Goal: Task Accomplishment & Management: Manage account settings

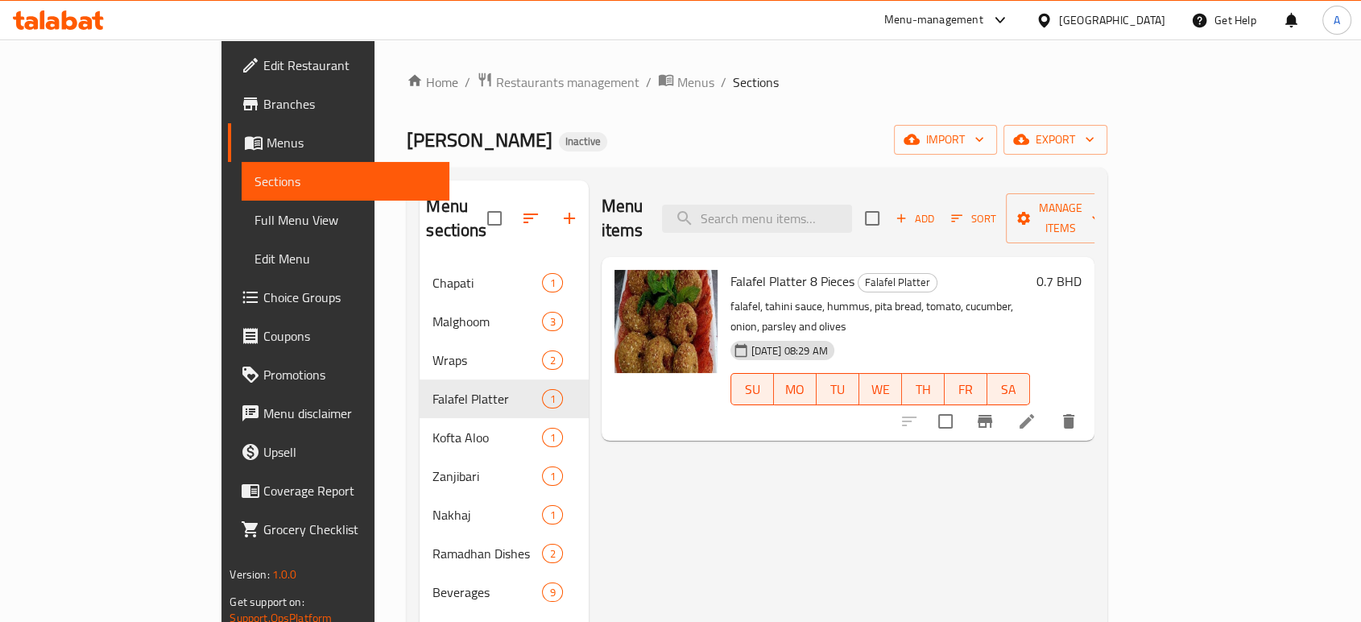
click at [1159, 18] on div "[GEOGRAPHIC_DATA]" at bounding box center [1112, 20] width 106 height 18
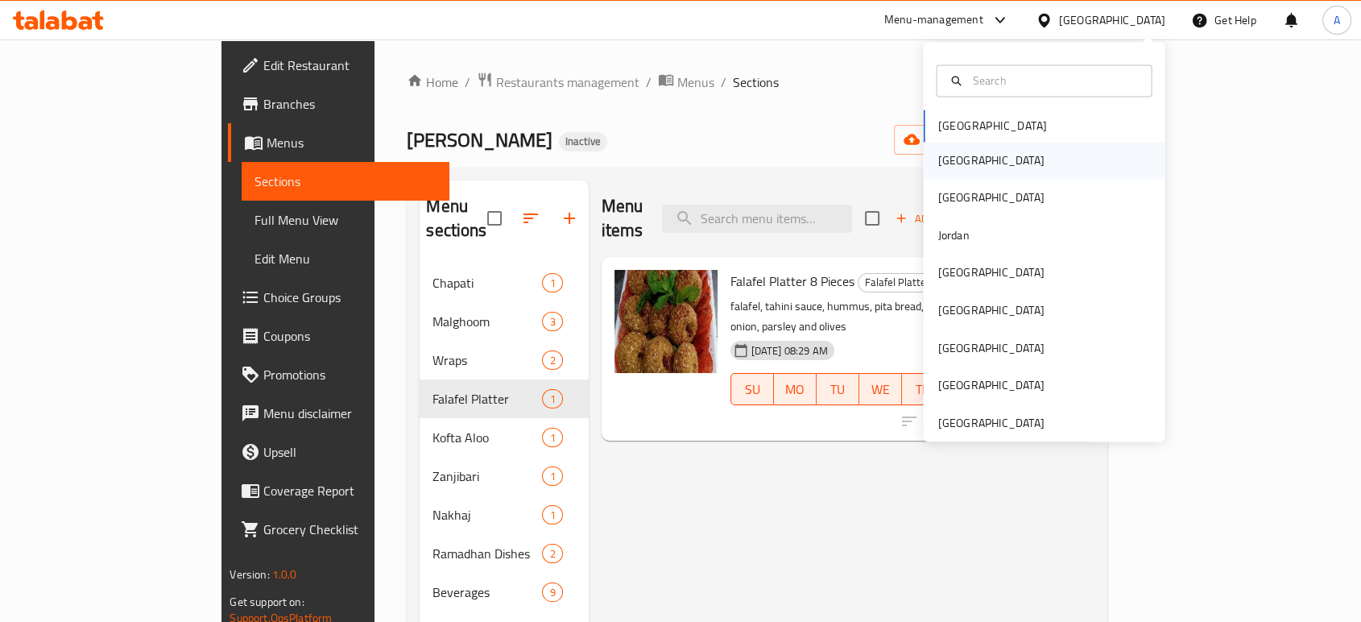
click at [970, 160] on div "Egypt" at bounding box center [1044, 160] width 242 height 37
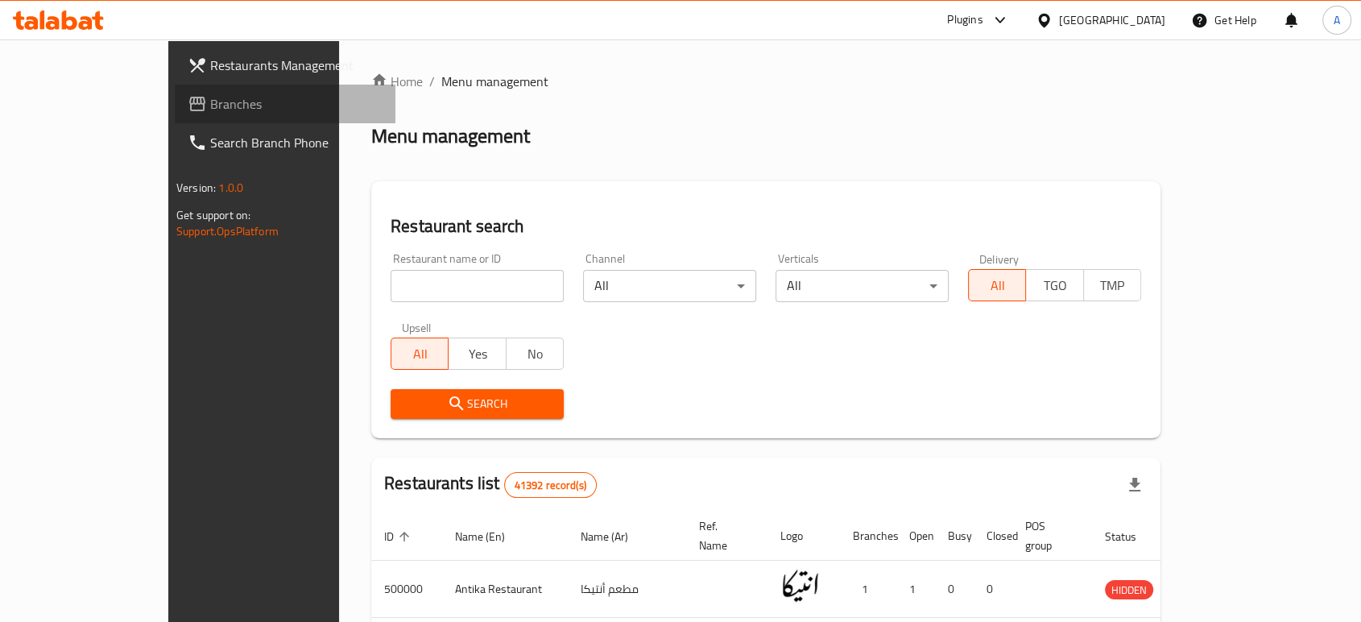
click at [175, 120] on link "Branches" at bounding box center [285, 104] width 221 height 39
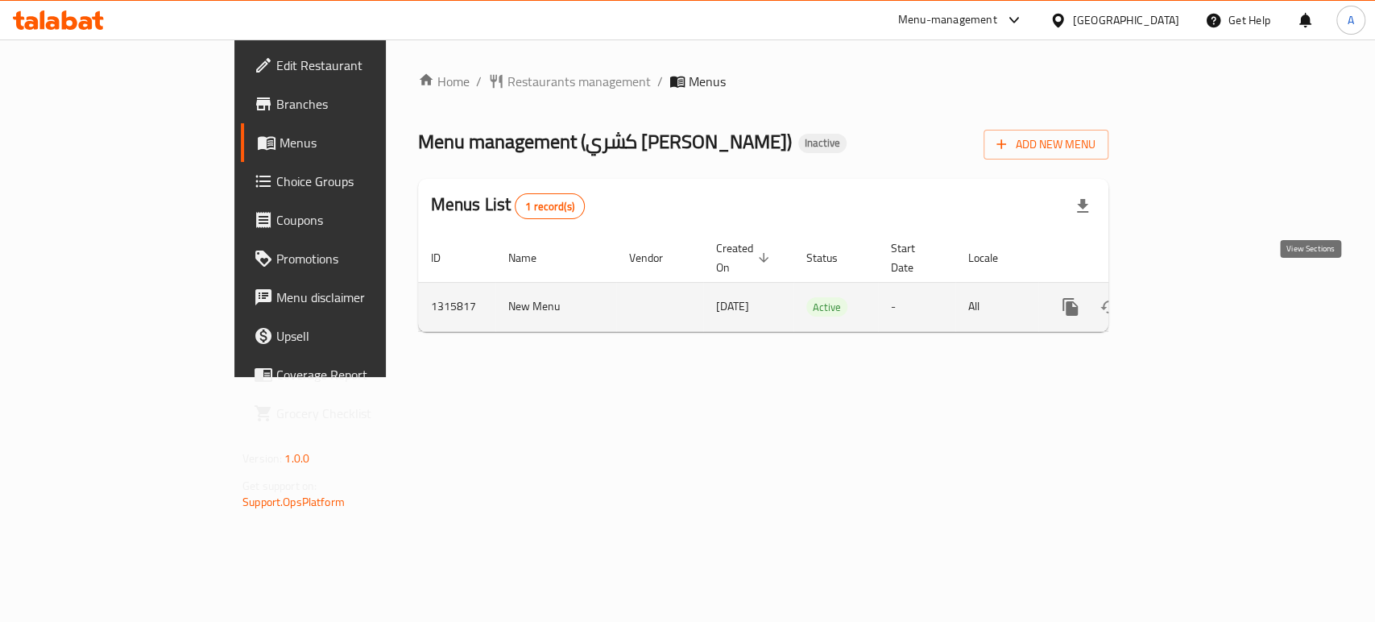
click at [1196, 297] on icon "enhanced table" at bounding box center [1186, 306] width 19 height 19
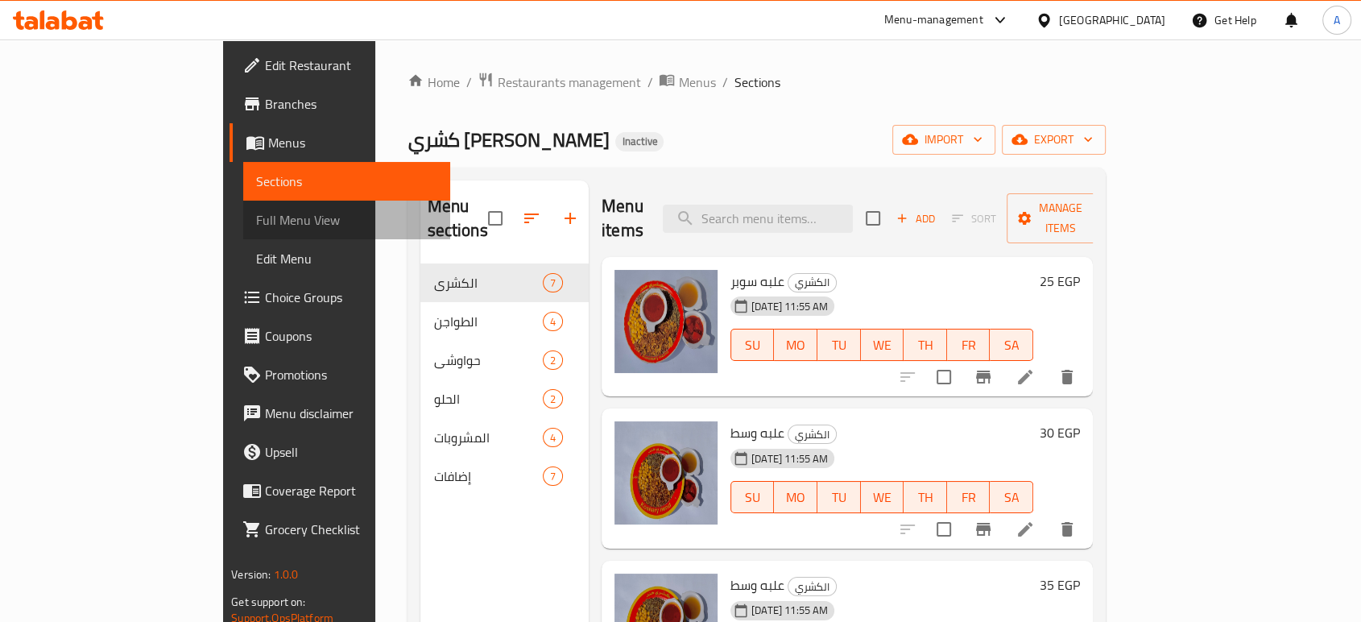
click at [256, 222] on span "Full Menu View" at bounding box center [346, 219] width 181 height 19
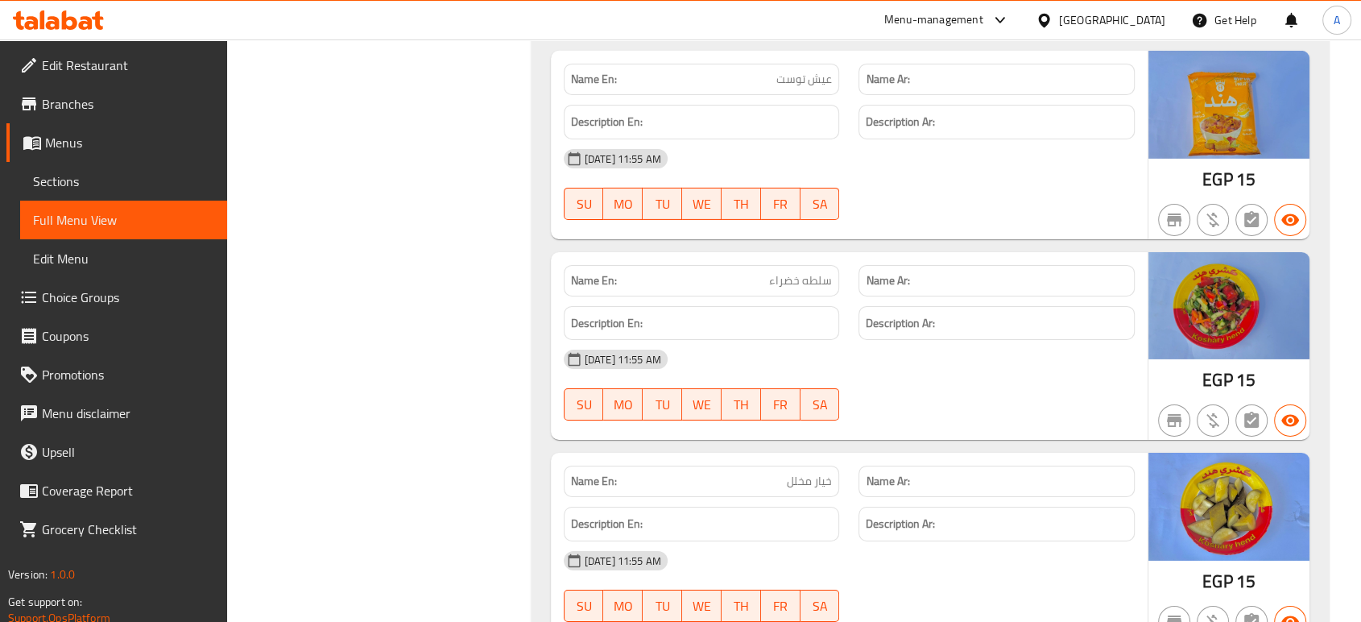
scroll to position [5371, 0]
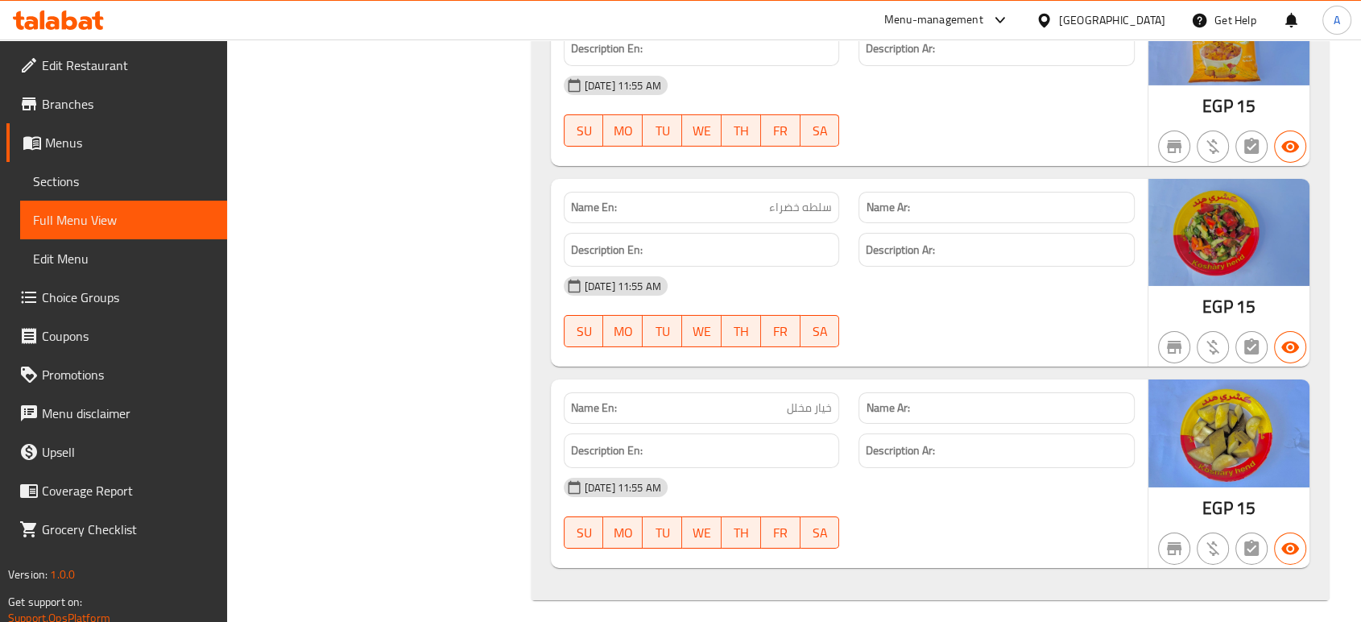
click at [1146, 395] on div "Name En: خيار مخلل Name Ar: Description En: Description Ar: 05-10-2025 11:55 AM…" at bounding box center [849, 473] width 597 height 189
drag, startPoint x: 626, startPoint y: 402, endPoint x: 553, endPoint y: 400, distance: 72.5
click at [554, 400] on div "Name En: خيار مخلل" at bounding box center [702, 408] width 296 height 51
copy strong "Name En:"
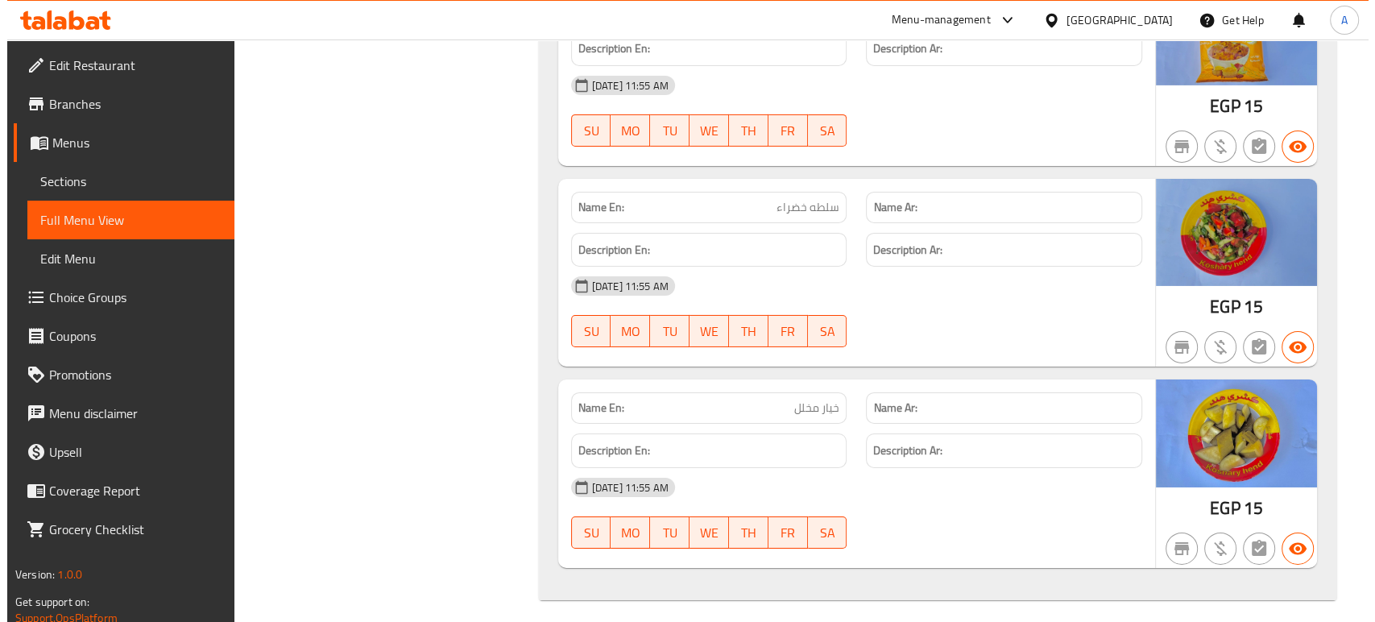
scroll to position [0, 0]
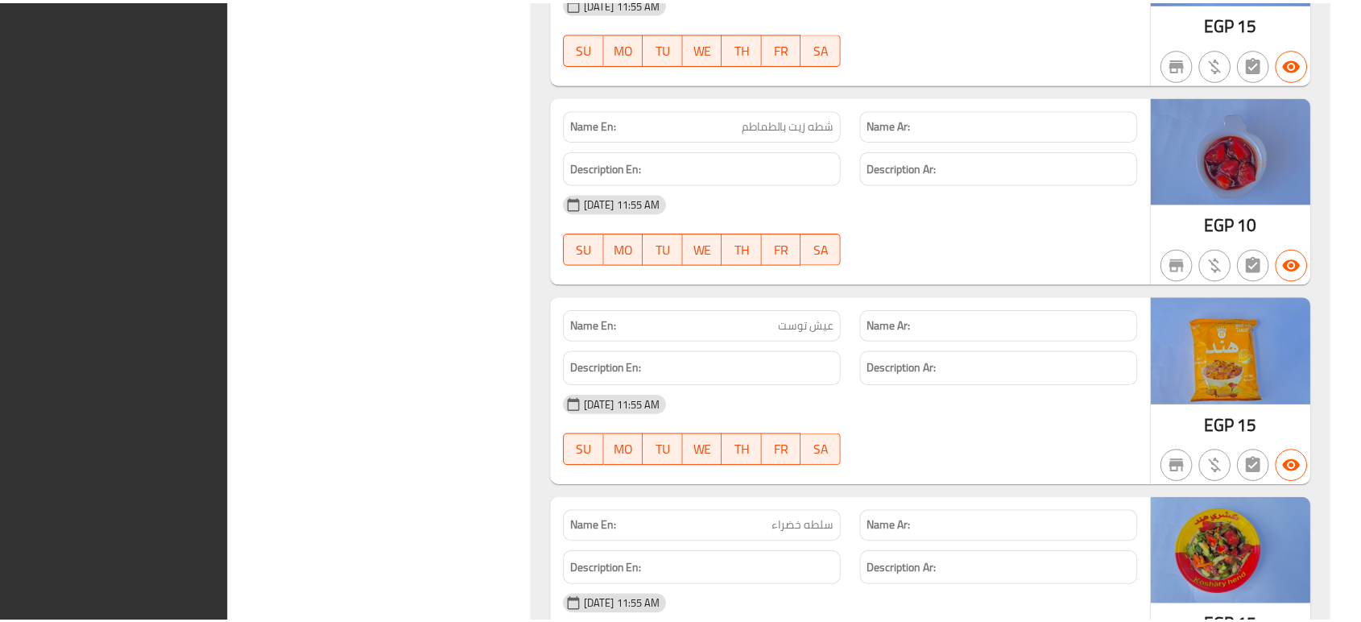
scroll to position [5371, 0]
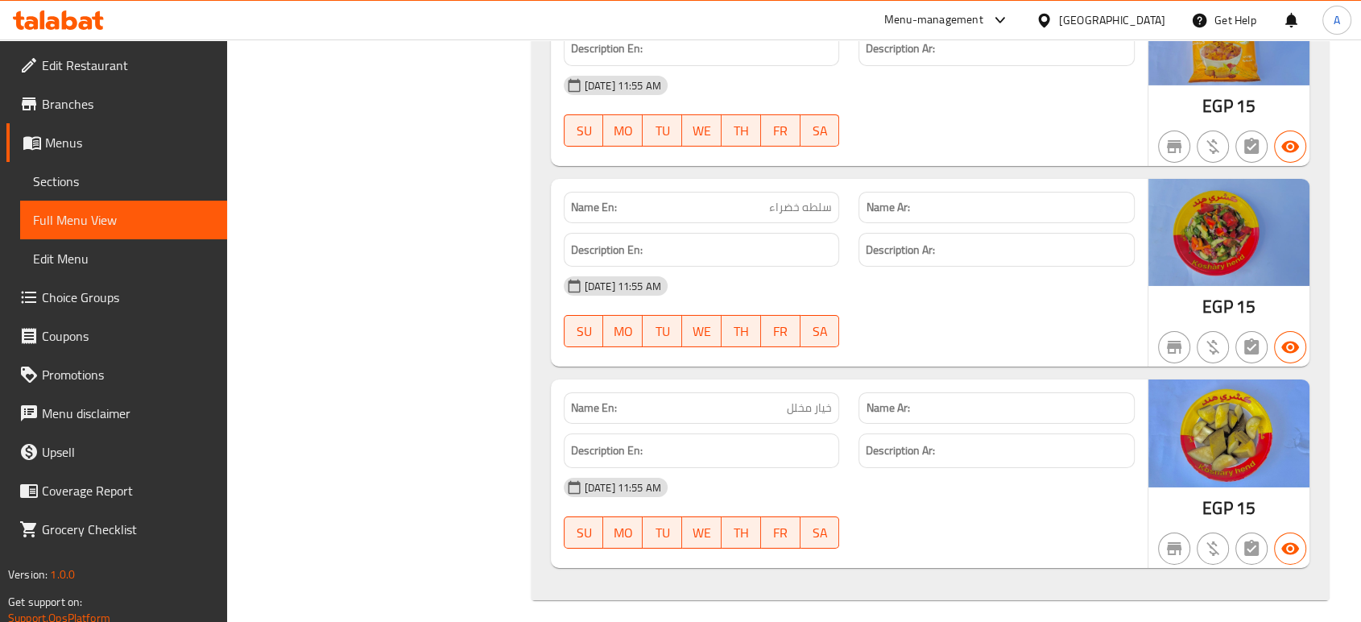
click at [1146, 19] on div "Egypt" at bounding box center [1112, 20] width 106 height 18
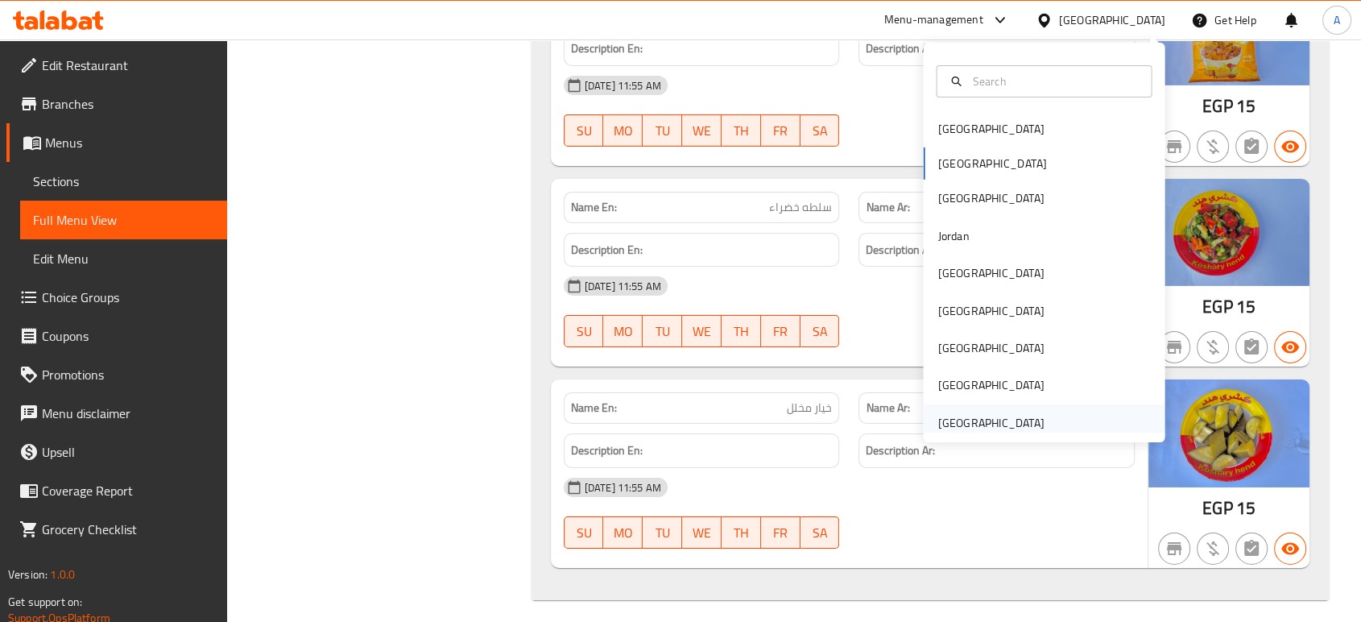
click at [978, 430] on div "[GEOGRAPHIC_DATA]" at bounding box center [991, 423] width 106 height 18
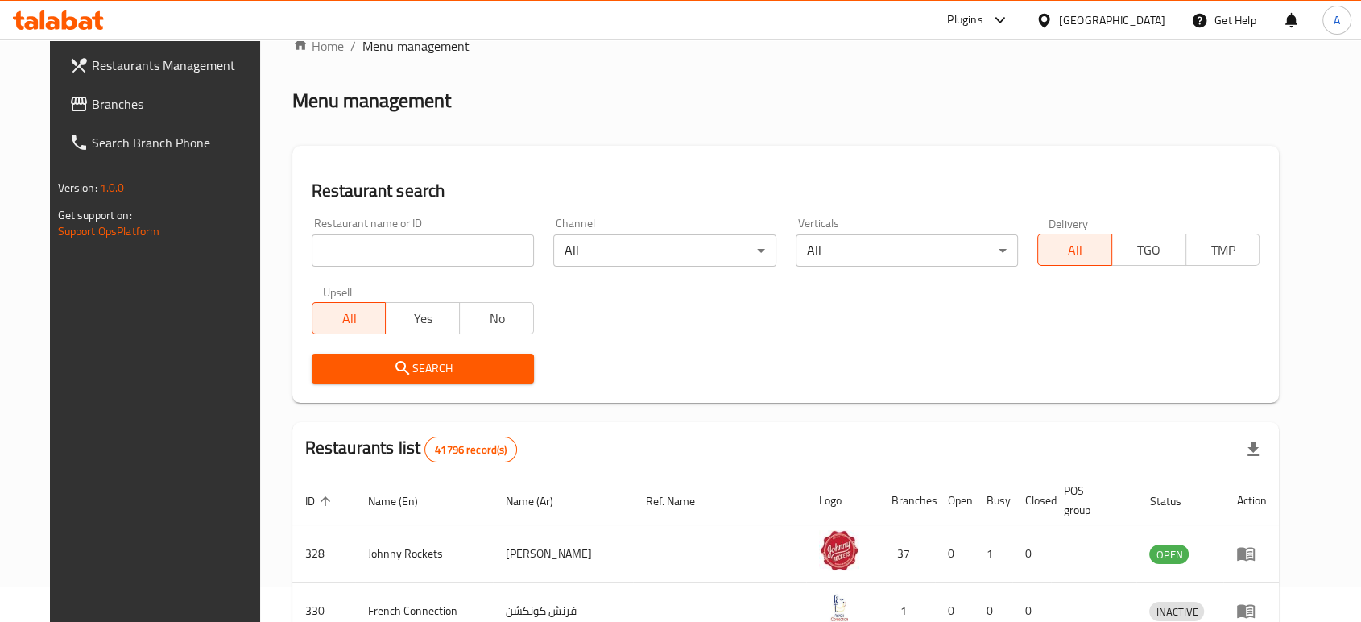
scroll to position [572, 0]
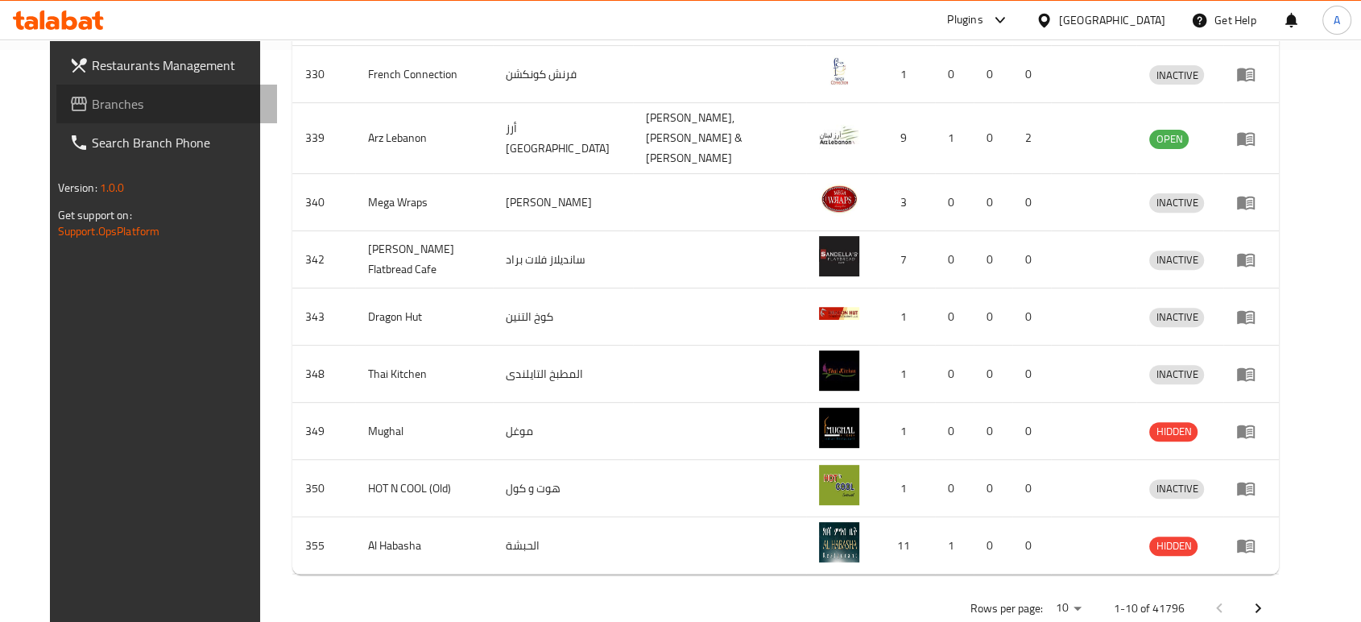
click at [83, 121] on link "Branches" at bounding box center [166, 104] width 221 height 39
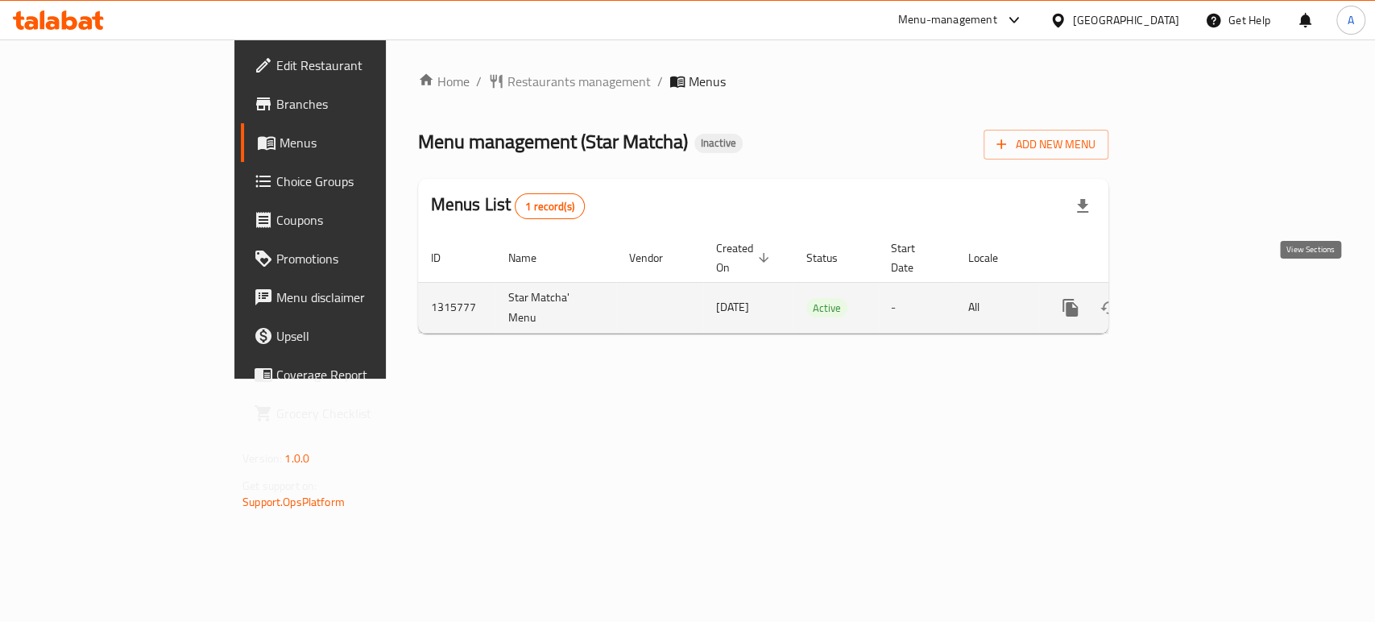
click at [1196, 298] on icon "enhanced table" at bounding box center [1186, 307] width 19 height 19
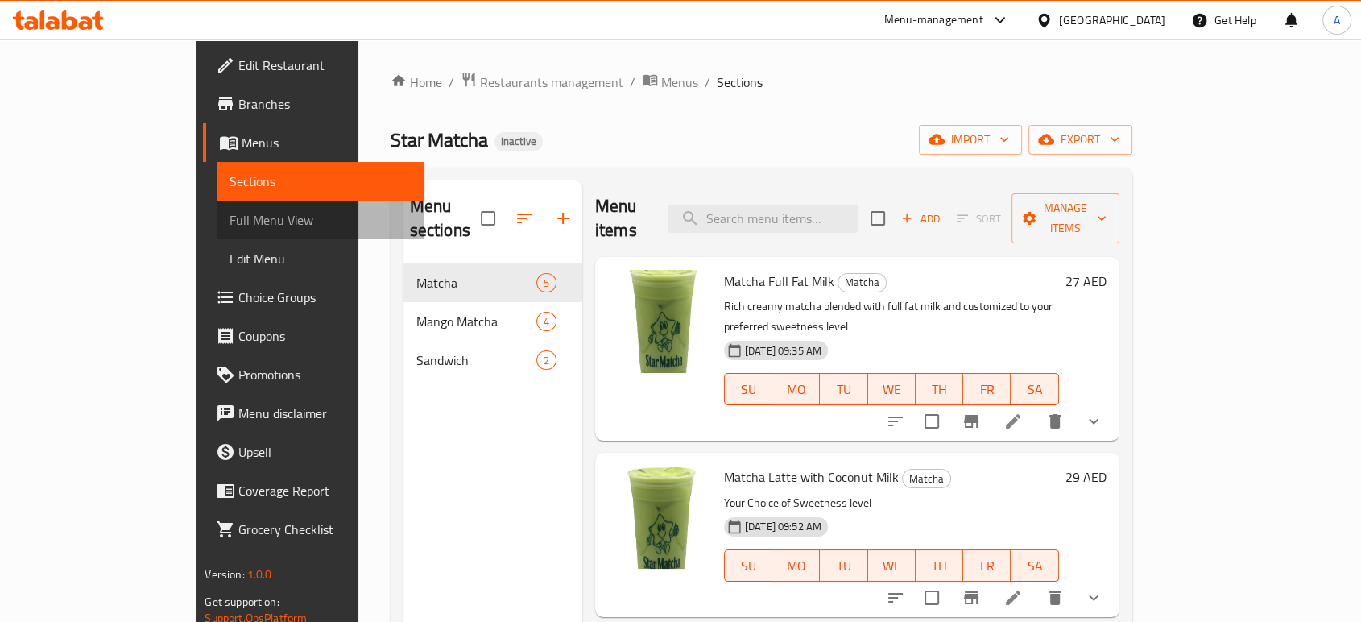
click at [217, 209] on link "Full Menu View" at bounding box center [320, 220] width 207 height 39
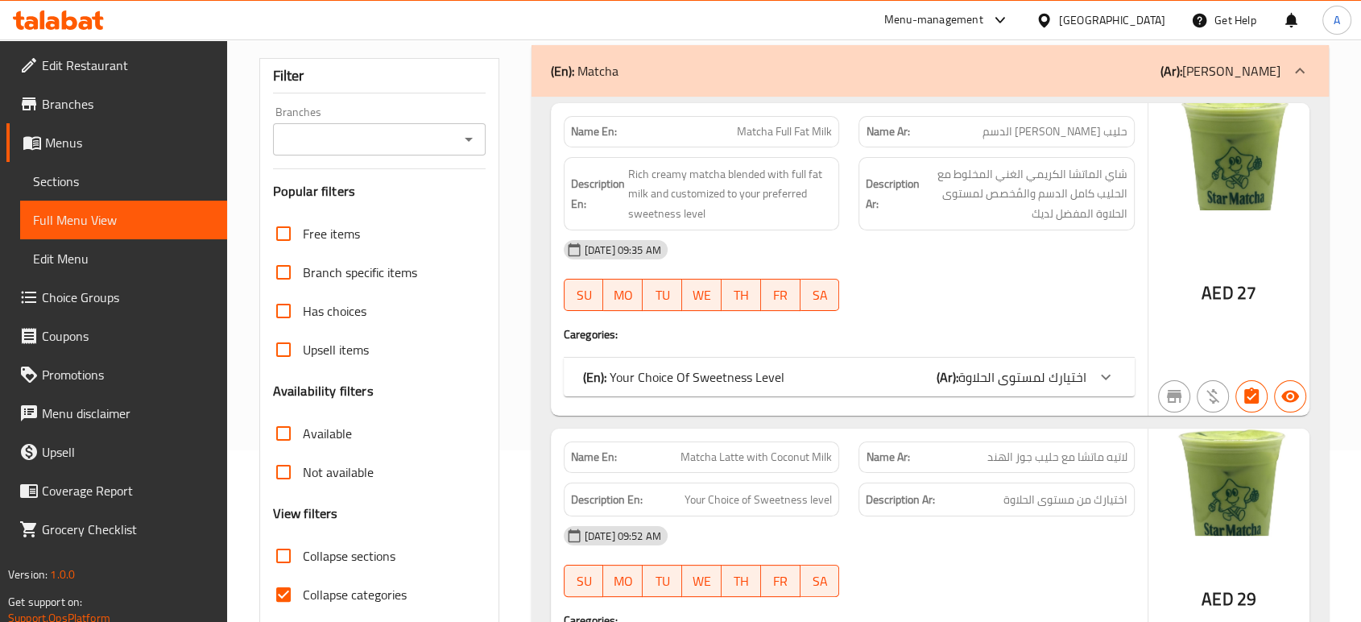
scroll to position [174, 0]
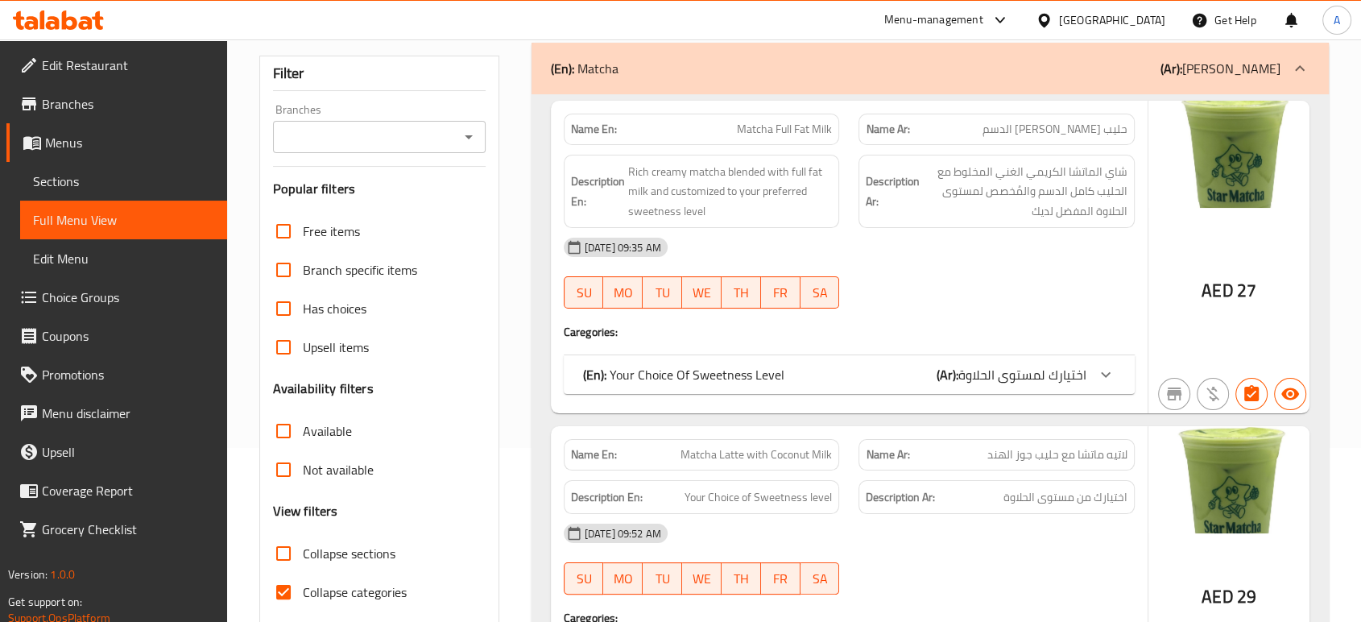
click at [347, 592] on span "Collapse categories" at bounding box center [355, 591] width 104 height 19
click at [303, 592] on input "Collapse categories" at bounding box center [283, 592] width 39 height 39
checkbox input "false"
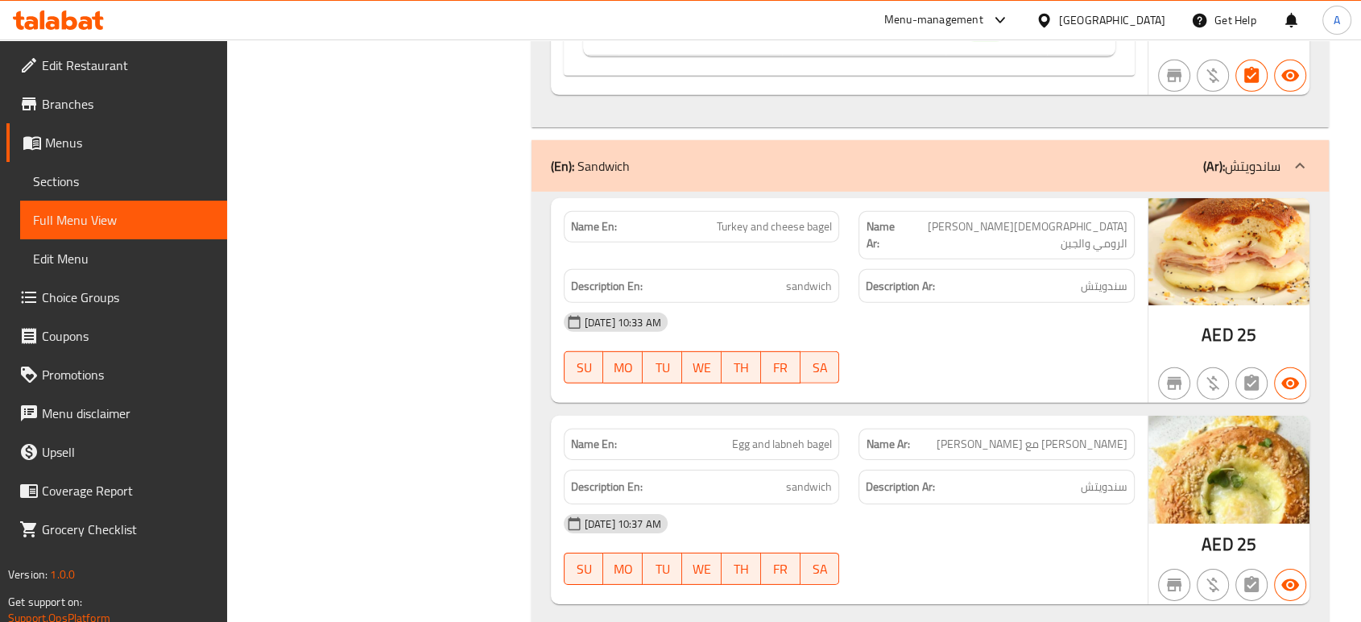
scroll to position [4960, 0]
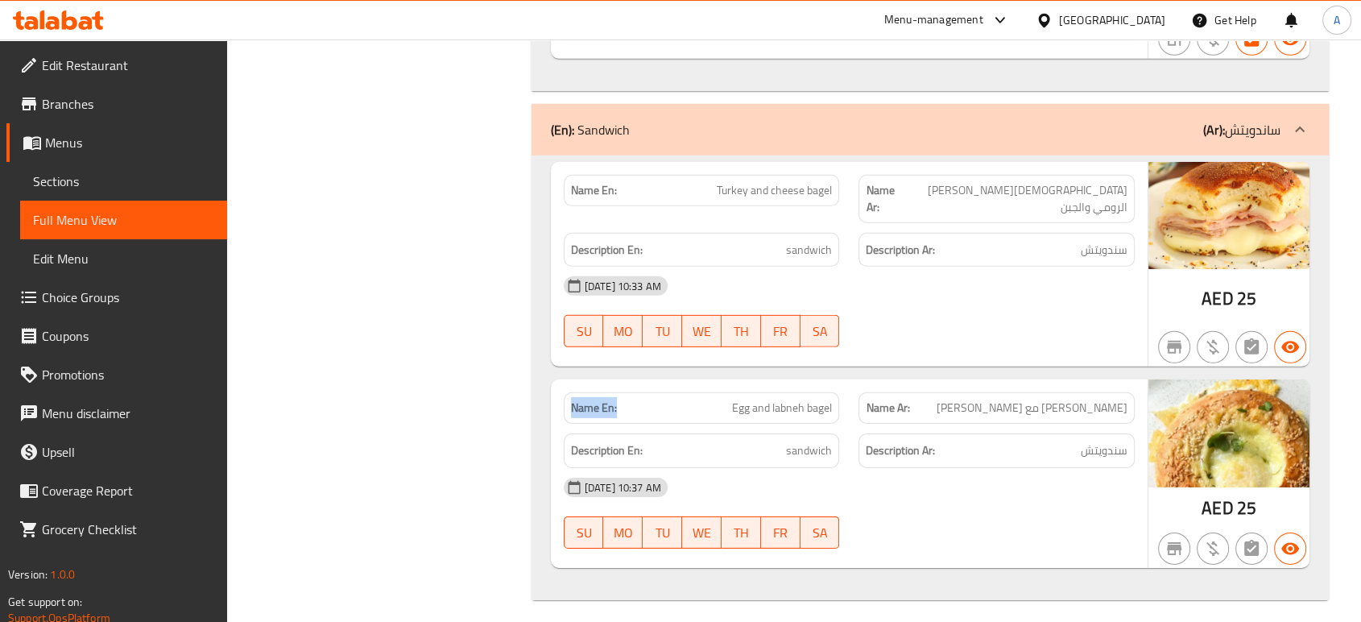
drag, startPoint x: 599, startPoint y: 395, endPoint x: 568, endPoint y: 398, distance: 31.6
click at [568, 398] on div "Name En: Egg and labneh bagel" at bounding box center [702, 407] width 276 height 31
copy strong "Name En:"
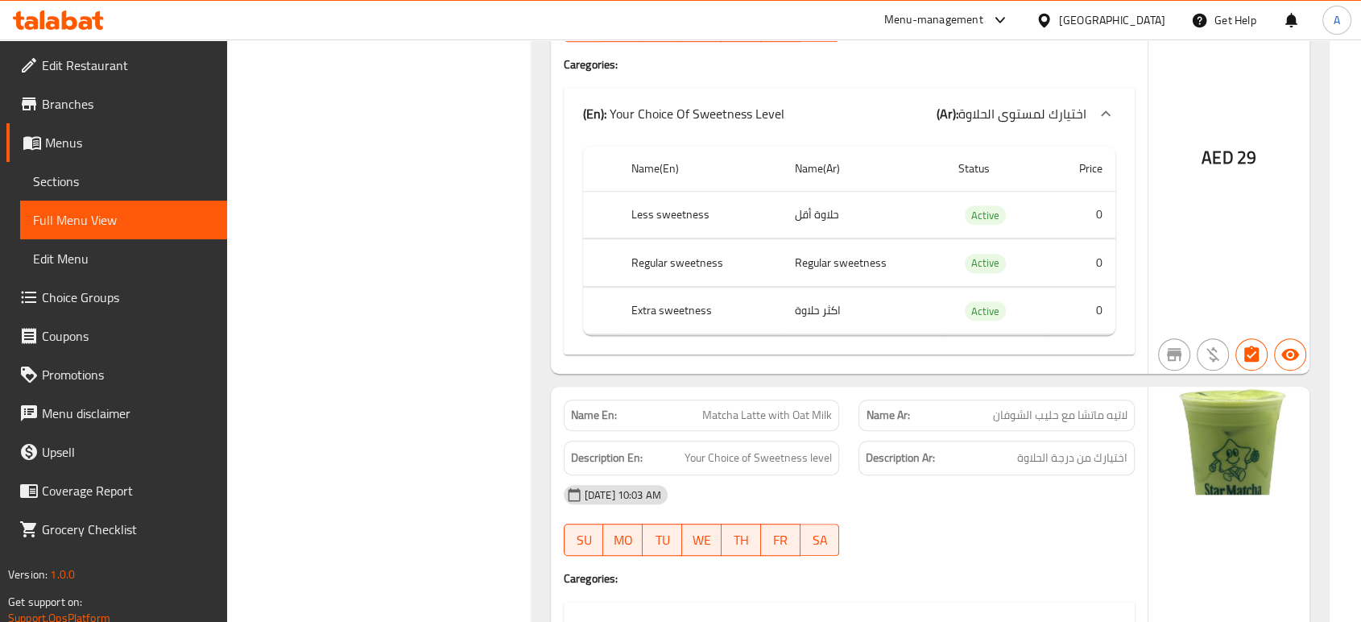
scroll to position [956, 0]
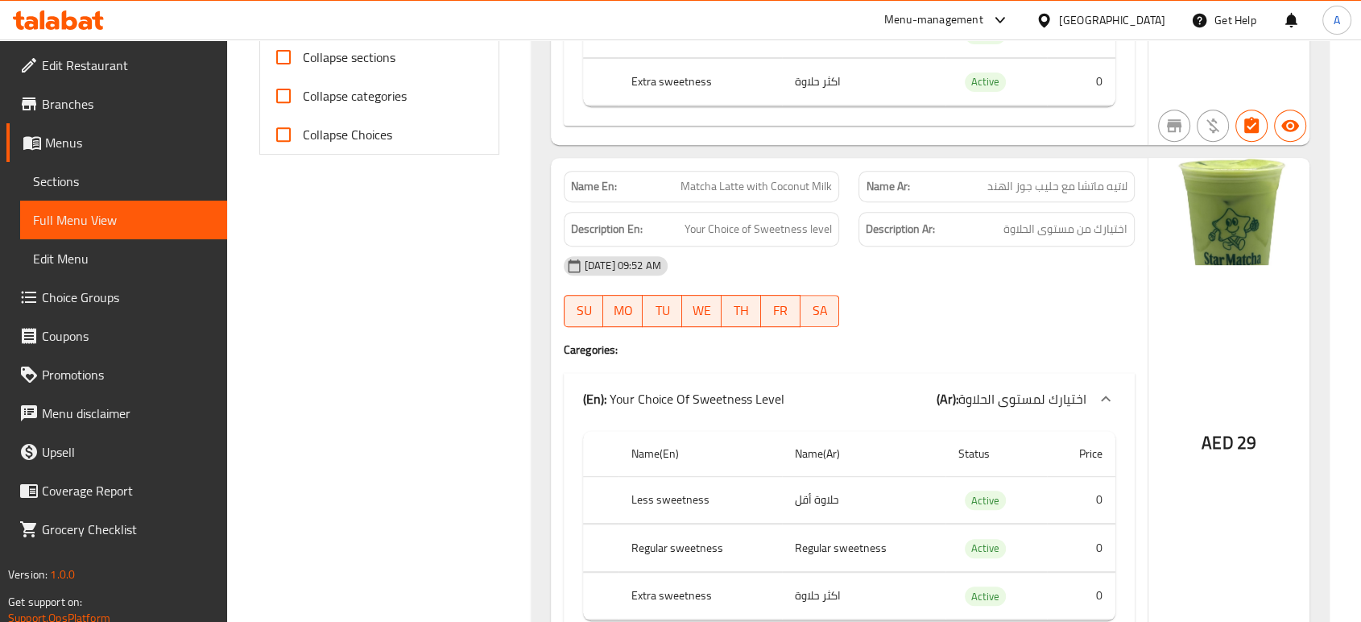
scroll to position [0, 0]
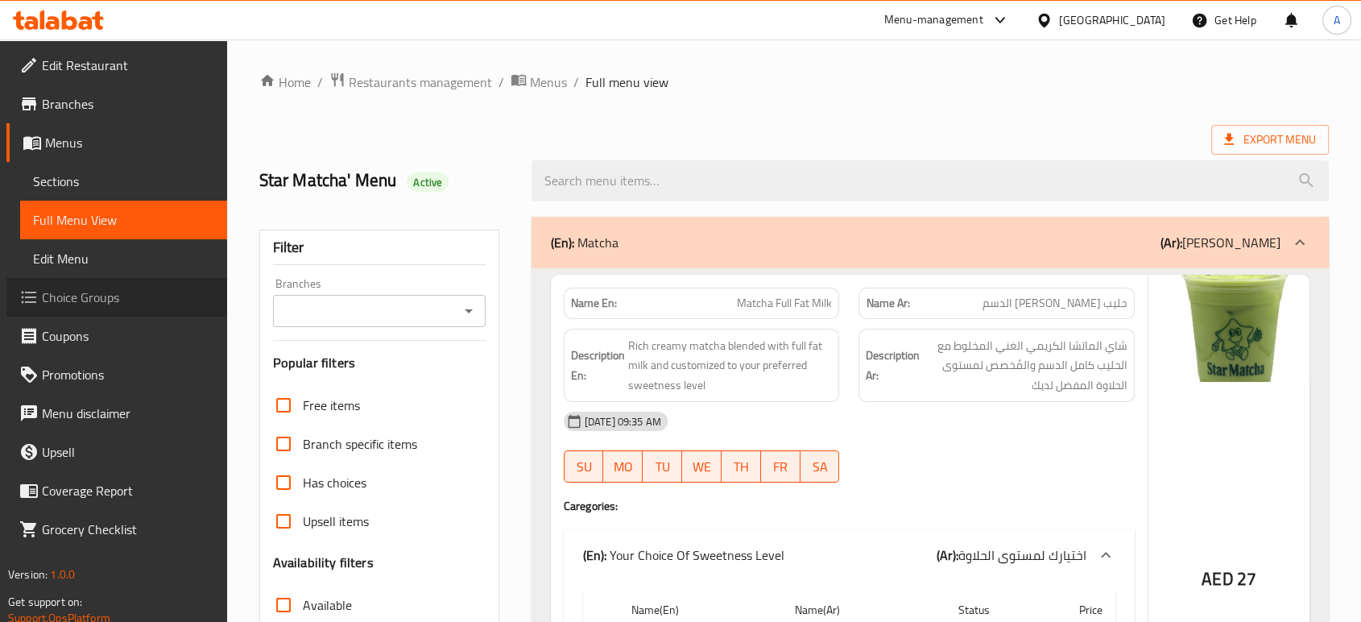
click at [58, 301] on span "Choice Groups" at bounding box center [128, 297] width 172 height 19
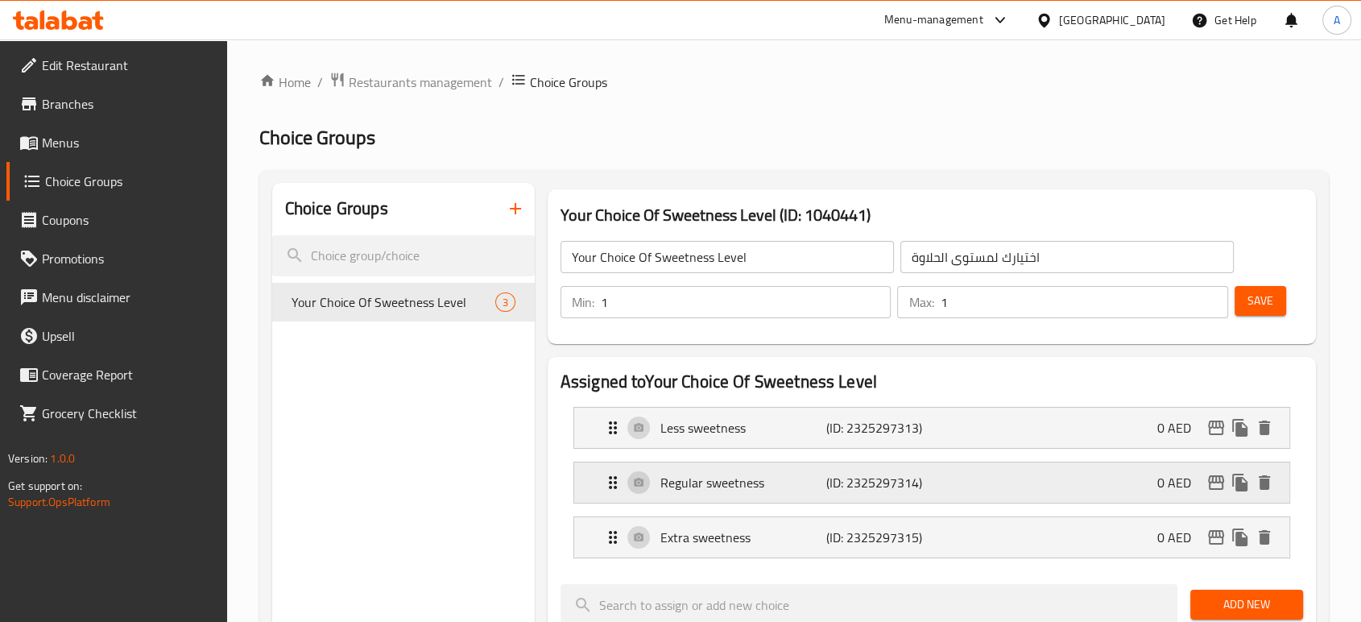
click at [735, 475] on p "Regular sweetness" at bounding box center [744, 482] width 166 height 19
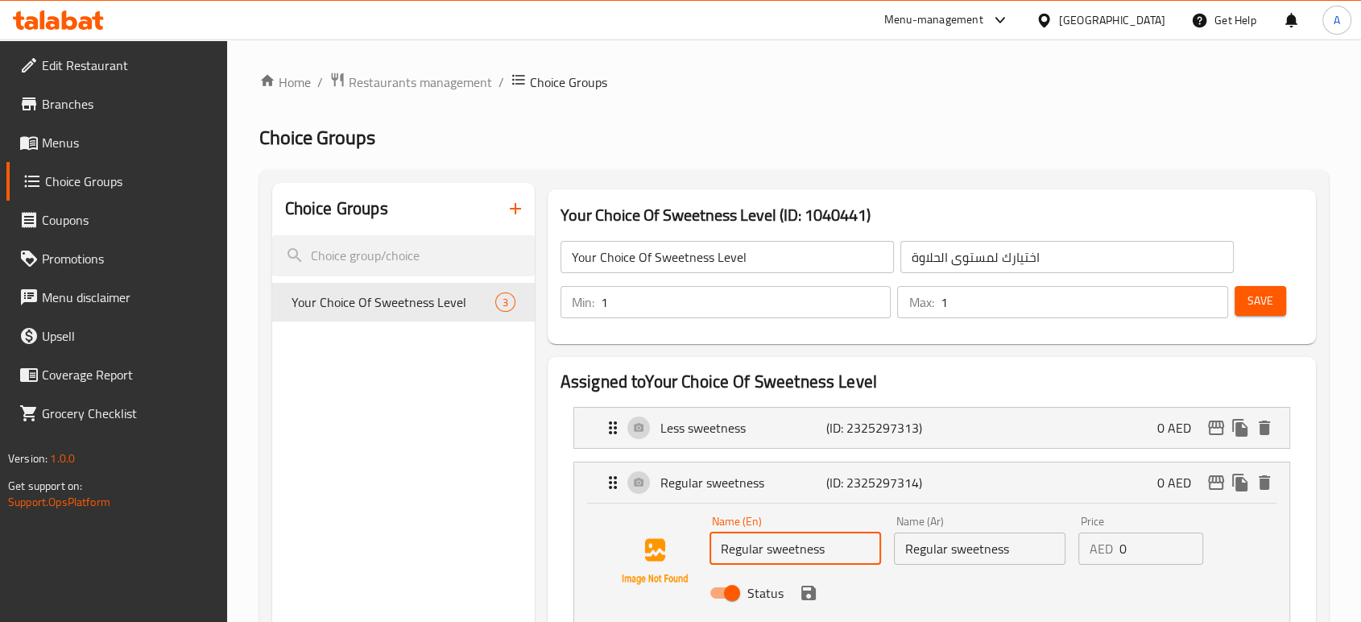
click at [741, 550] on input "Regular sweetness" at bounding box center [796, 548] width 172 height 32
click at [946, 545] on input "Regular sweetness" at bounding box center [980, 548] width 172 height 32
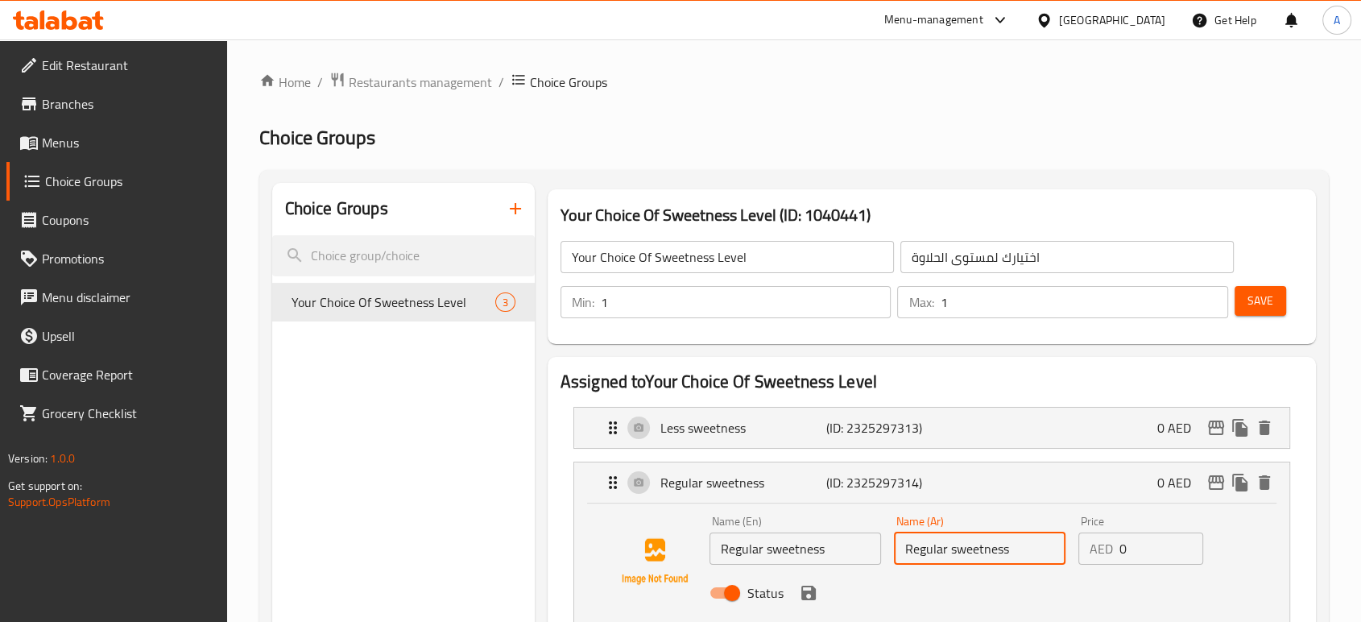
click at [946, 545] on input "Regular sweetness" at bounding box center [980, 548] width 172 height 32
type input "حلاوه عاديه"
click at [925, 448] on div "Less sweetness (ID: 2325297313) 0 AED Name (En) Less sweetness Name (En) Name (…" at bounding box center [932, 428] width 717 height 42
click at [916, 421] on p "(ID: 2325297313)" at bounding box center [882, 427] width 110 height 19
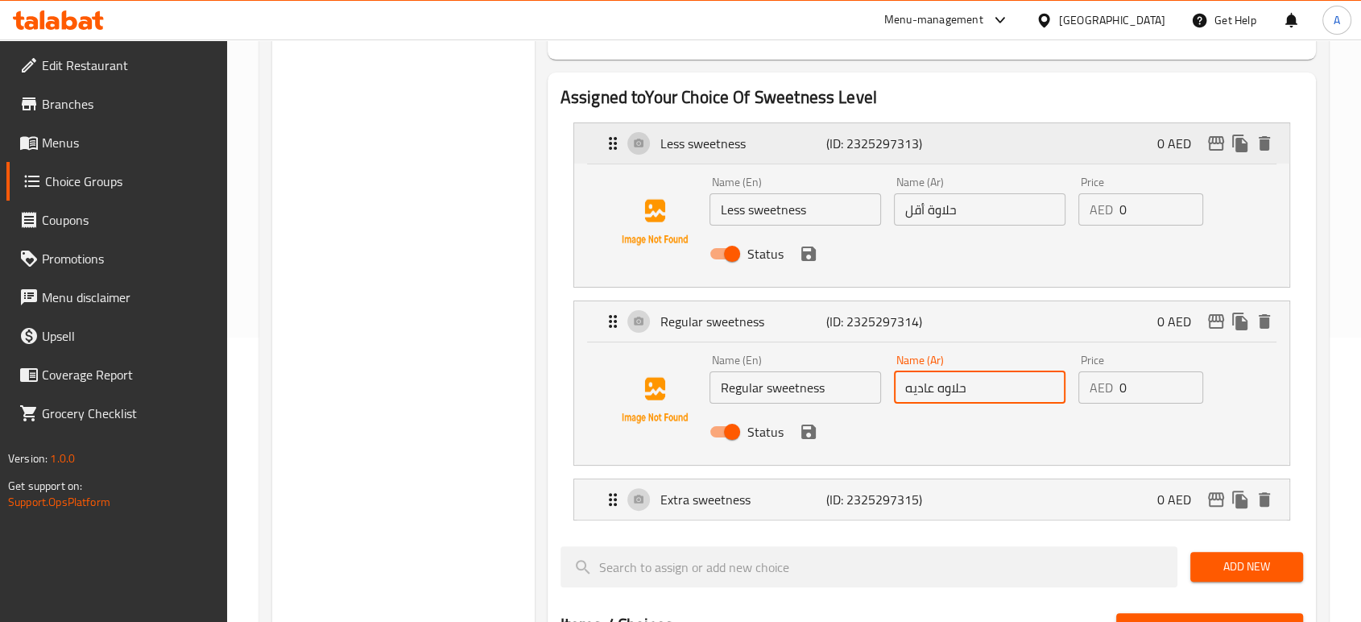
scroll to position [286, 0]
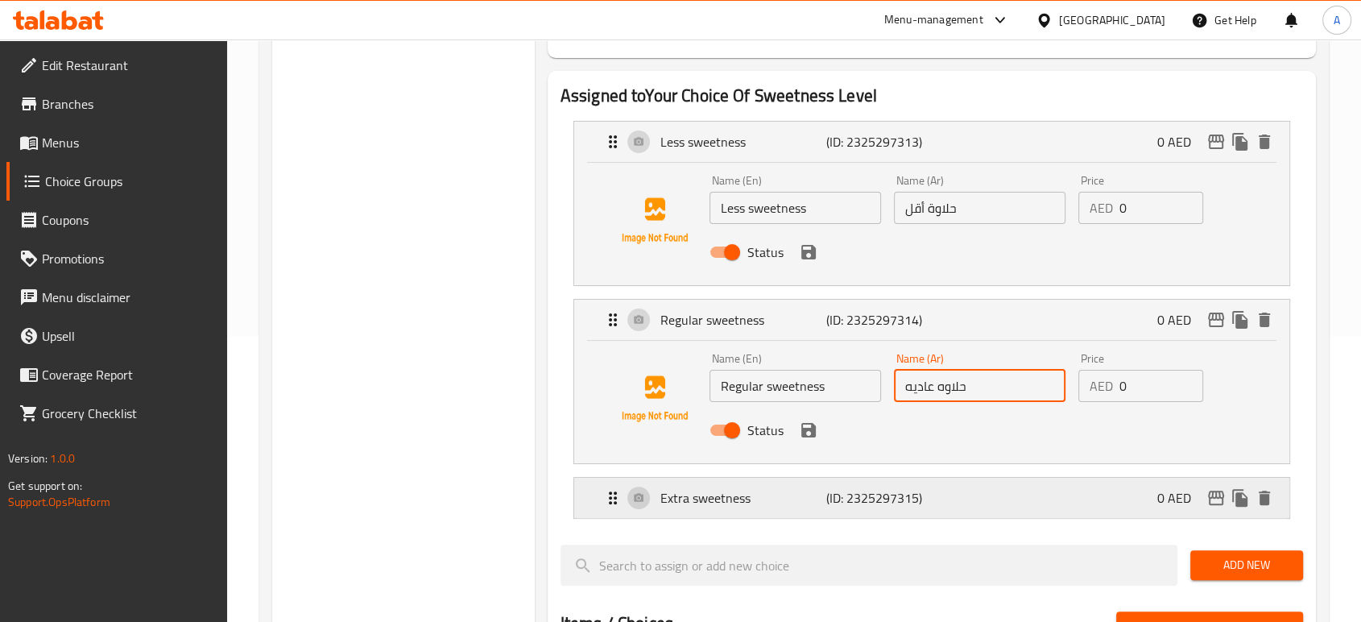
click at [876, 497] on p "(ID: 2325297315)" at bounding box center [882, 497] width 110 height 19
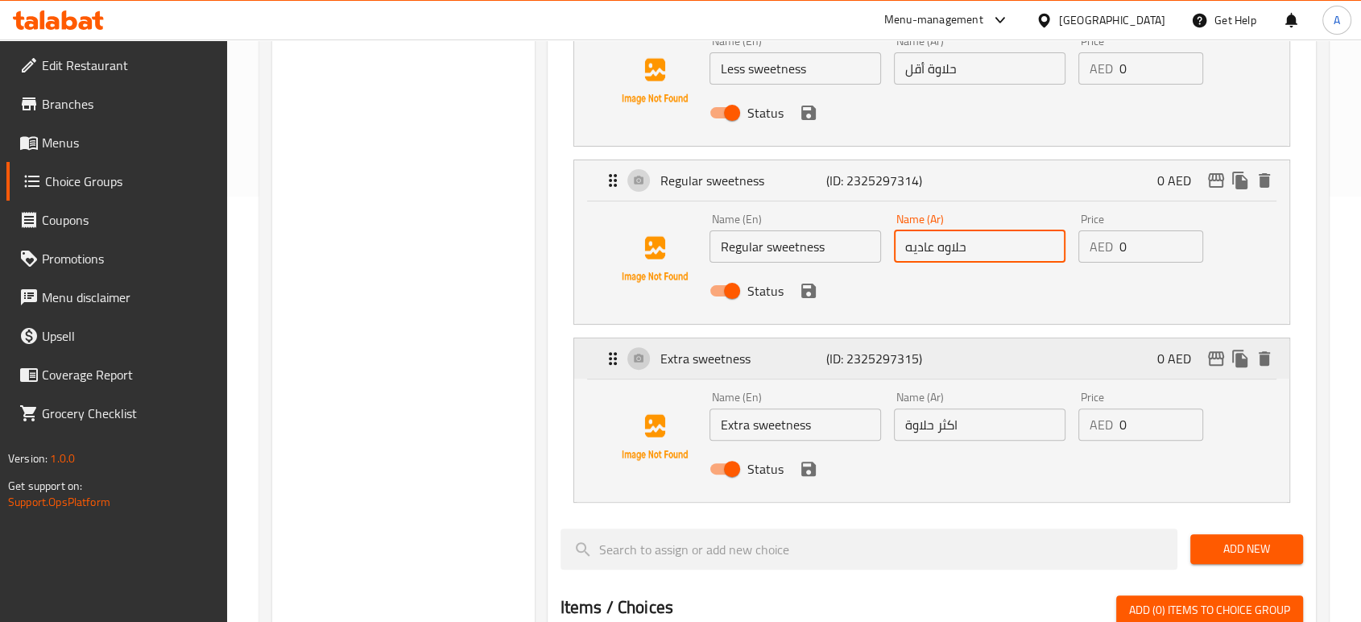
scroll to position [429, 0]
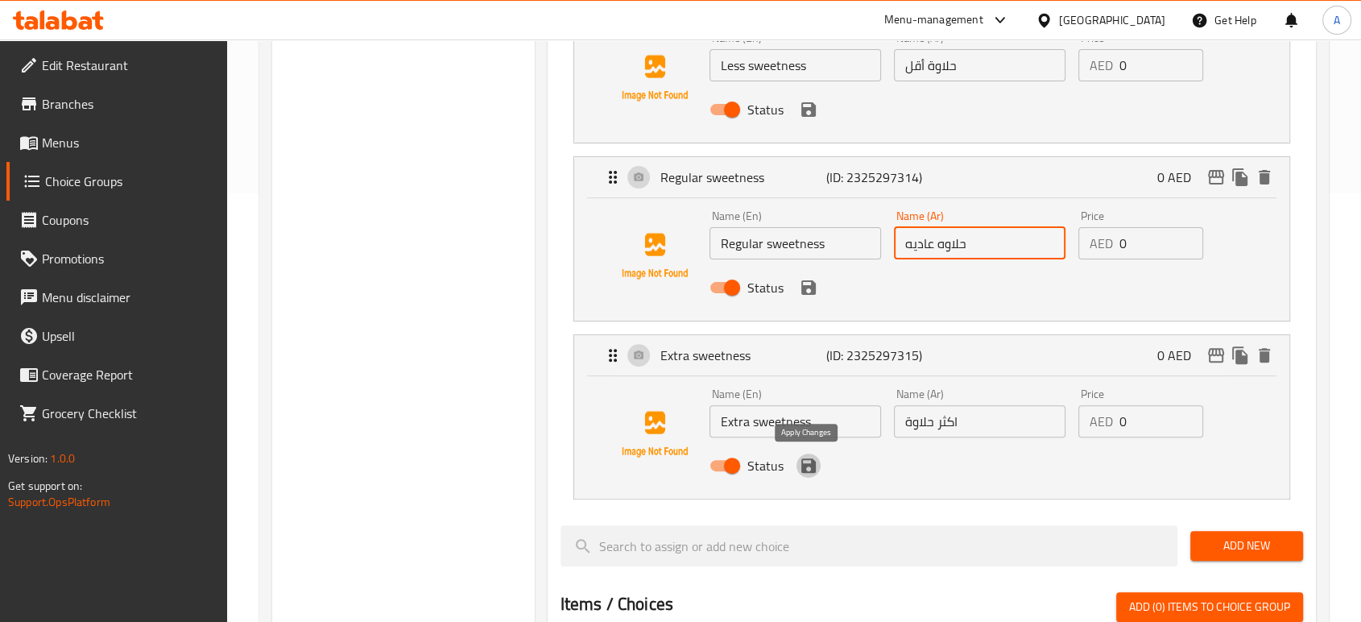
click at [812, 470] on icon "save" at bounding box center [809, 465] width 15 height 15
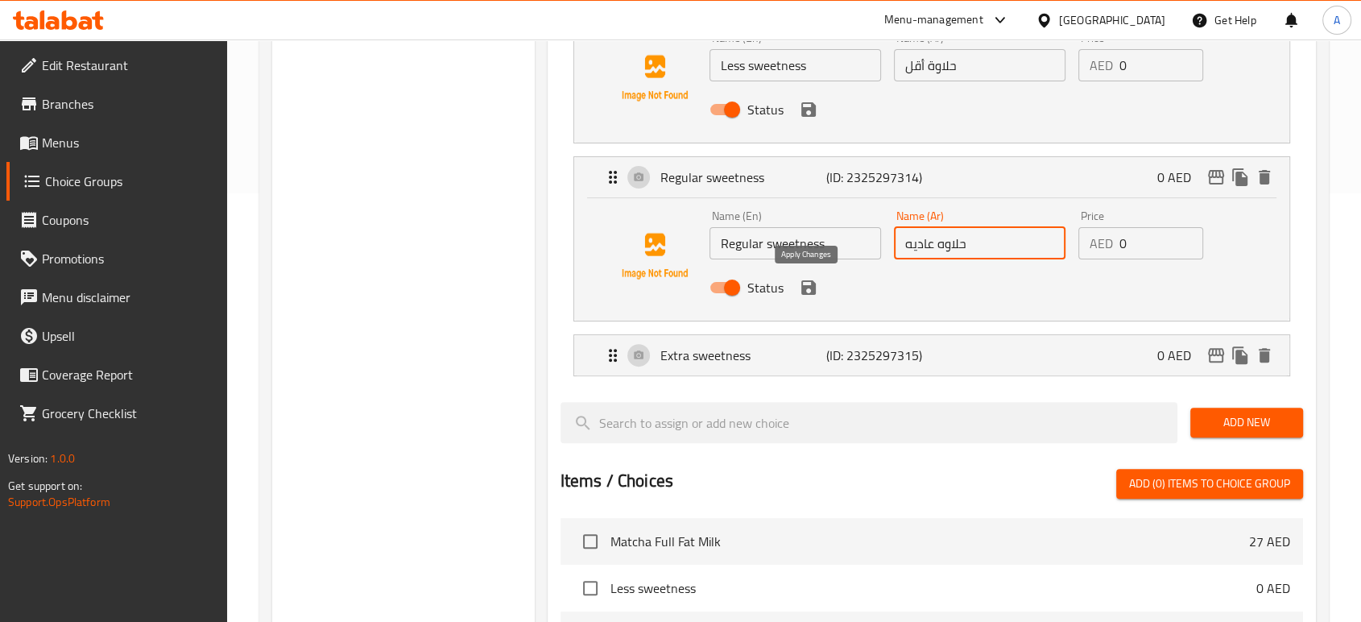
click at [806, 291] on icon "save" at bounding box center [808, 287] width 19 height 19
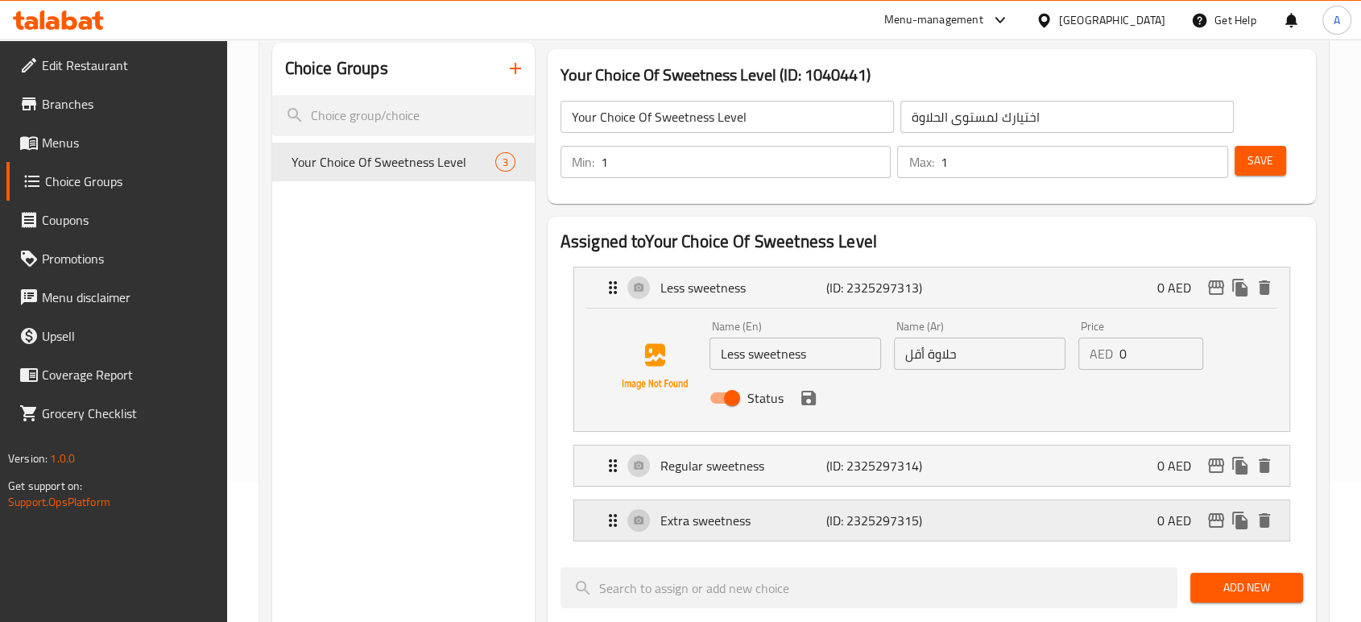
scroll to position [86, 0]
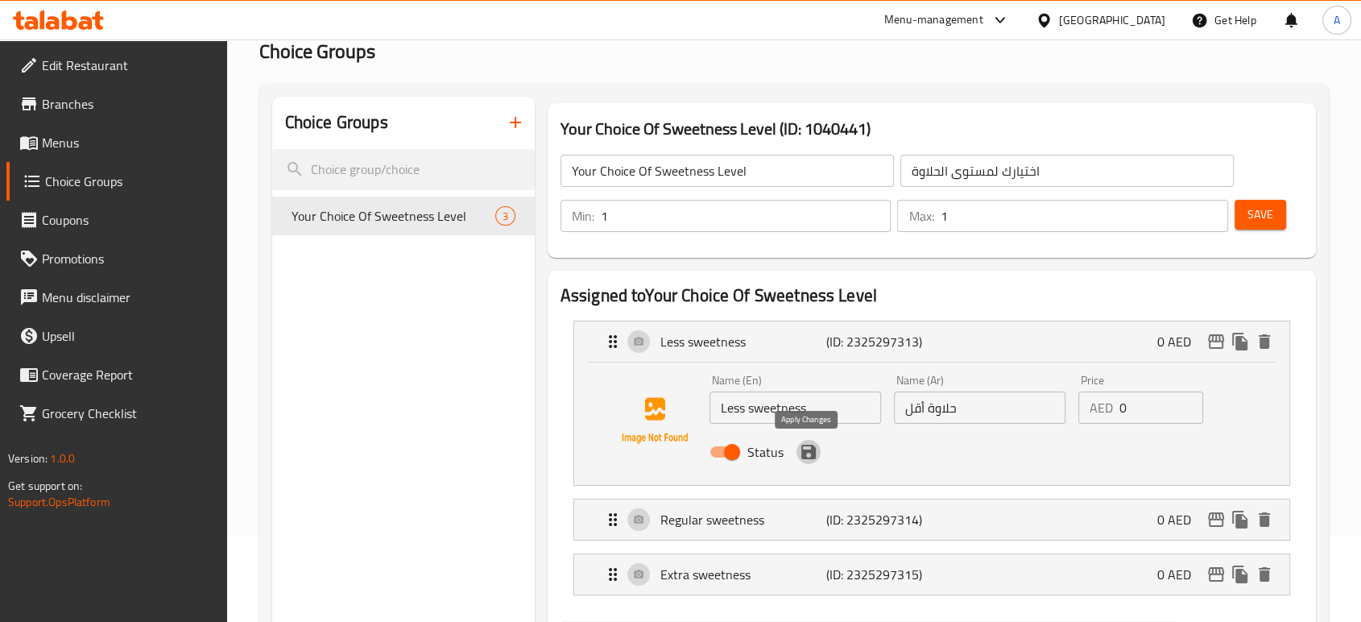
click at [812, 460] on icon "save" at bounding box center [808, 451] width 19 height 19
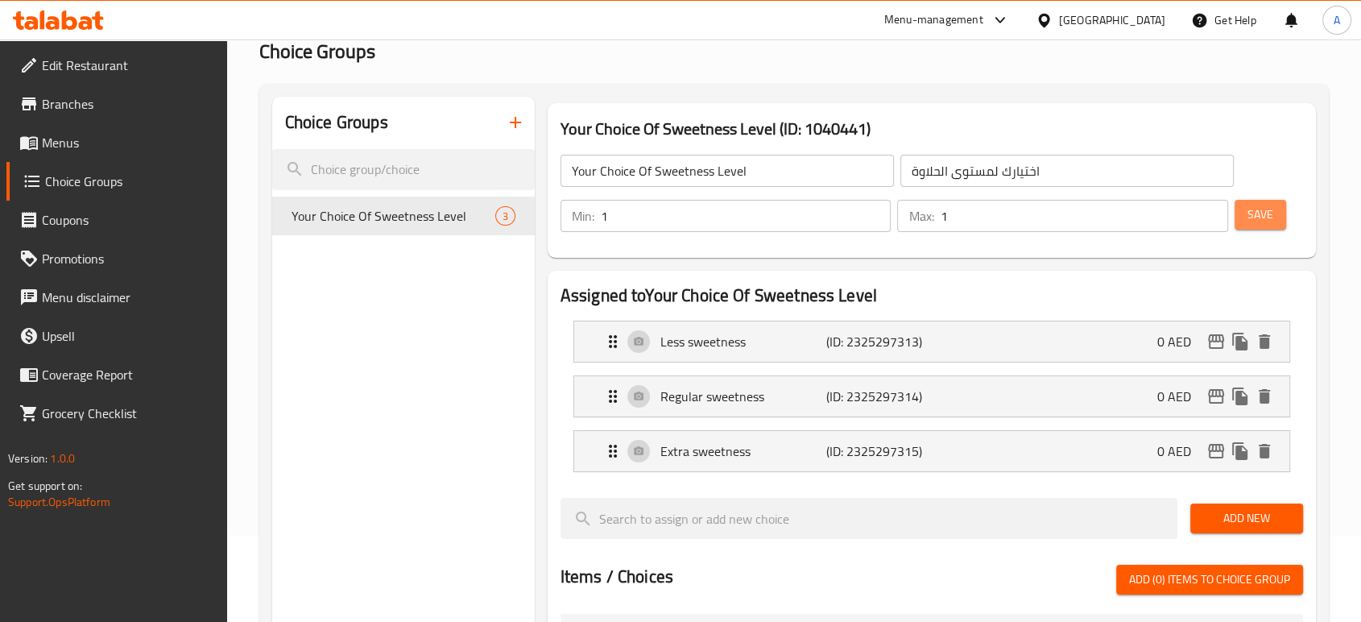
click at [1258, 207] on span "Save" at bounding box center [1261, 215] width 26 height 20
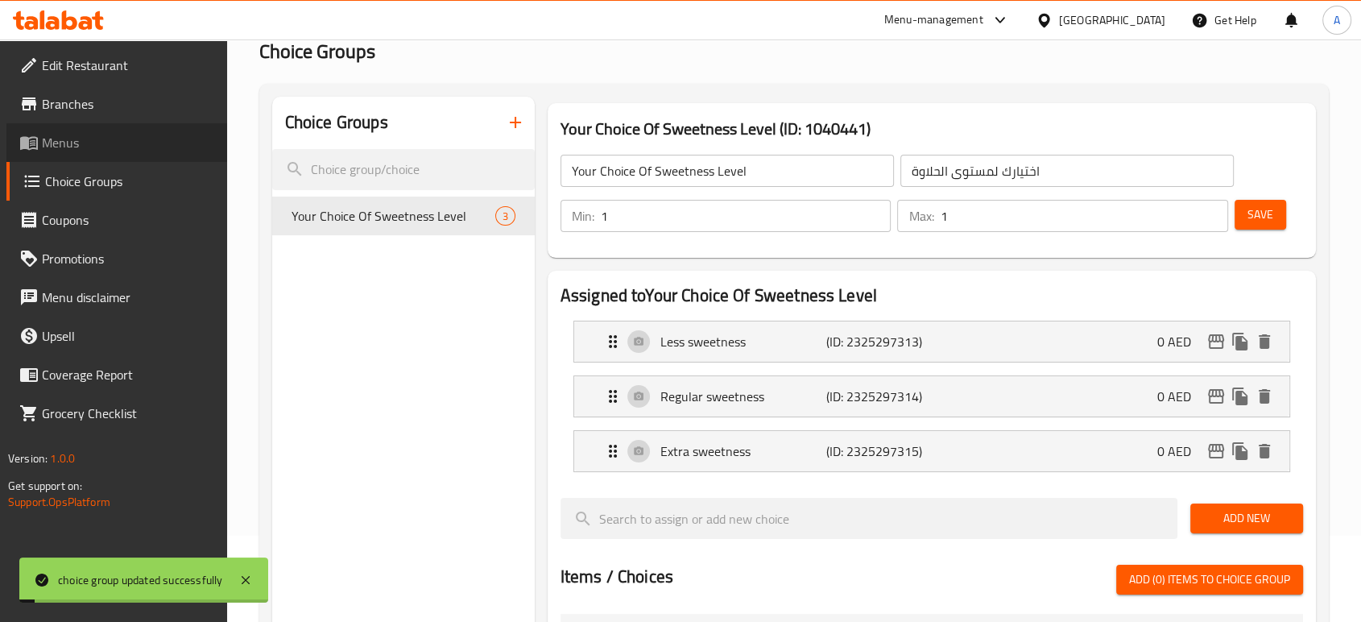
click at [85, 148] on span "Menus" at bounding box center [128, 142] width 172 height 19
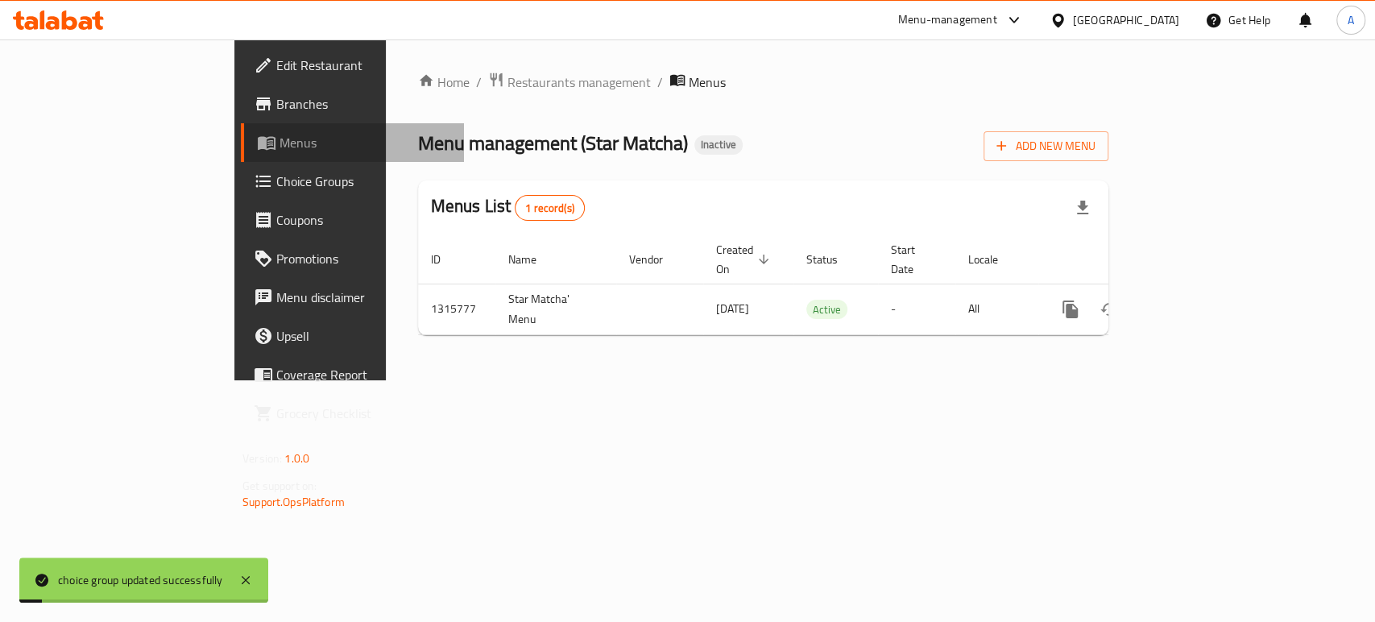
click at [280, 148] on span "Menus" at bounding box center [366, 142] width 172 height 19
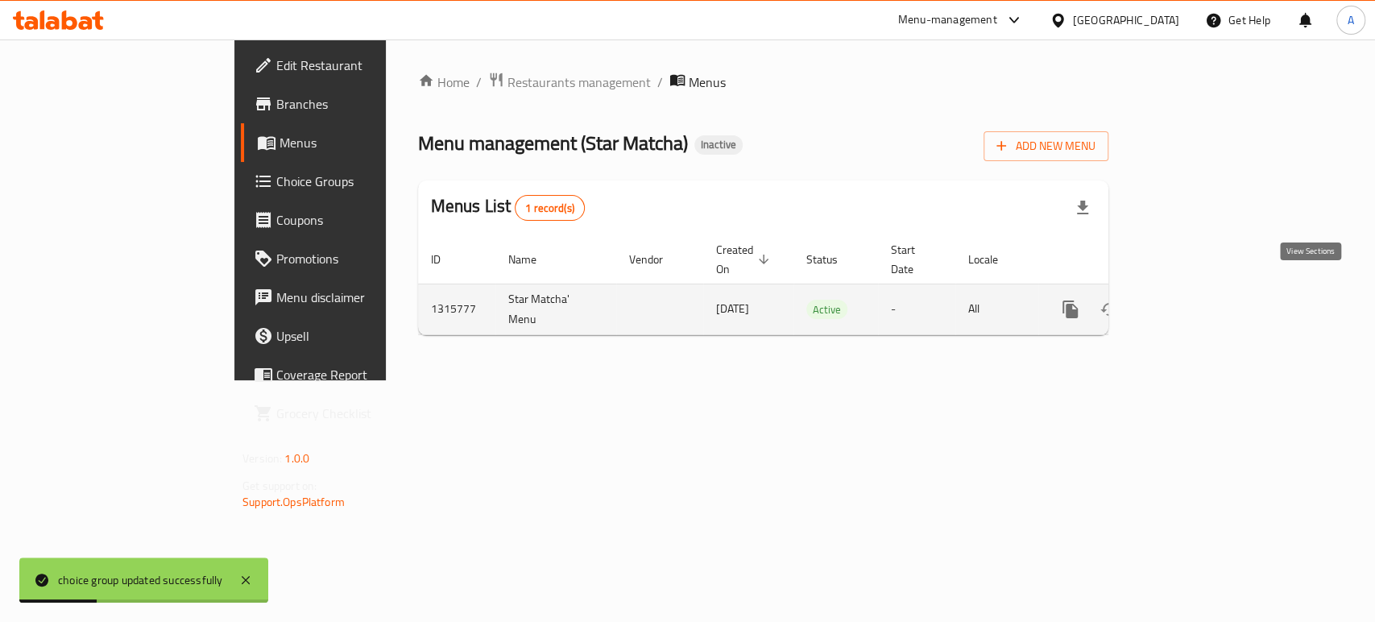
click at [1196, 300] on icon "enhanced table" at bounding box center [1186, 309] width 19 height 19
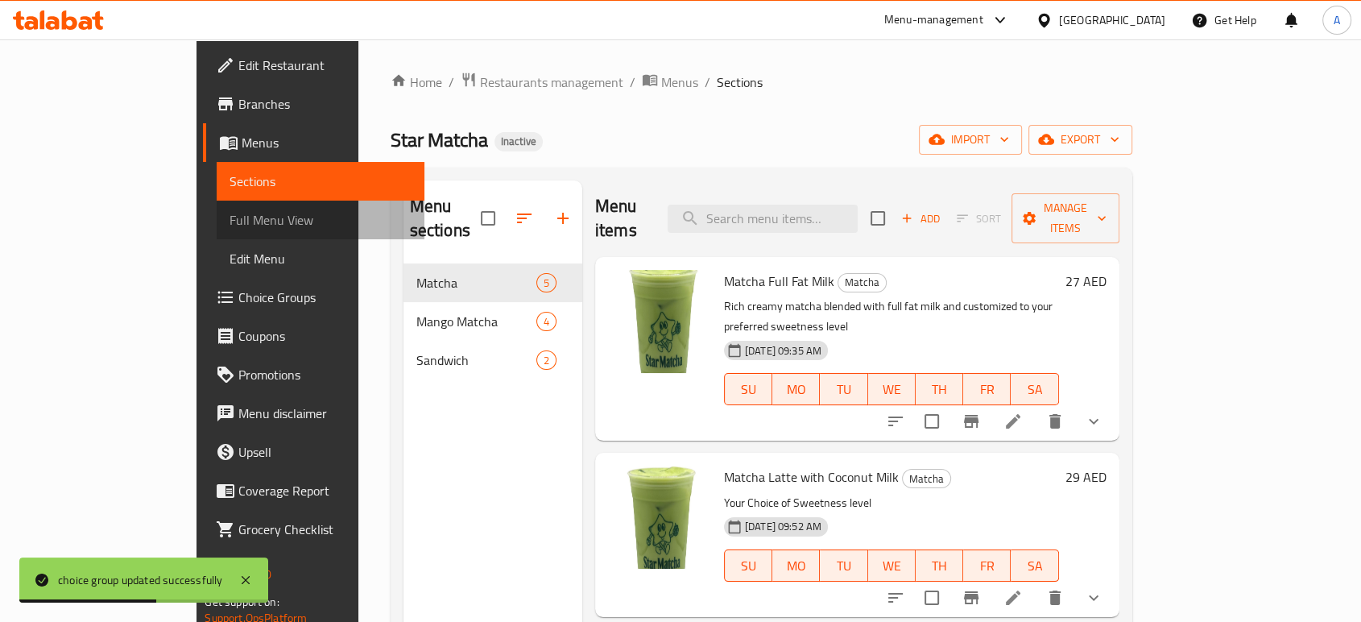
click at [230, 220] on span "Full Menu View" at bounding box center [320, 219] width 181 height 19
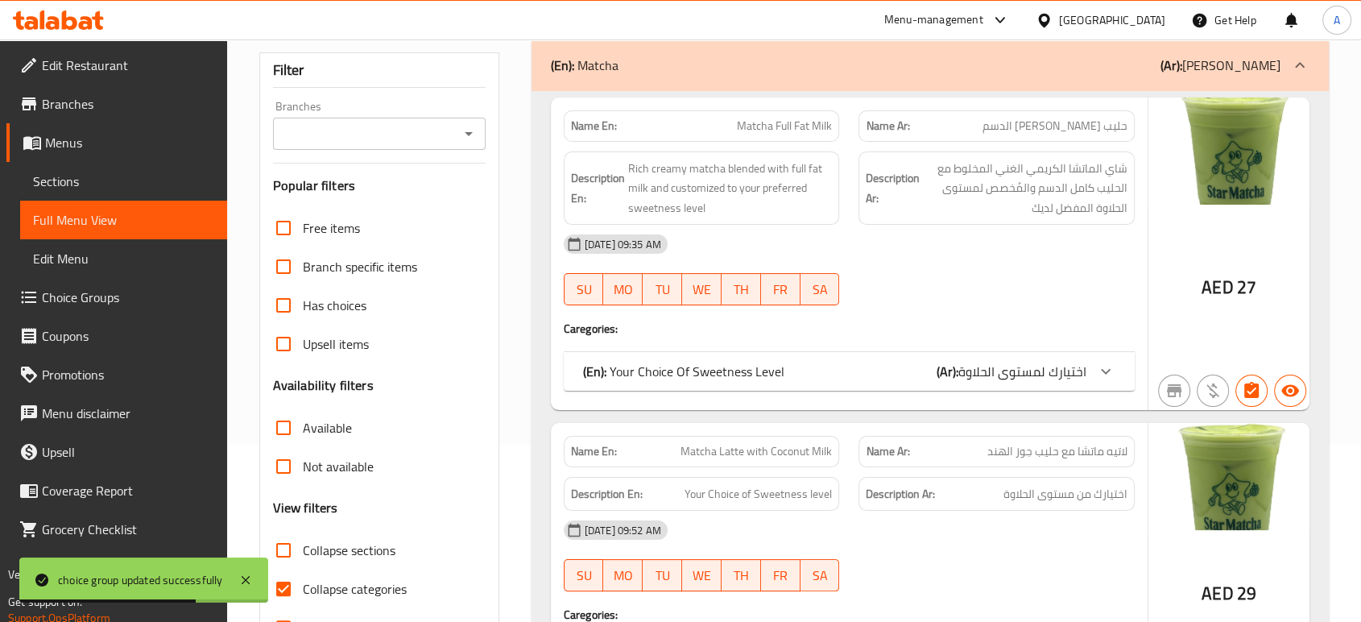
scroll to position [179, 0]
click at [299, 585] on input "Collapse categories" at bounding box center [283, 587] width 39 height 39
checkbox input "false"
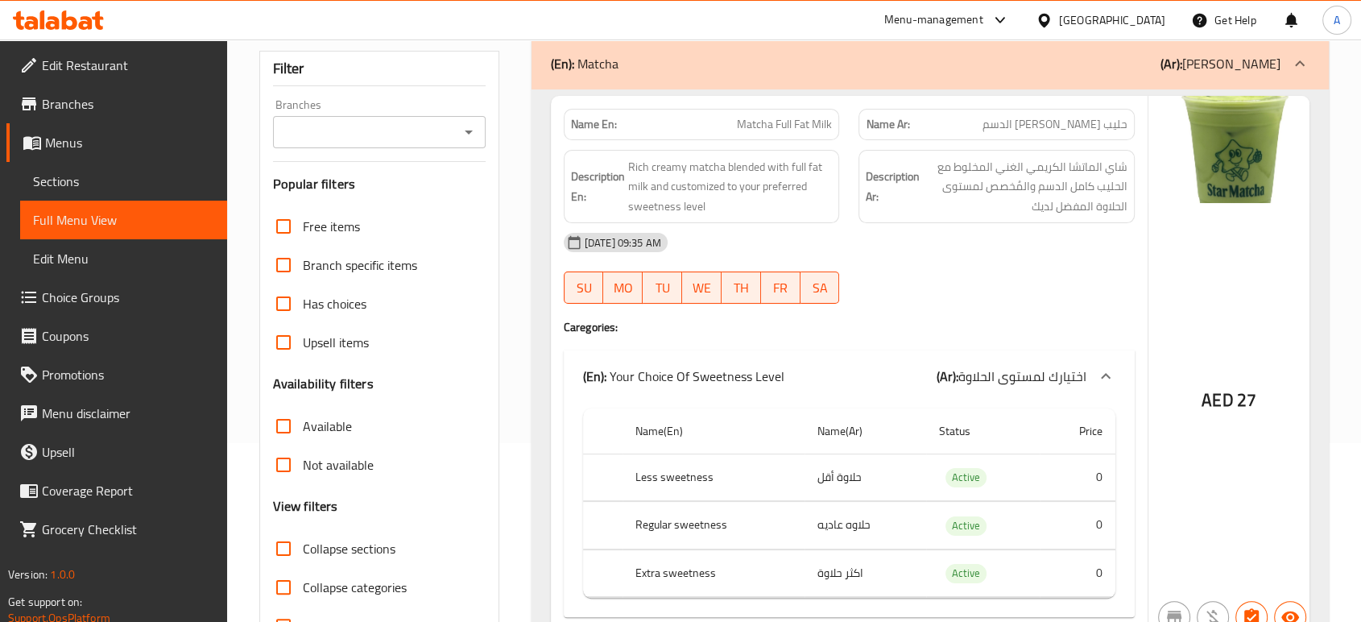
click at [799, 126] on span "Matcha Full Fat Milk" at bounding box center [784, 124] width 95 height 17
copy span "Matcha Full Fat Milk"
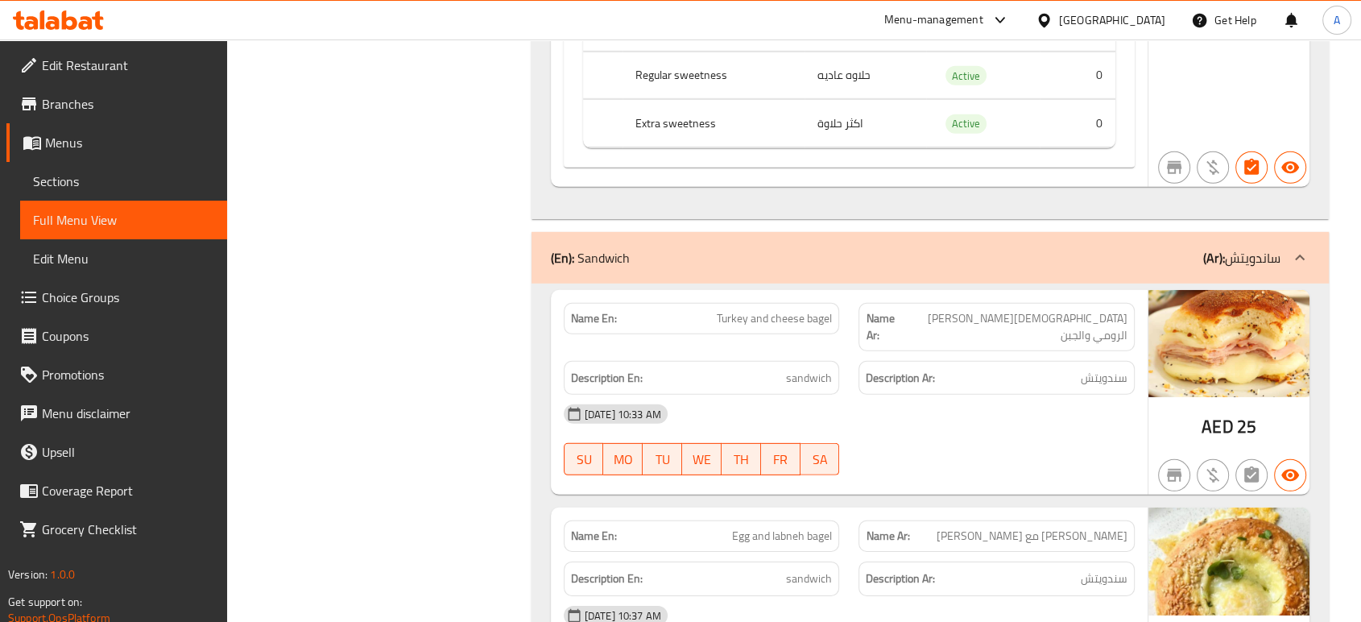
scroll to position [4833, 0]
click at [747, 325] on span "Turkey and cheese bagel" at bounding box center [774, 317] width 115 height 17
copy span "Turkey and cheese bagel"
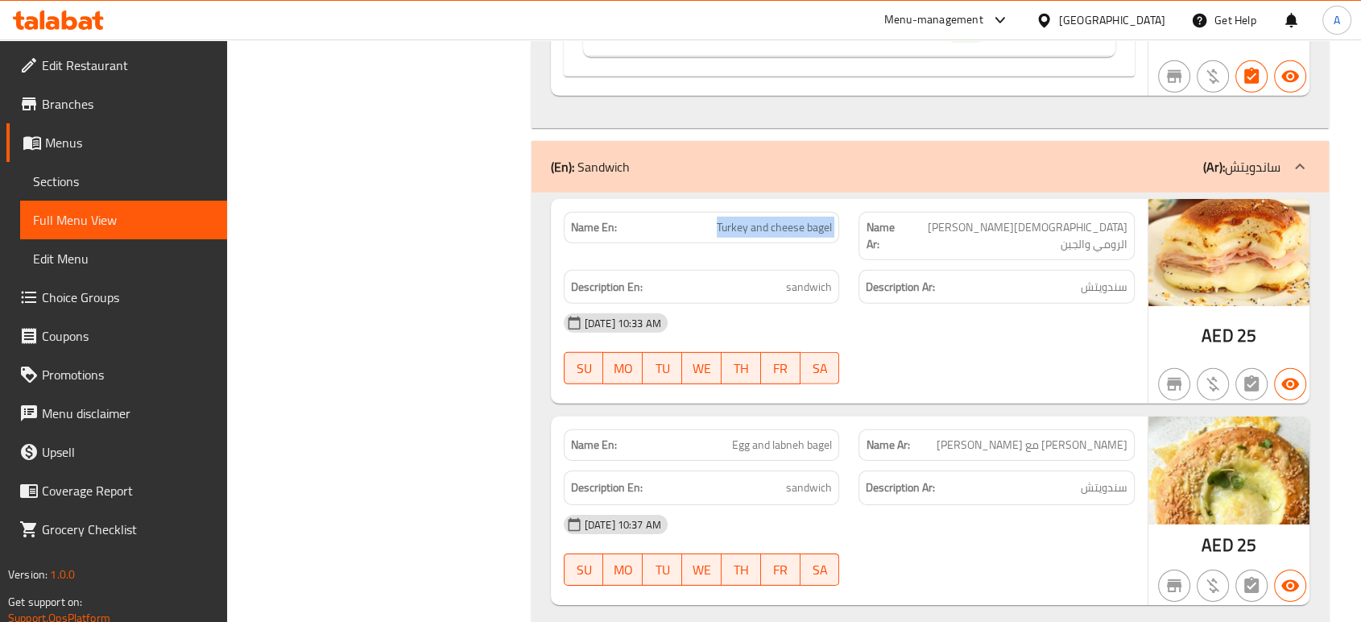
scroll to position [4960, 0]
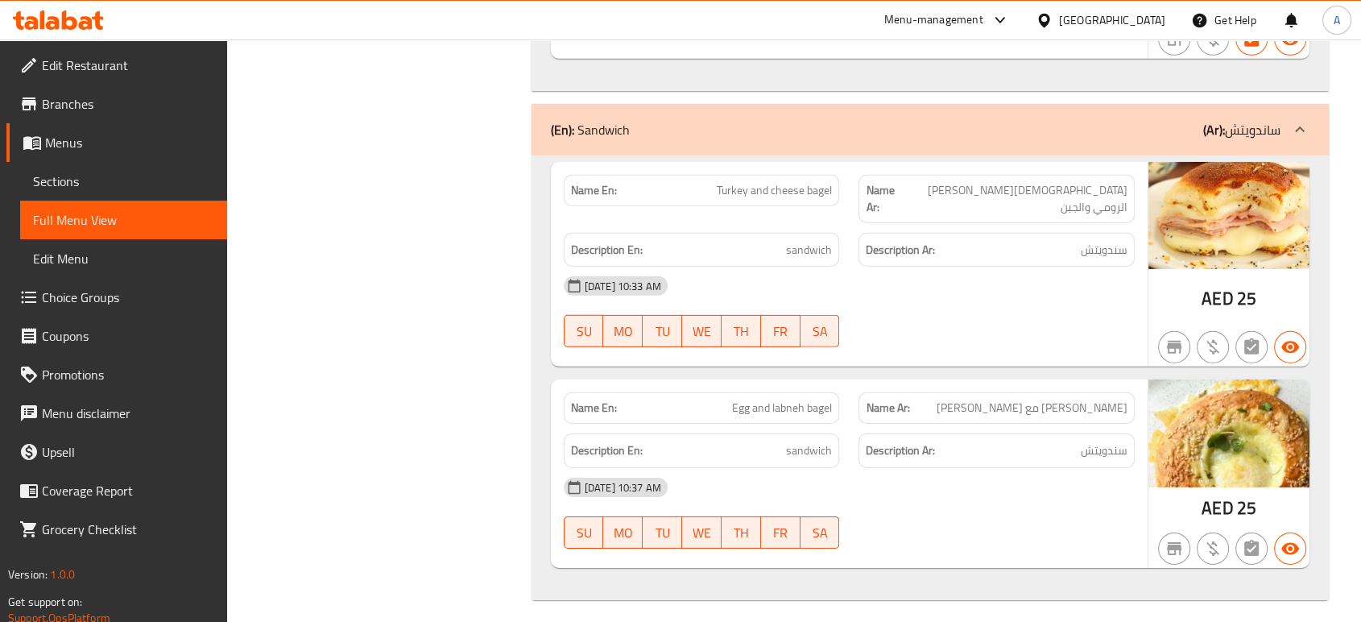
click at [779, 305] on div "SU MO TU WE TH FR SA" at bounding box center [702, 331] width 296 height 52
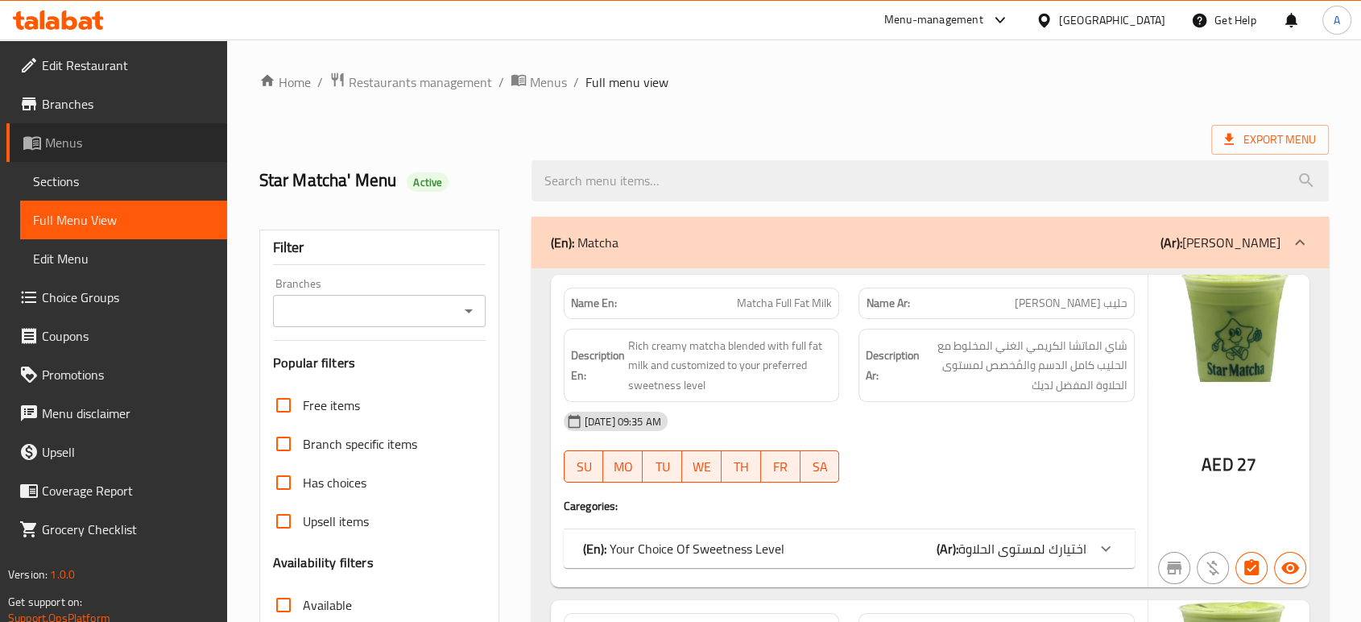
click at [75, 146] on span "Menus" at bounding box center [129, 142] width 169 height 19
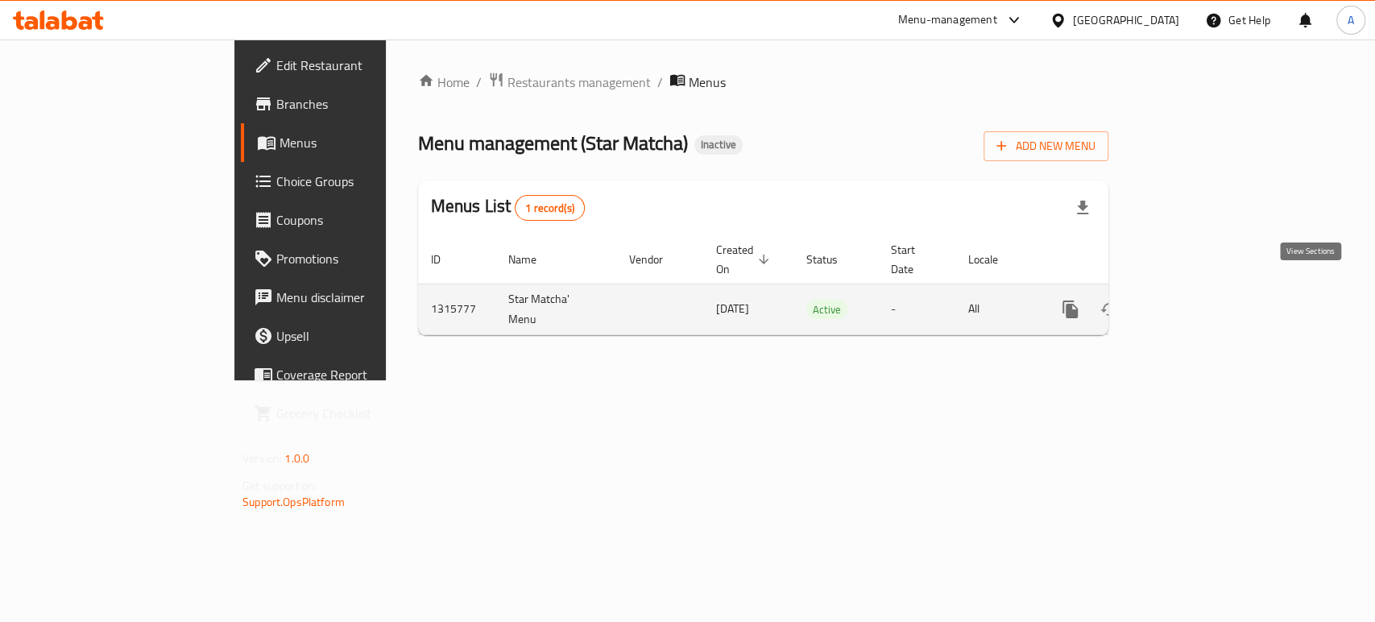
click at [1196, 300] on icon "enhanced table" at bounding box center [1186, 309] width 19 height 19
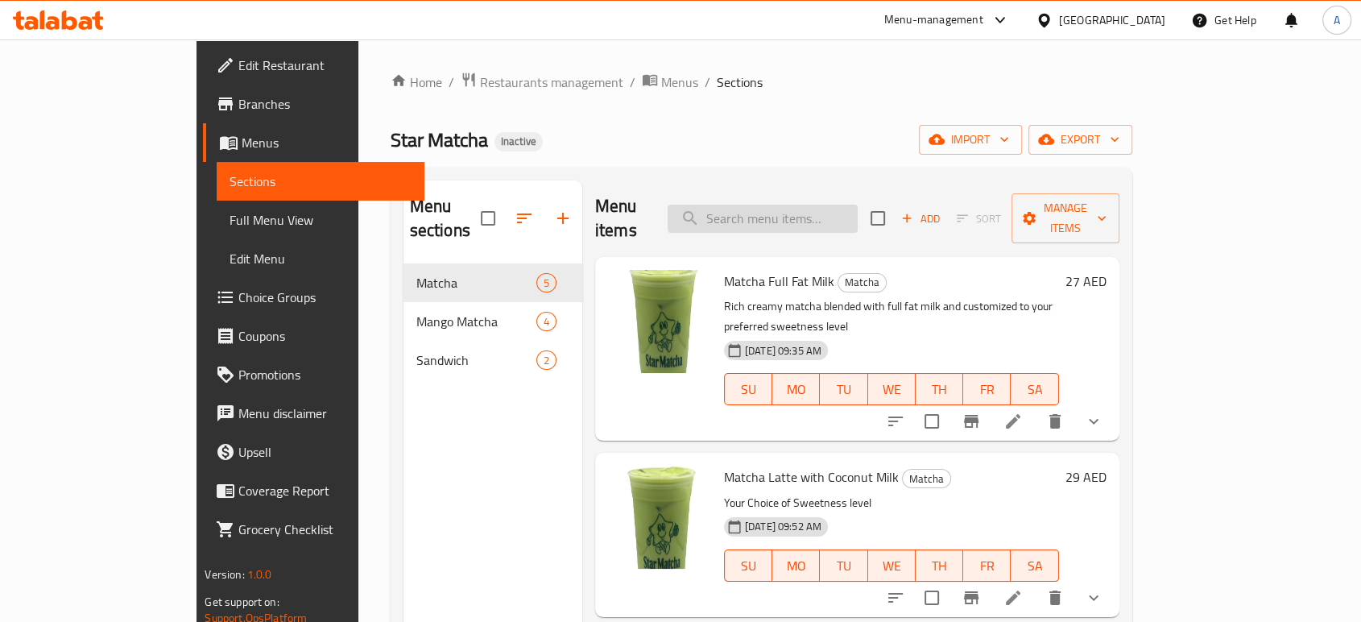
click at [848, 215] on input "search" at bounding box center [763, 219] width 190 height 28
paste input "Matcha Full Fat Milk"
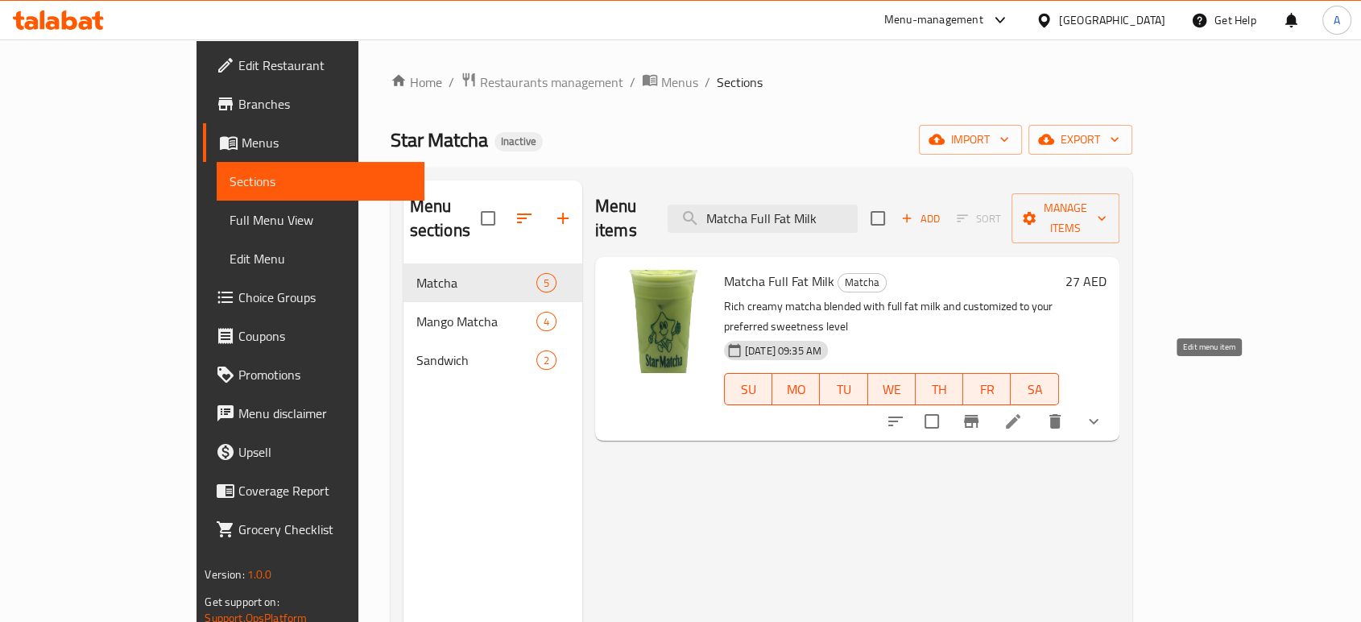
type input "Matcha Full Fat Milk"
click at [1023, 412] on icon at bounding box center [1013, 421] width 19 height 19
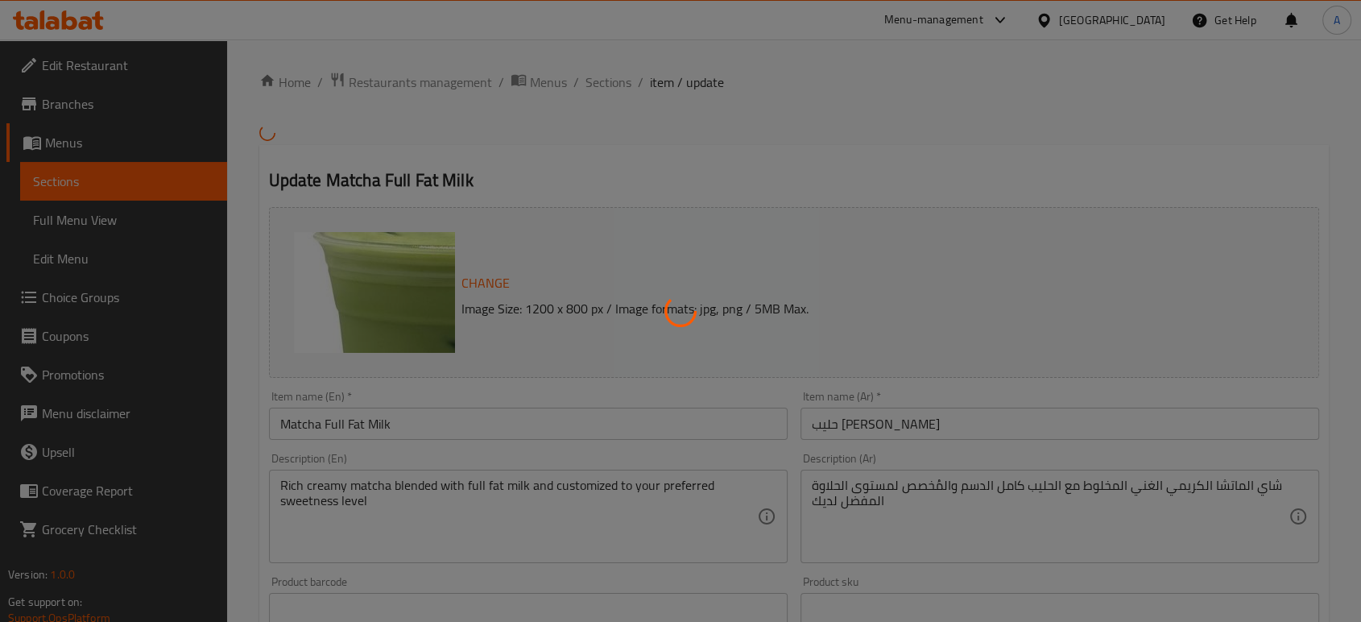
type input "اختيارك لمستوى الحلاوة"
type input "1"
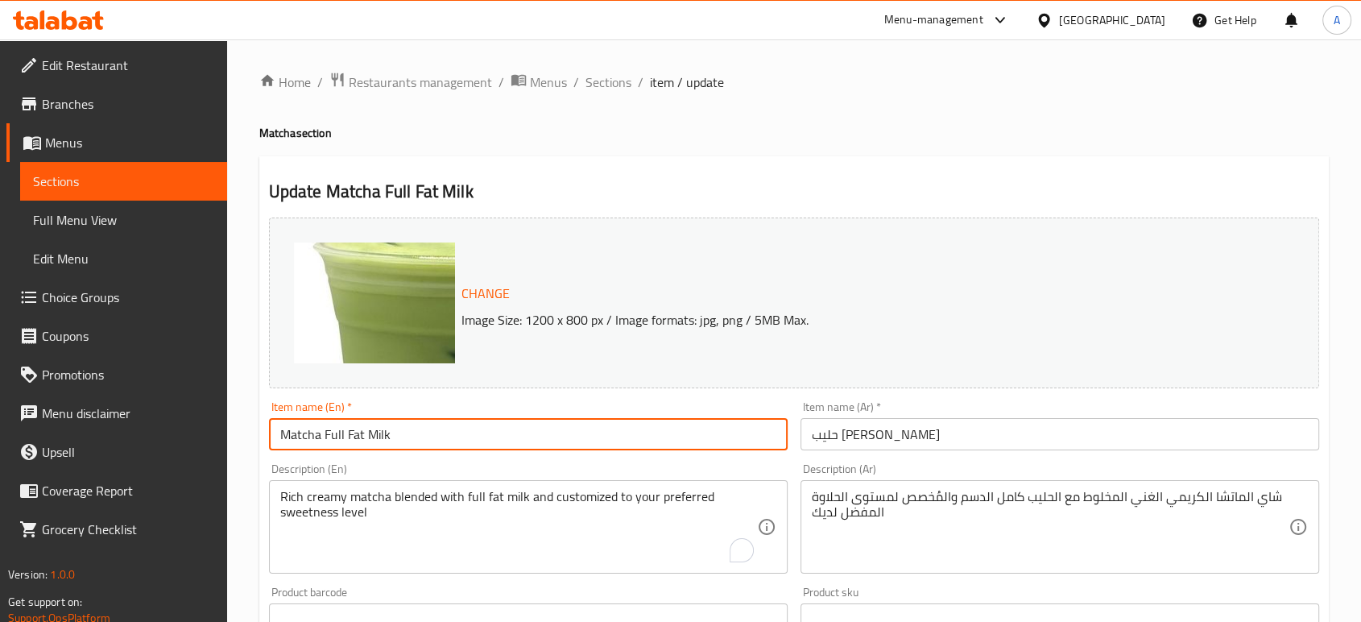
click at [303, 441] on input "Matcha Full Fat Milk" at bounding box center [528, 434] width 519 height 32
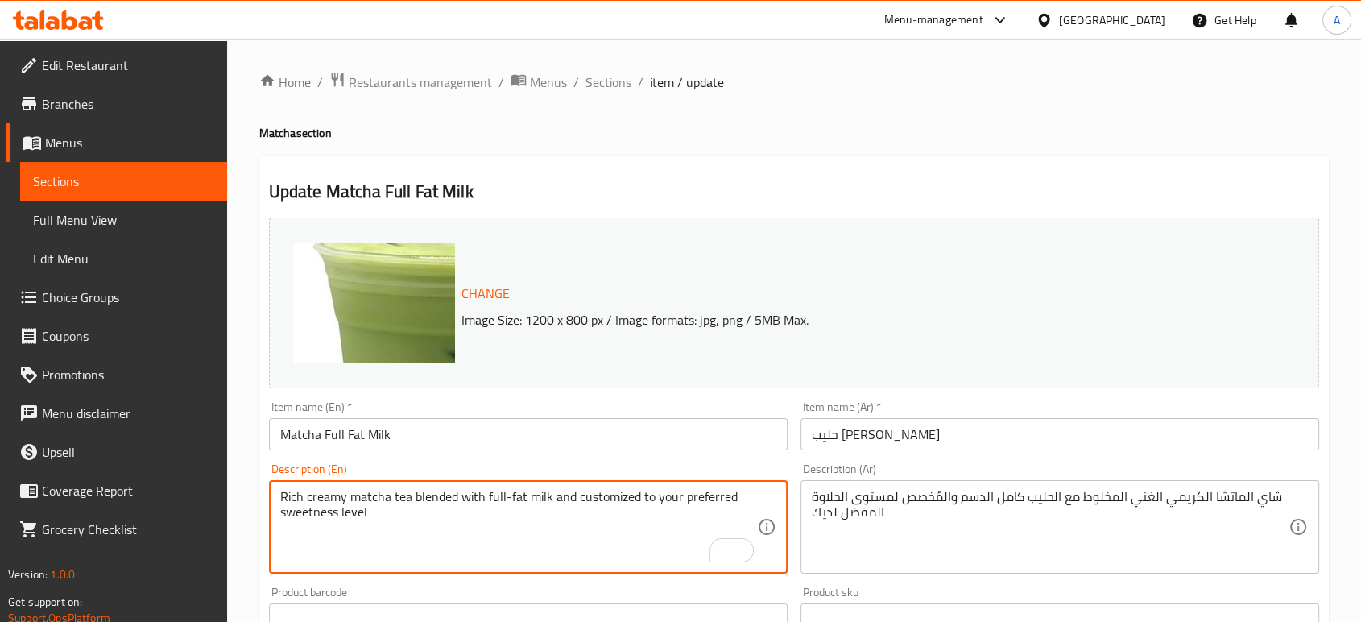
type textarea "Rich creamy matcha tea blended with full-fat milk and customized to your prefer…"
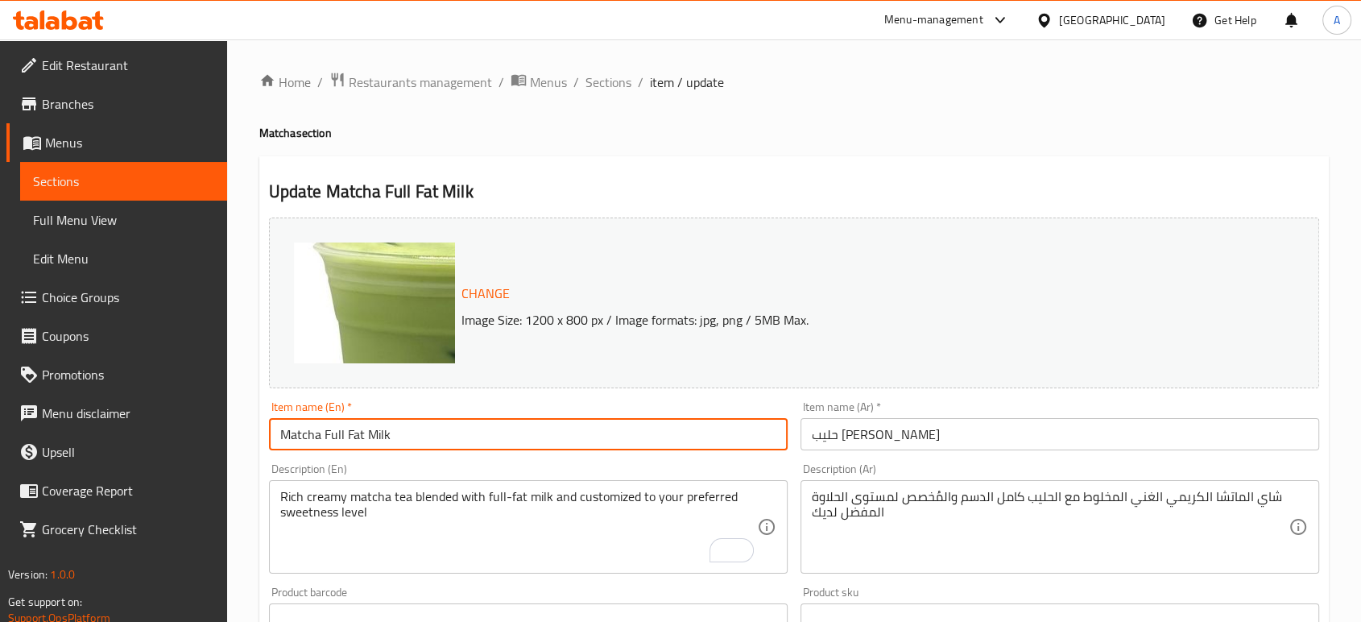
click at [545, 425] on input "Matcha Full Fat Milk" at bounding box center [528, 434] width 519 height 32
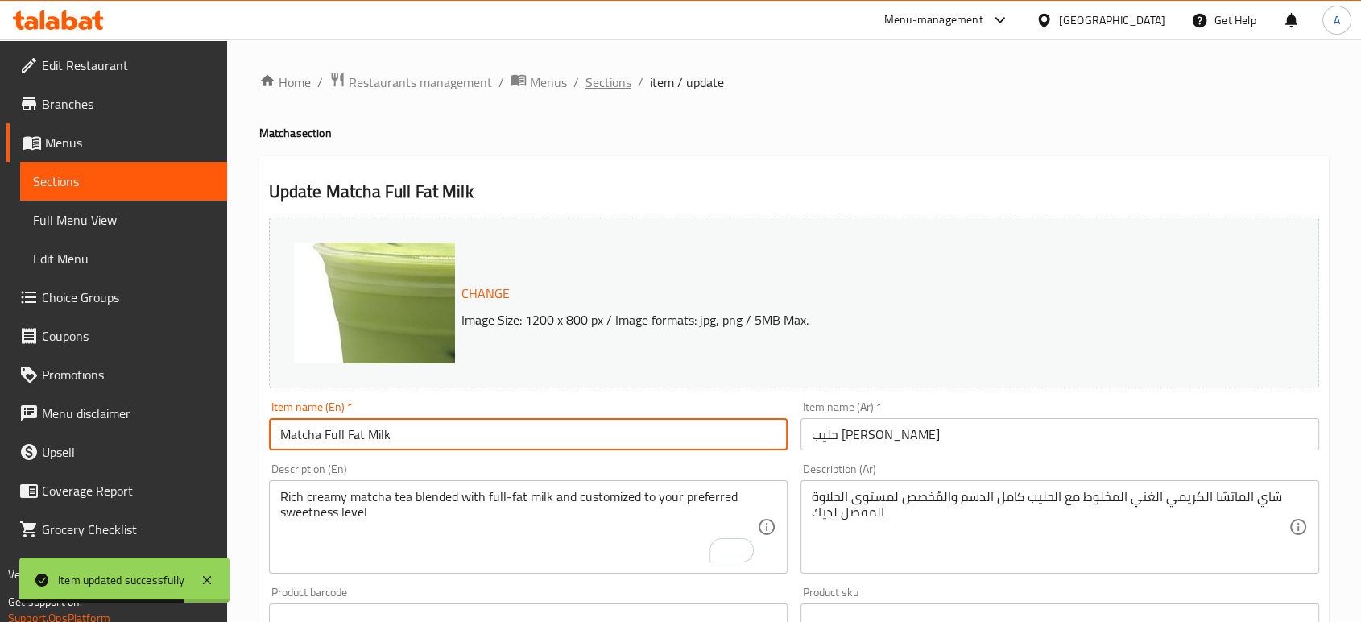
click at [612, 74] on span "Sections" at bounding box center [609, 82] width 46 height 19
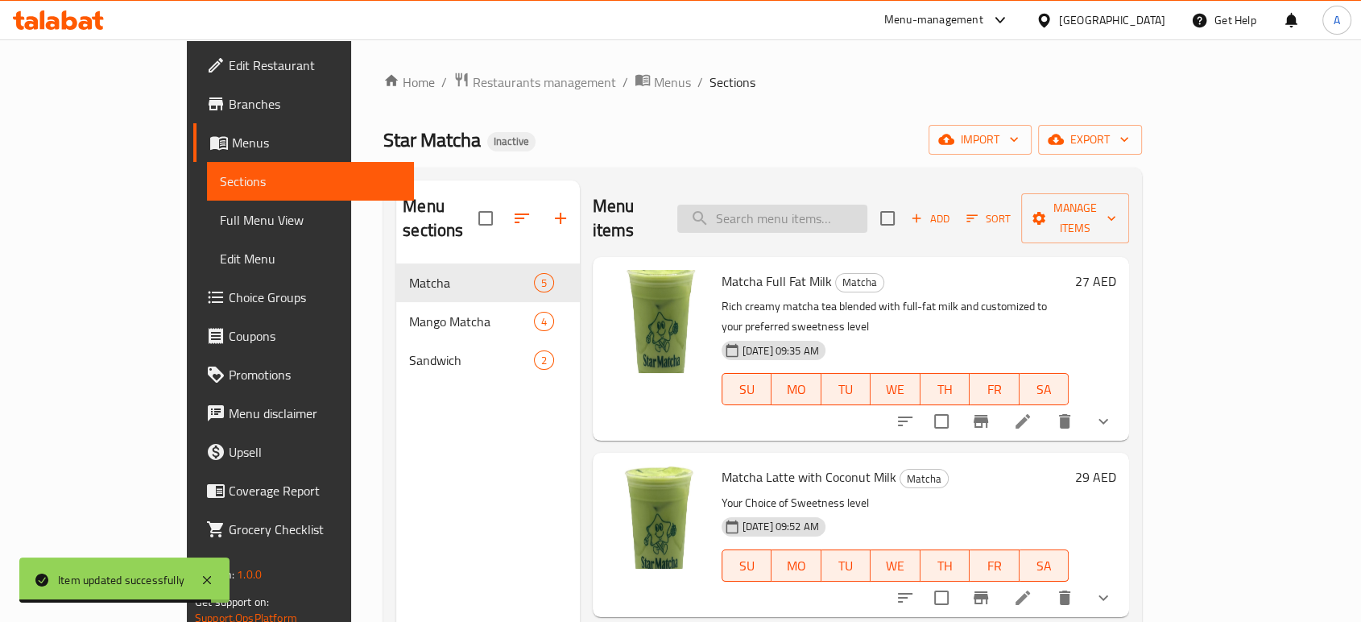
click at [769, 205] on input "search" at bounding box center [772, 219] width 190 height 28
paste input "Turkey and cheese bagel"
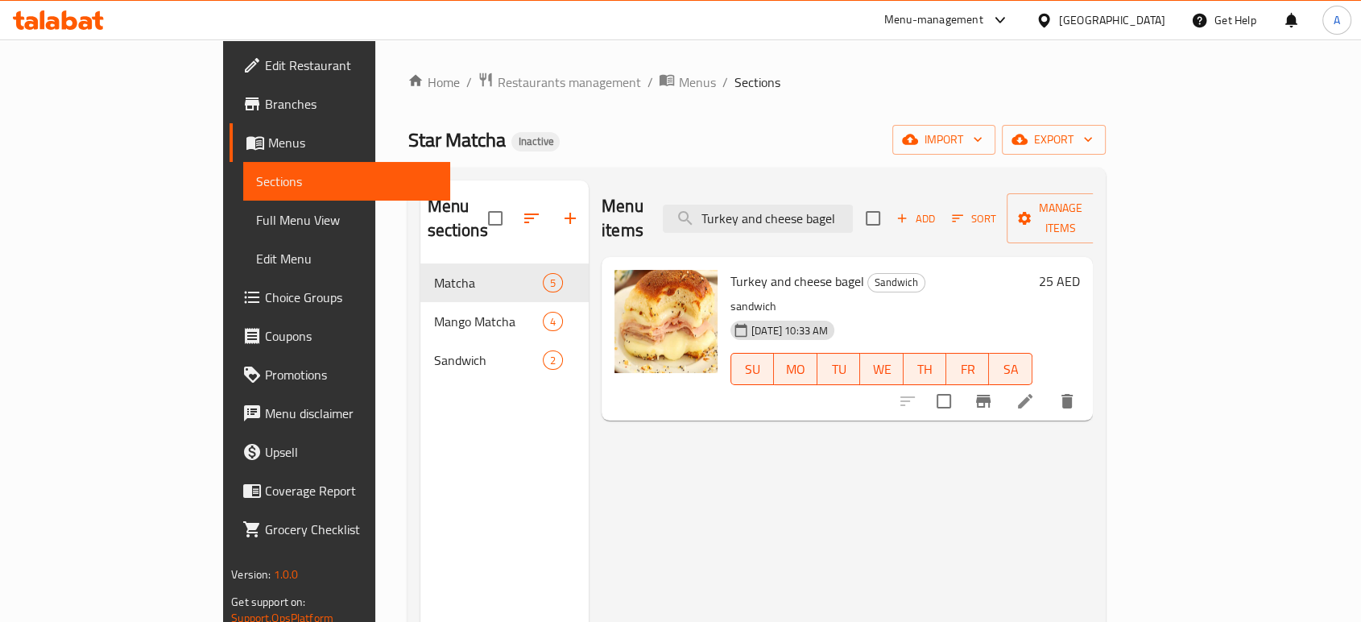
type input "Turkey and cheese bagel"
click at [1048, 387] on li at bounding box center [1025, 401] width 45 height 29
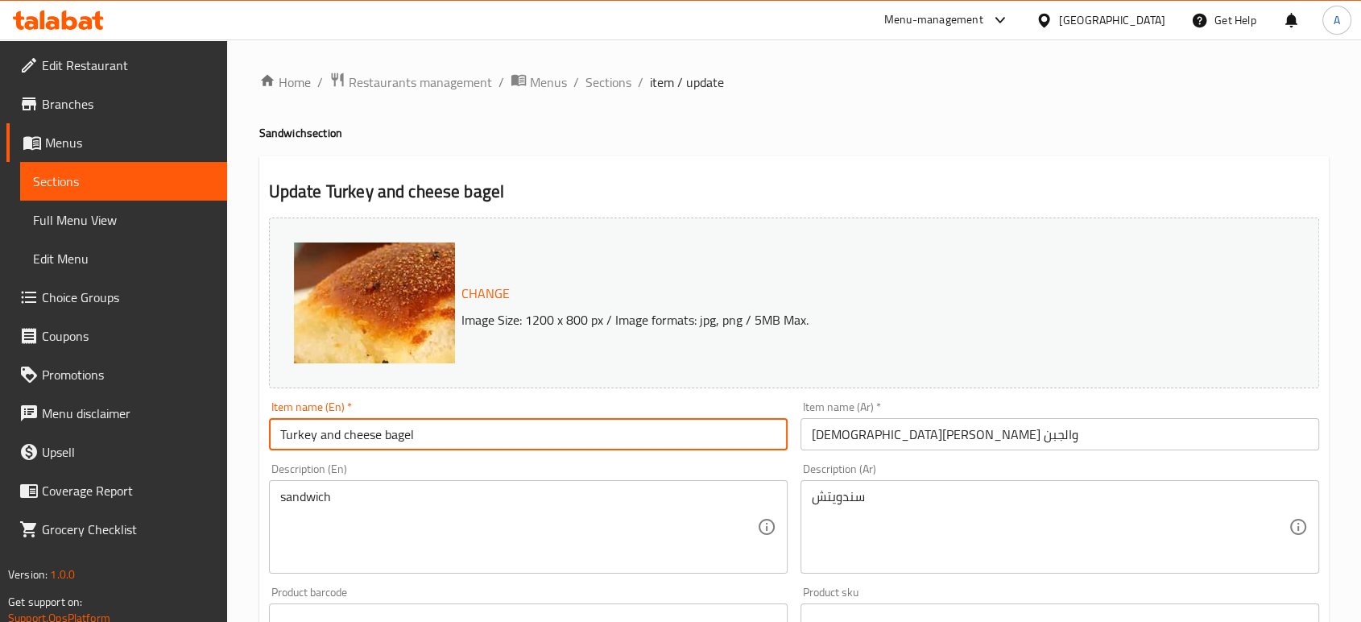
click at [396, 437] on input "Turkey and cheese bagel" at bounding box center [528, 434] width 519 height 32
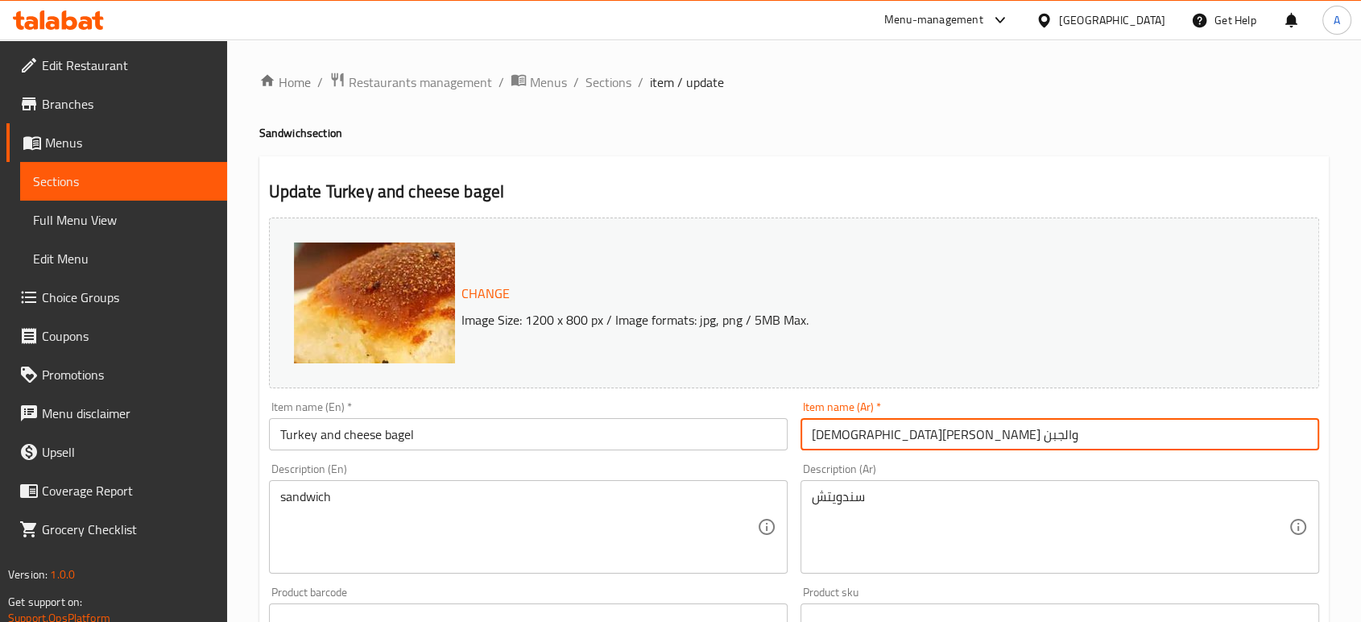
click at [940, 434] on input "باجيل الديك الرومي والجبن" at bounding box center [1060, 434] width 519 height 32
paste input "يغل"
click at [940, 434] on input "باجيل الديك الرومي والجبن" at bounding box center [1060, 434] width 519 height 32
drag, startPoint x: 918, startPoint y: 434, endPoint x: 879, endPoint y: 437, distance: 39.5
click at [879, 437] on input "بيغل الديك الرومي والجبن" at bounding box center [1060, 434] width 519 height 32
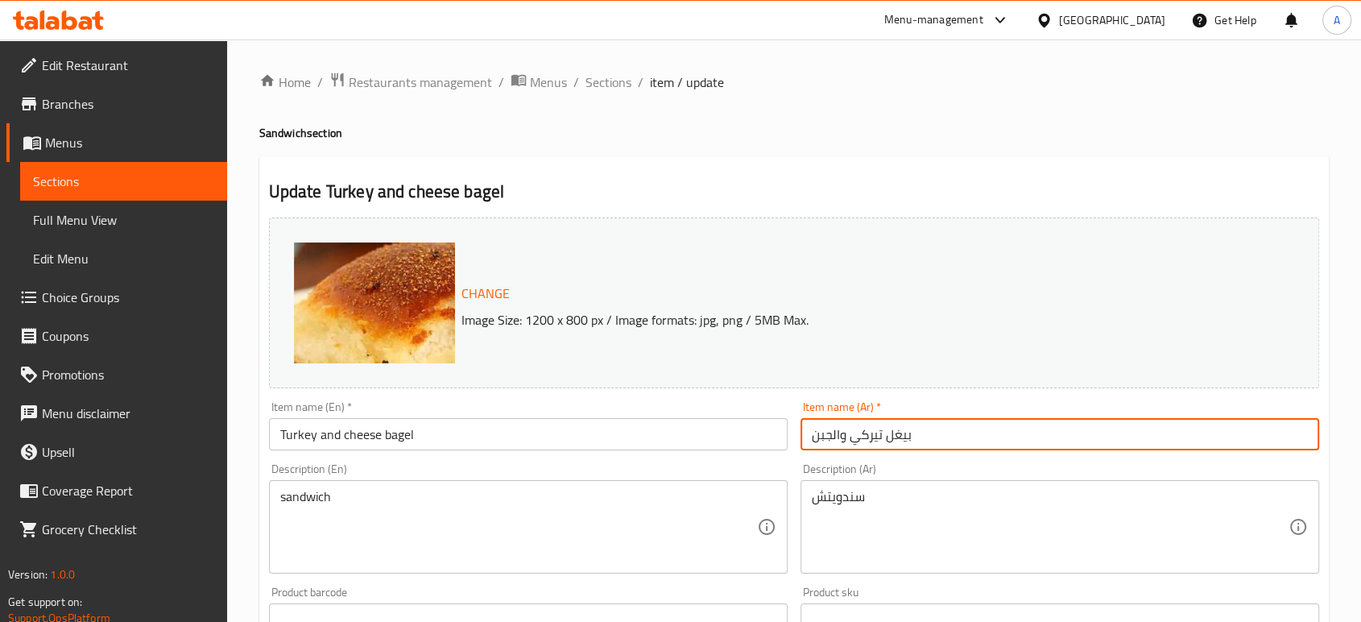
type input "بيغل تيركي والجبن"
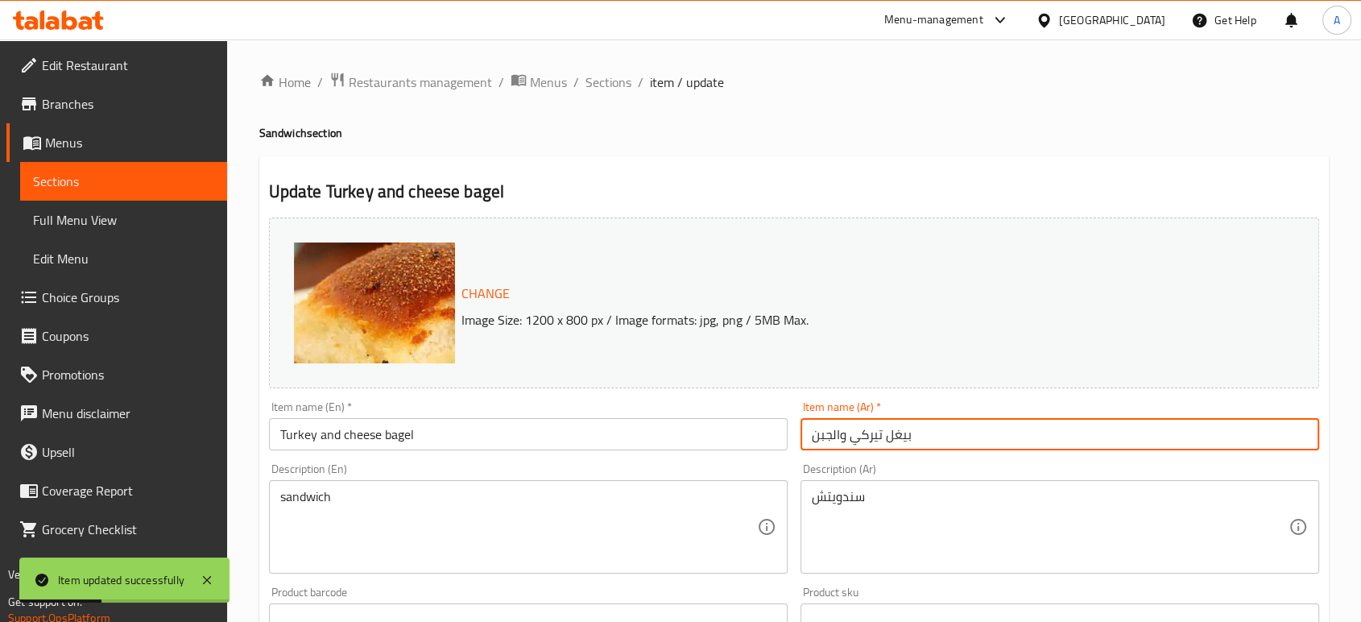
click at [387, 486] on div "sandwich Description (En)" at bounding box center [528, 526] width 519 height 93
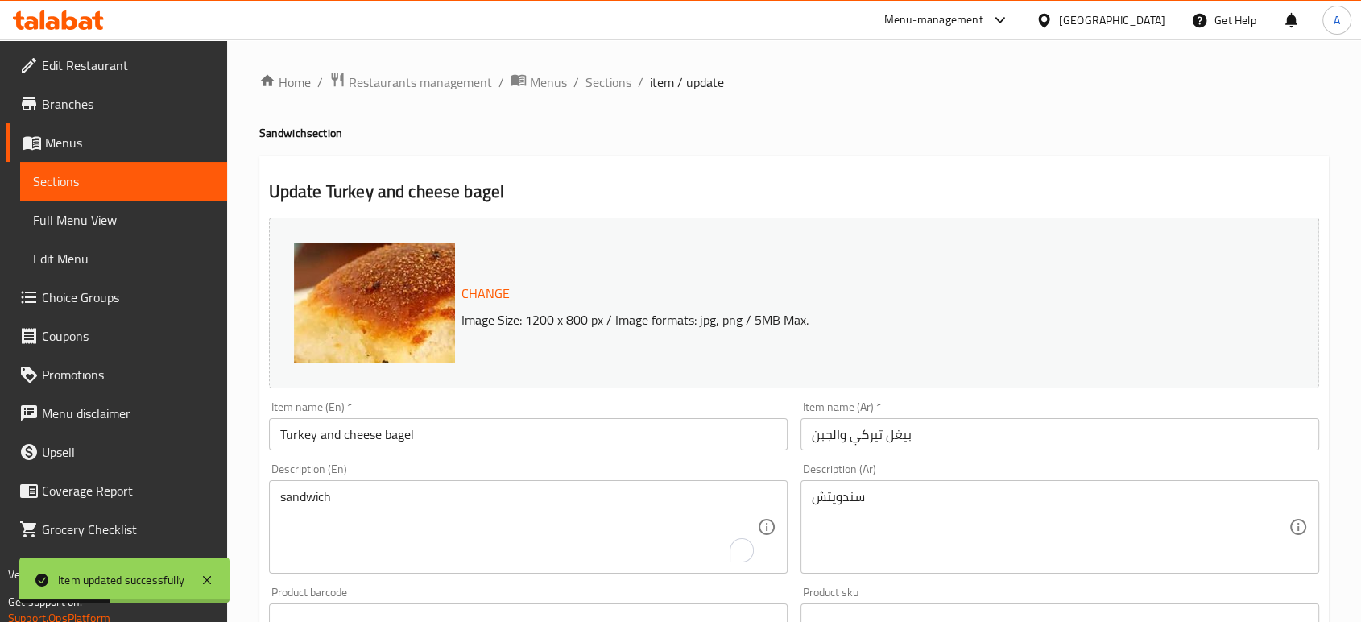
click at [387, 486] on div "sandwich Description (En)" at bounding box center [528, 526] width 519 height 93
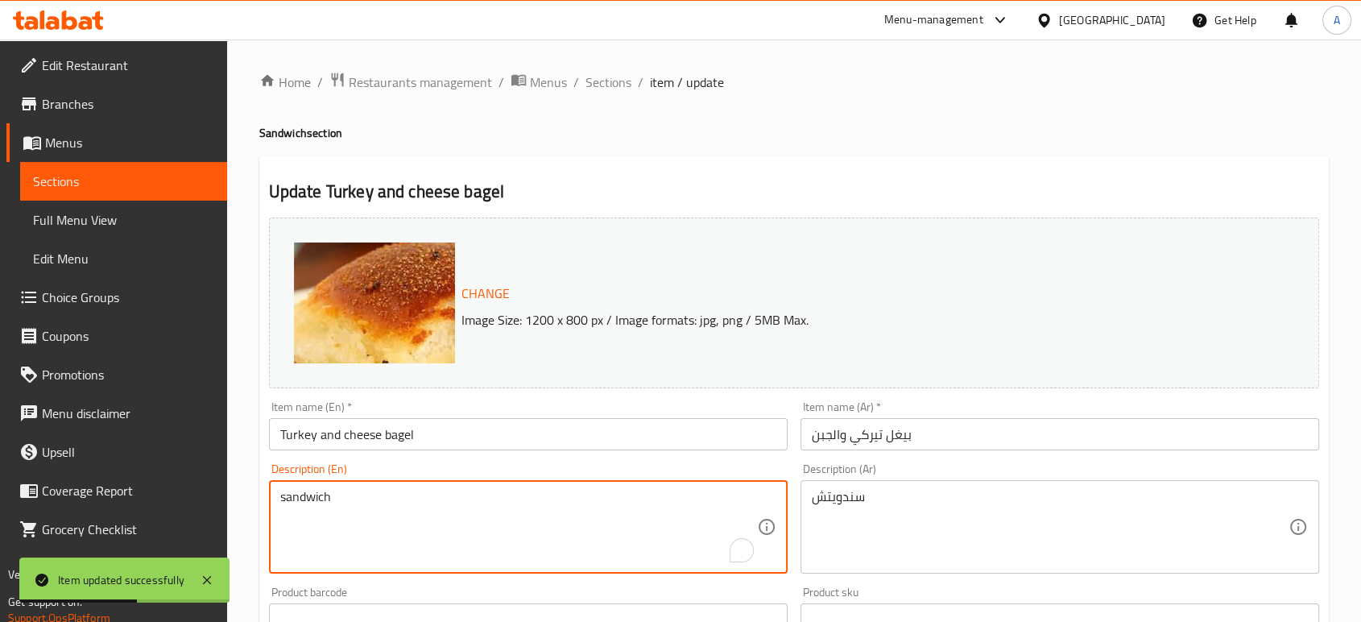
click at [327, 495] on textarea "sandwich" at bounding box center [518, 527] width 477 height 77
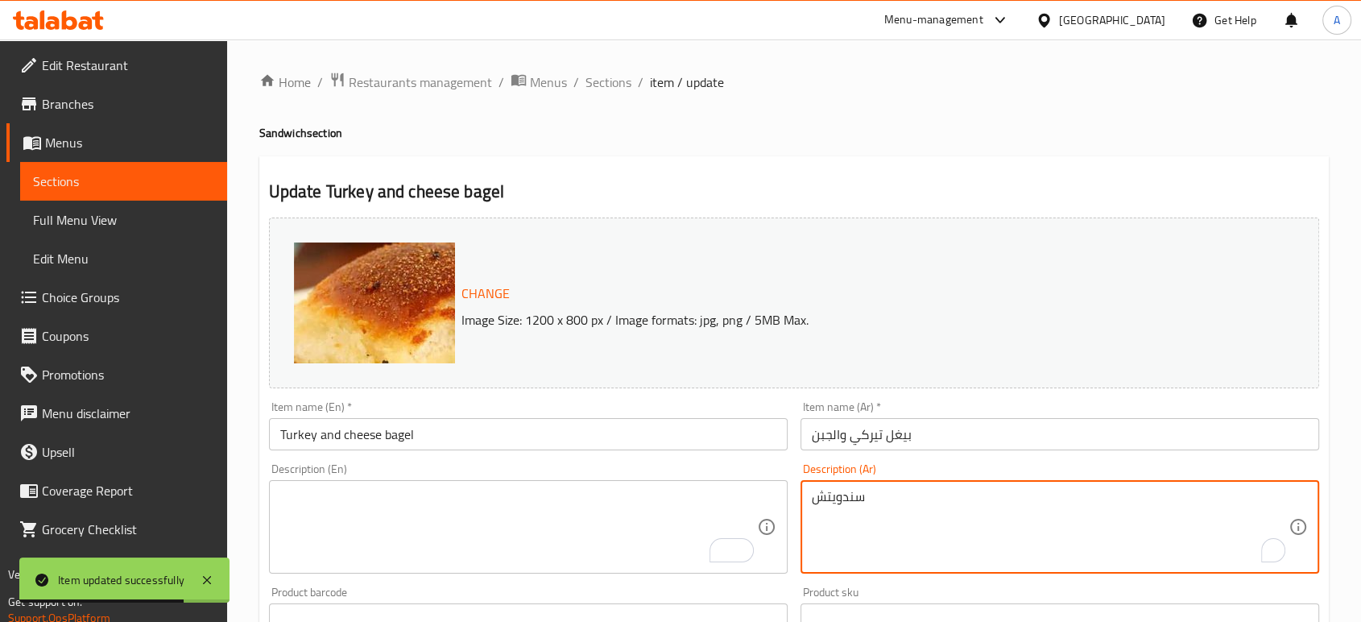
click at [837, 491] on textarea "سندويتش" at bounding box center [1050, 527] width 477 height 77
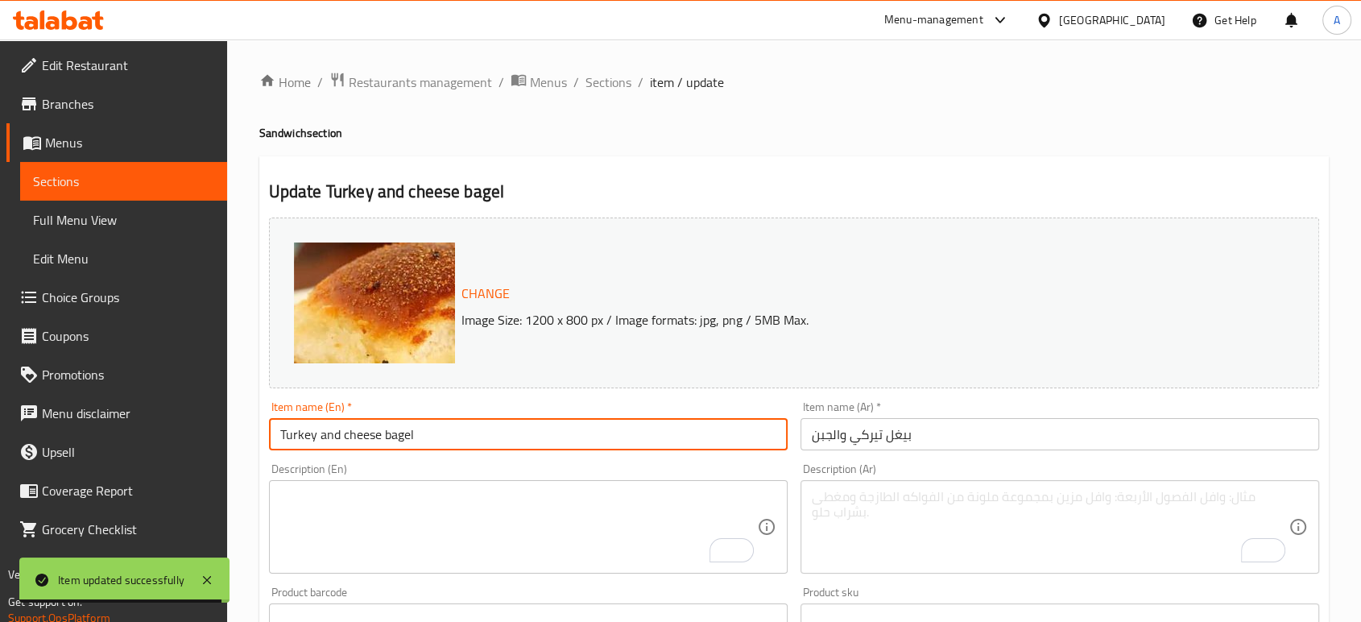
click at [709, 441] on input "Turkey and cheese bagel" at bounding box center [528, 434] width 519 height 32
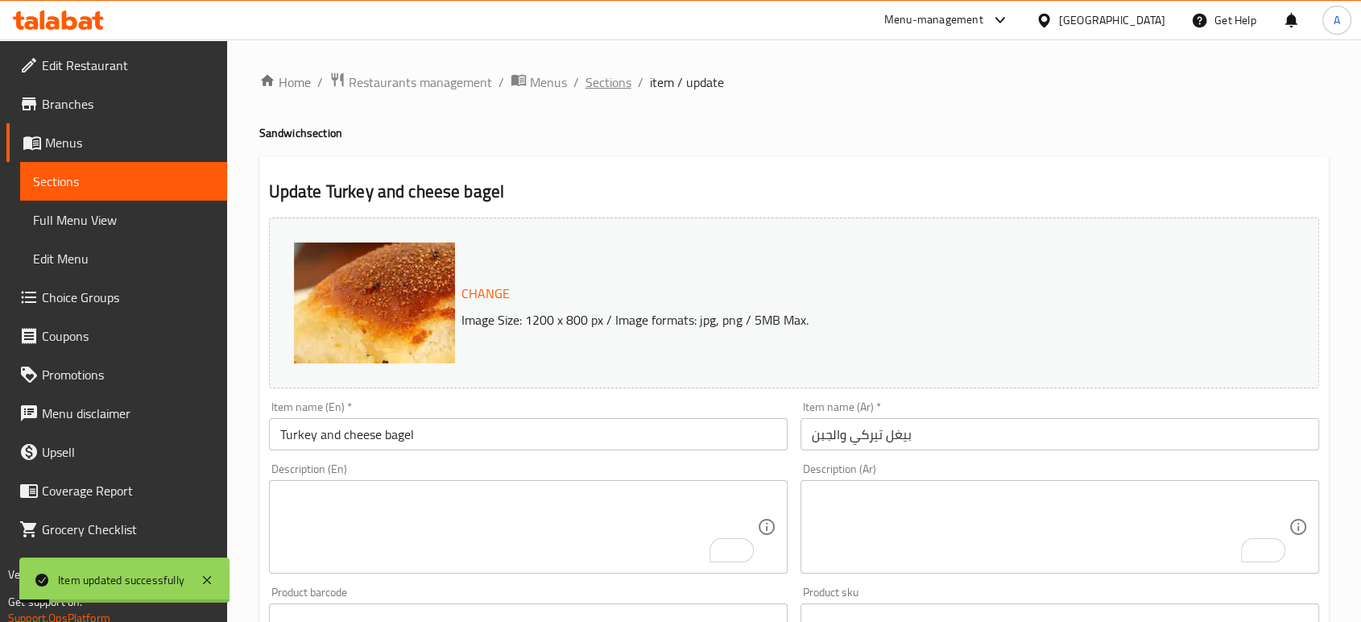
click at [609, 81] on span "Sections" at bounding box center [609, 82] width 46 height 19
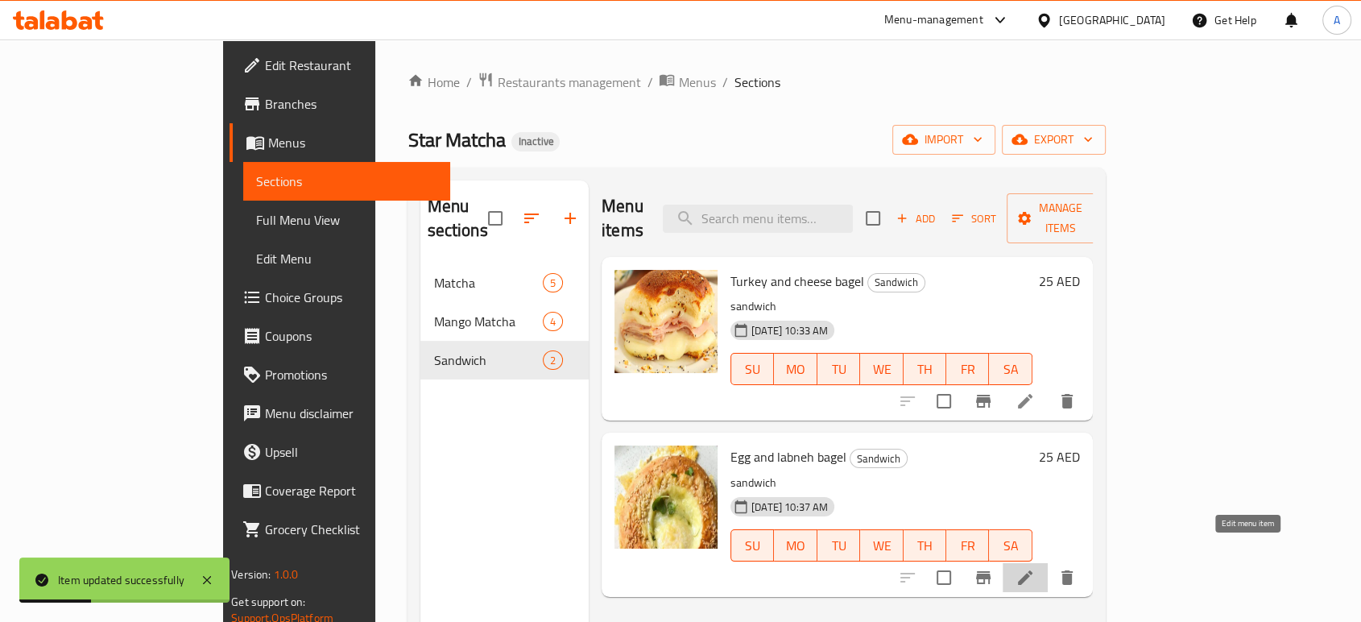
click at [1035, 568] on icon at bounding box center [1025, 577] width 19 height 19
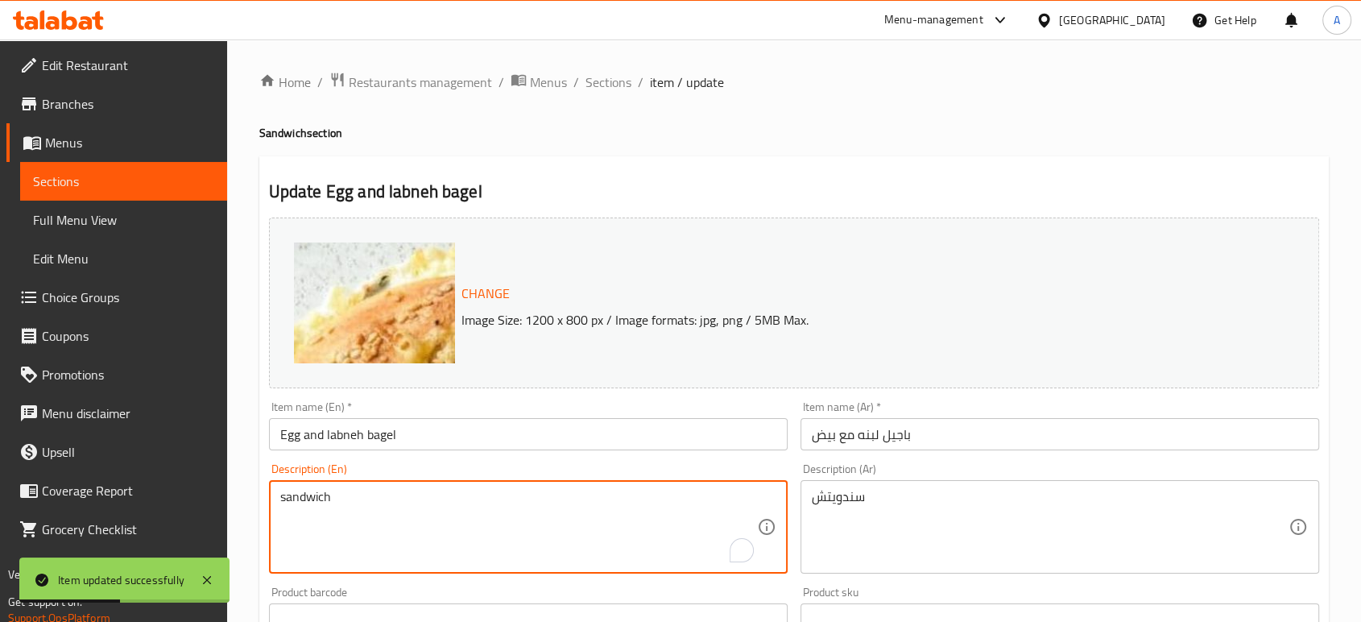
click at [374, 506] on textarea "sandwich" at bounding box center [518, 527] width 477 height 77
click at [832, 484] on div "سندويتش Description (Ar)" at bounding box center [1060, 526] width 519 height 93
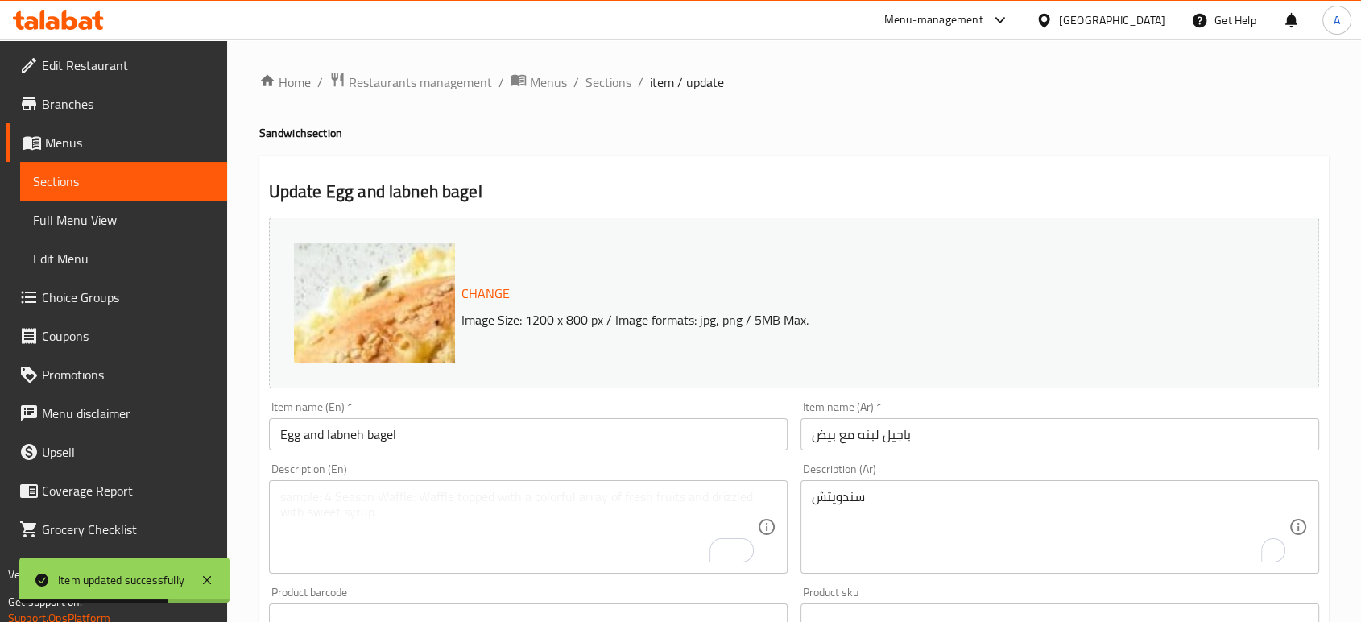
click at [832, 484] on div "سندويتش Description (Ar)" at bounding box center [1060, 526] width 519 height 93
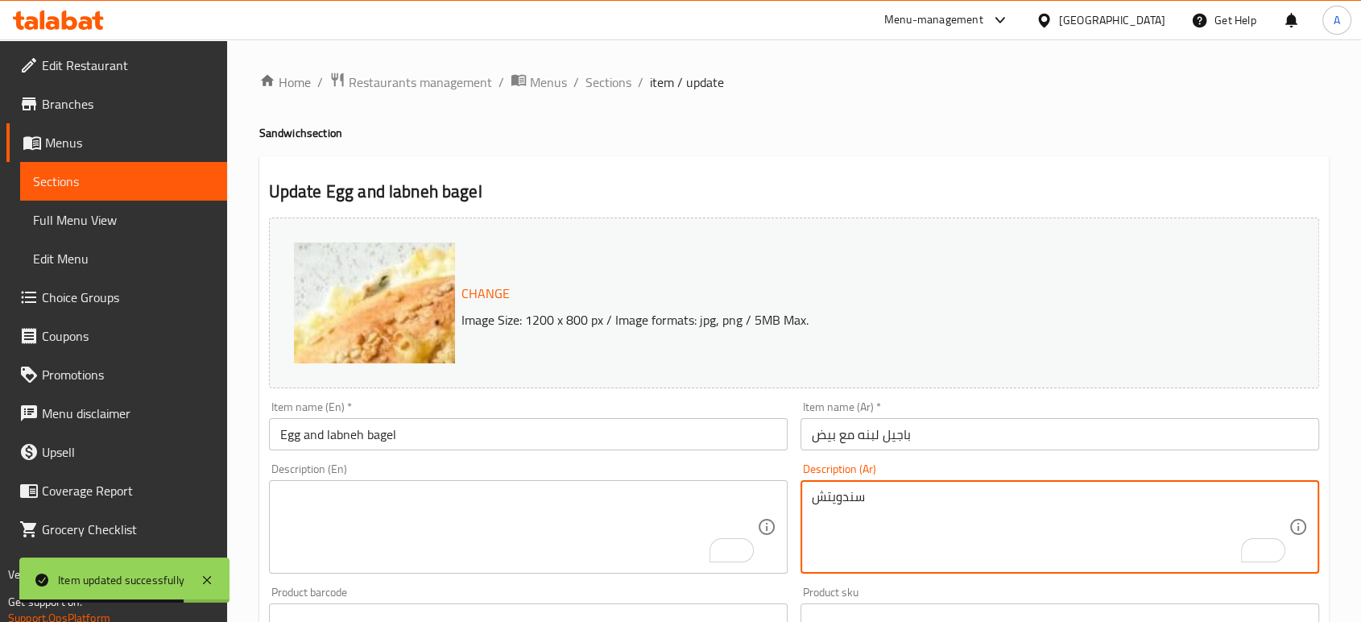
click at [831, 495] on textarea "سندويتش" at bounding box center [1050, 527] width 477 height 77
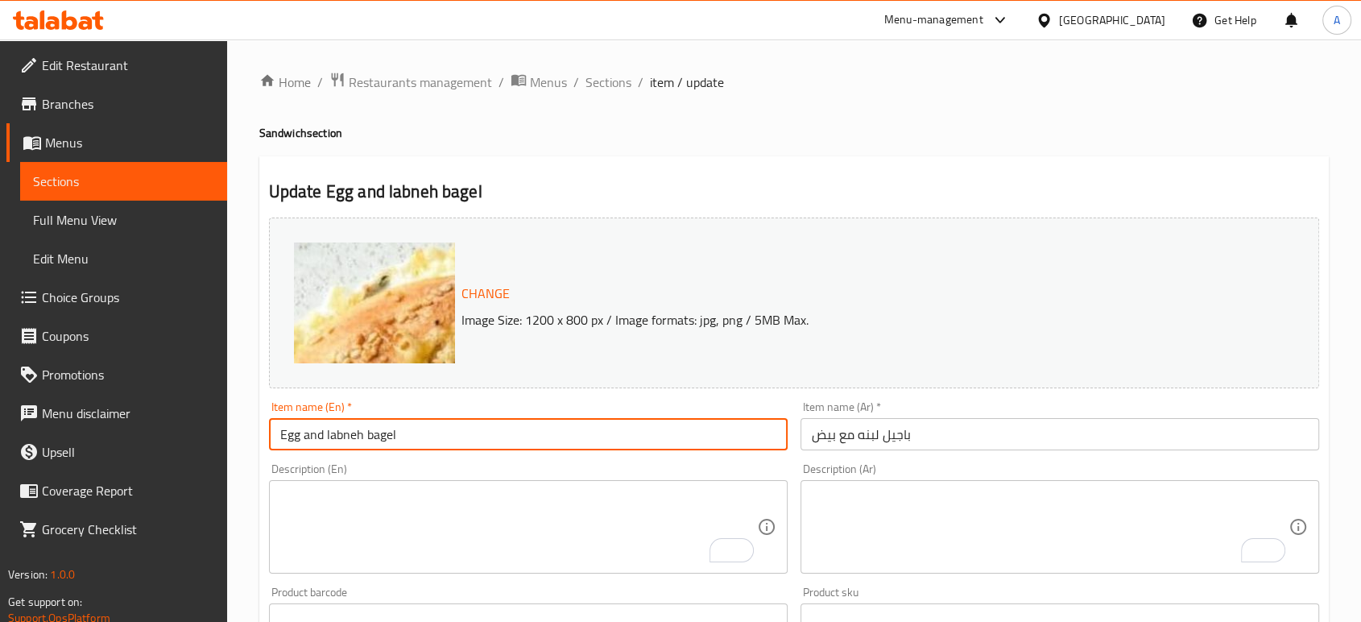
drag, startPoint x: 405, startPoint y: 437, endPoint x: 367, endPoint y: 448, distance: 39.3
click at [367, 448] on input "Egg and labneh bagel" at bounding box center [528, 434] width 519 height 32
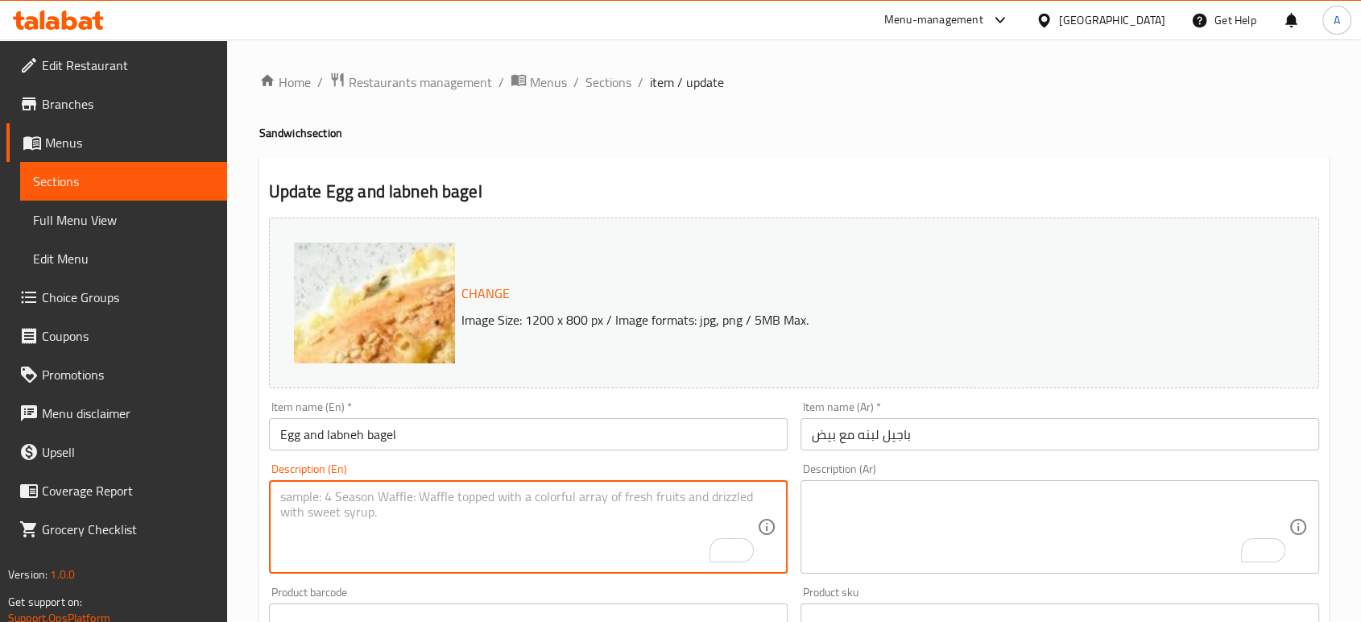
click at [459, 511] on textarea "To enrich screen reader interactions, please activate Accessibility in Grammarl…" at bounding box center [518, 527] width 477 height 77
paste textarea "Bagel filled with fluffy eggs and gooey cheese."
click at [358, 438] on input "Egg and labneh bagel" at bounding box center [528, 434] width 519 height 32
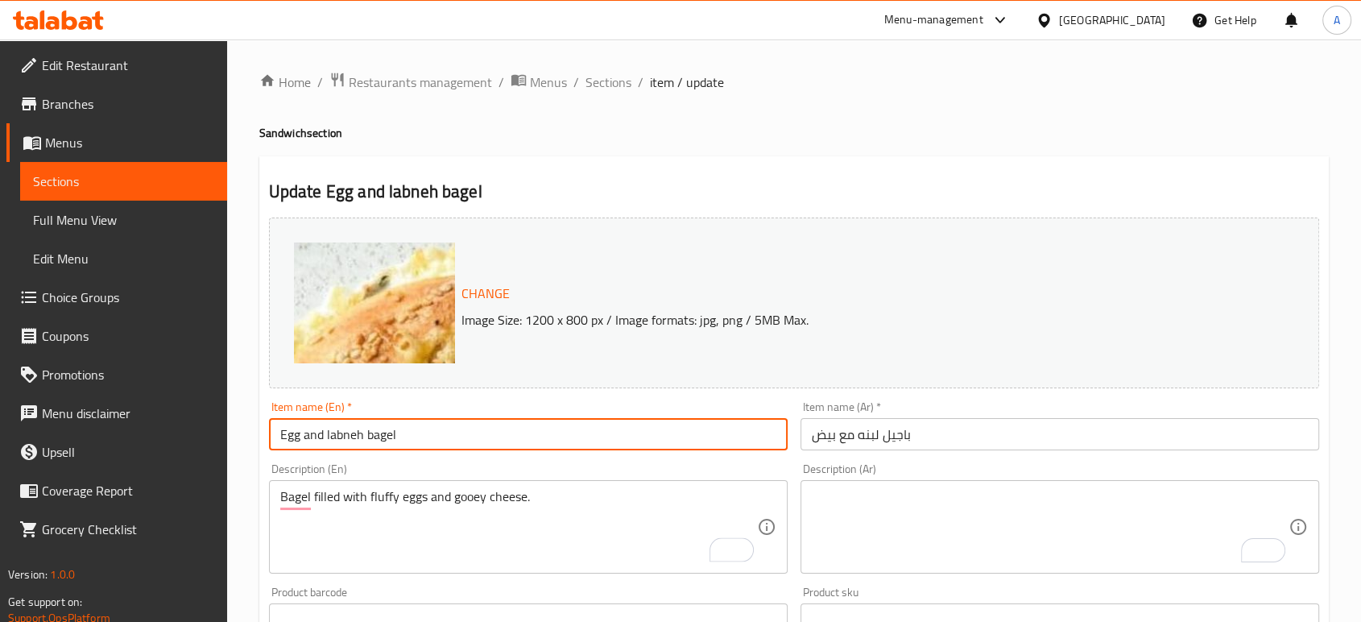
click at [358, 438] on input "Egg and labneh bagel" at bounding box center [528, 434] width 519 height 32
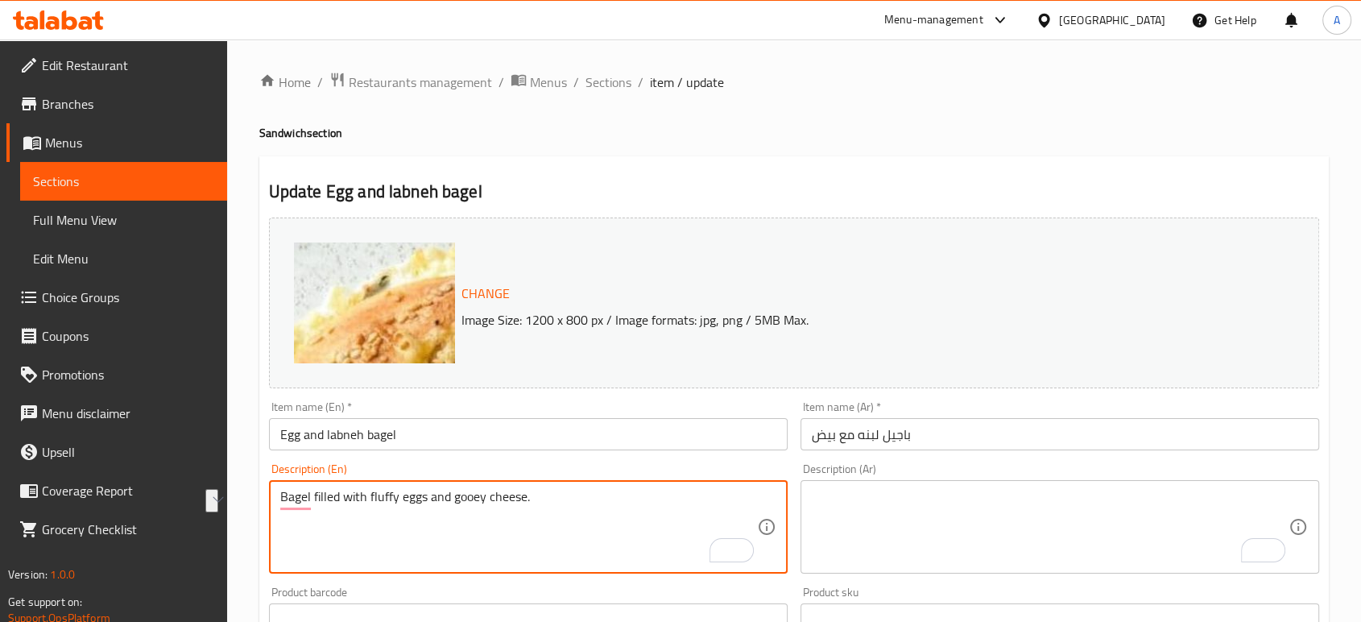
drag, startPoint x: 516, startPoint y: 499, endPoint x: 451, endPoint y: 501, distance: 65.3
paste textarea "labneh"
drag, startPoint x: 499, startPoint y: 500, endPoint x: 490, endPoint y: 499, distance: 8.9
click at [490, 499] on textarea "Bagel filled with fluffy eggs and labneh e." at bounding box center [518, 527] width 477 height 77
click at [490, 499] on textarea "Bagel filled with fluffy eggs and labneh ." at bounding box center [518, 527] width 477 height 77
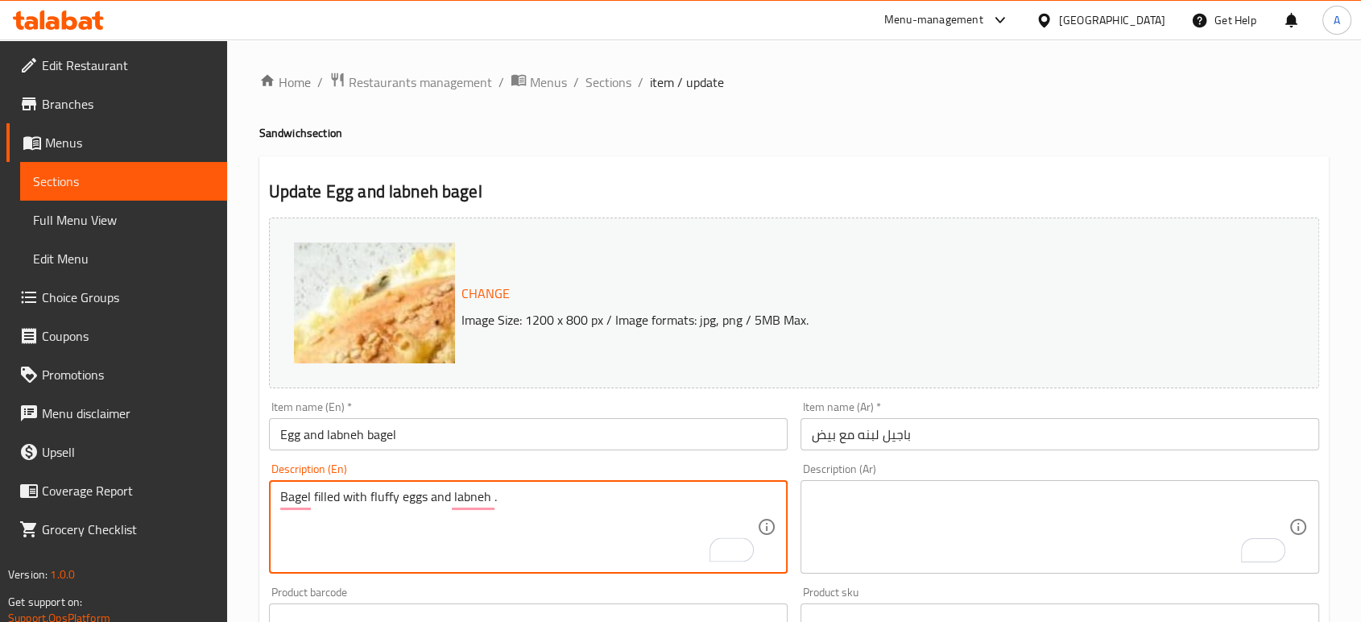
click at [490, 499] on textarea "Bagel filled with fluffy eggs and labneh ." at bounding box center [518, 527] width 477 height 77
type textarea "Bagel filled with fluffy eggs and labneh ."
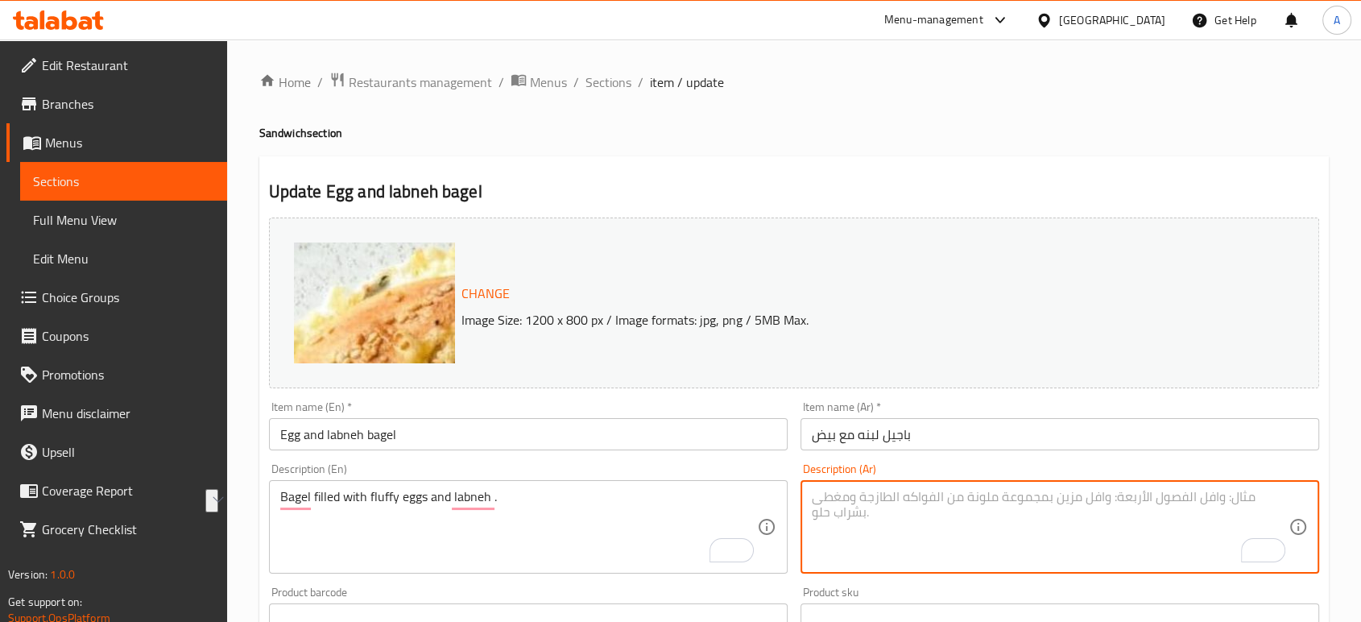
click at [954, 514] on textarea "To enrich screen reader interactions, please activate Accessibility in Grammarl…" at bounding box center [1050, 527] width 477 height 77
paste textarea "خبز باجل محشو بالبيض الرقيق واللبنة."
click at [871, 498] on textarea "خبز باجل محشو بالبيض الرقيق واللبنة." at bounding box center [1050, 527] width 477 height 77
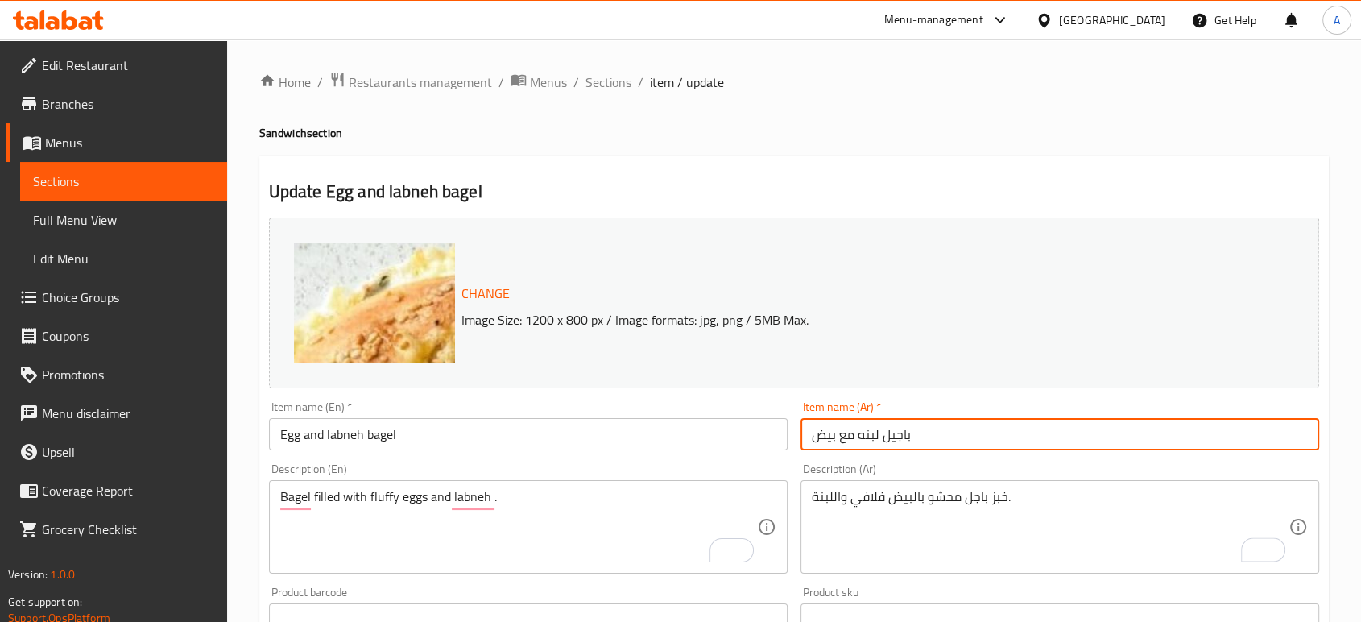
click at [906, 432] on input "باجيل لبنه مع بيض" at bounding box center [1060, 434] width 519 height 32
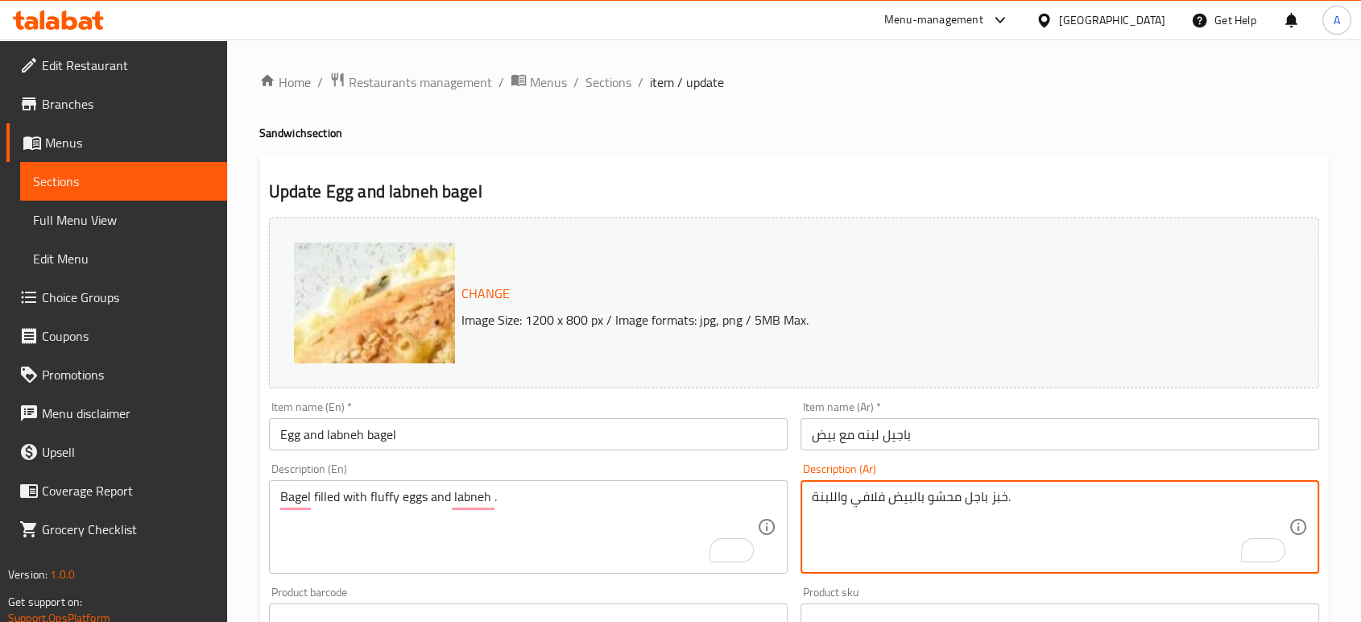
click at [977, 503] on textarea "خبز باجل محشو بالبيض فلافي واللبنة." at bounding box center [1050, 527] width 477 height 77
paste textarea "To enrich screen reader interactions, please activate Accessibility in Grammarl…"
type textarea "خبز باجيل محشو بالبيض فلافي واللبنة."
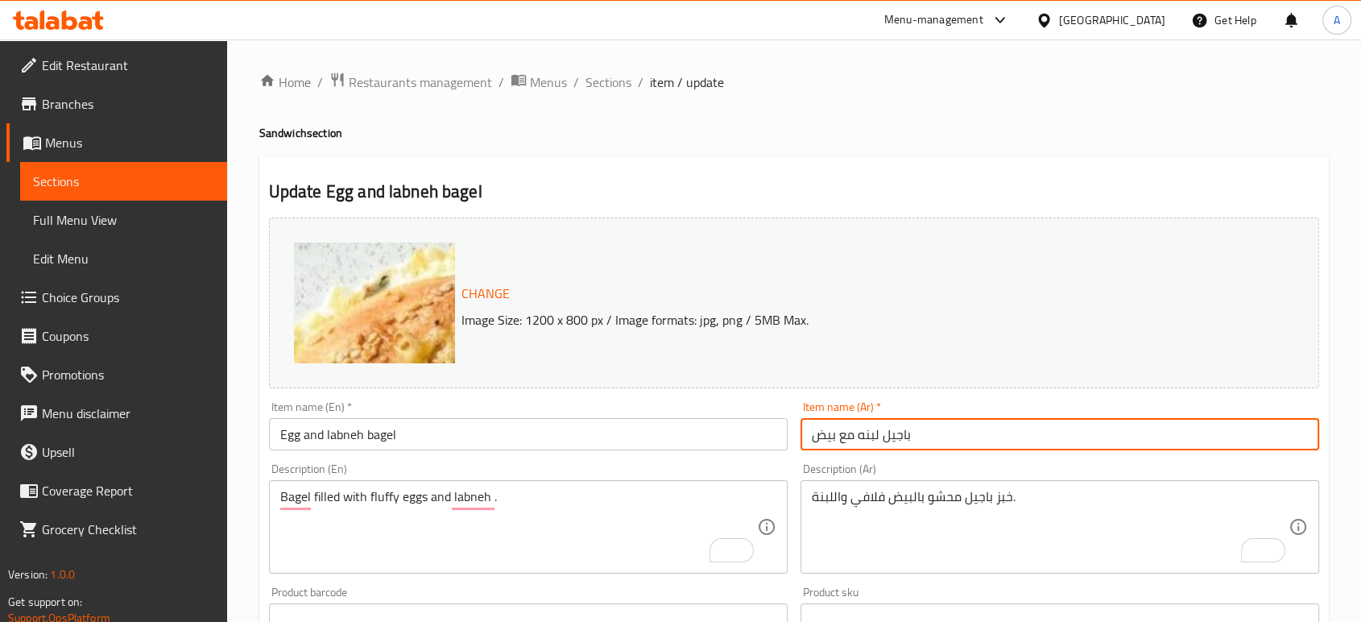
click at [896, 435] on input "باجيل لبنه مع بيض" at bounding box center [1060, 434] width 519 height 32
paste input "يغل"
type input "بيغل لبنه مع بيض"
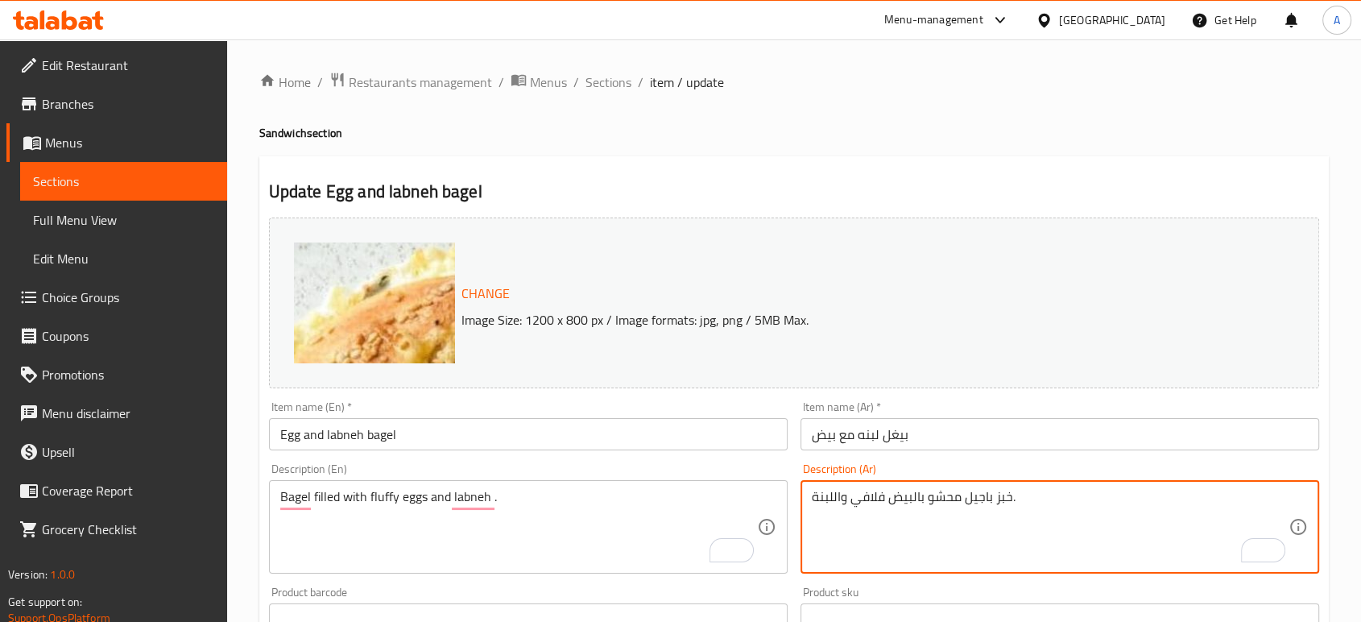
click at [982, 499] on textarea "خبز باجيل محشو بالبيض فلافي واللبنة." at bounding box center [1050, 527] width 477 height 77
paste textarea "يغل"
type textarea "خبز بيغل محشو بالبيض فلافي واللبنة."
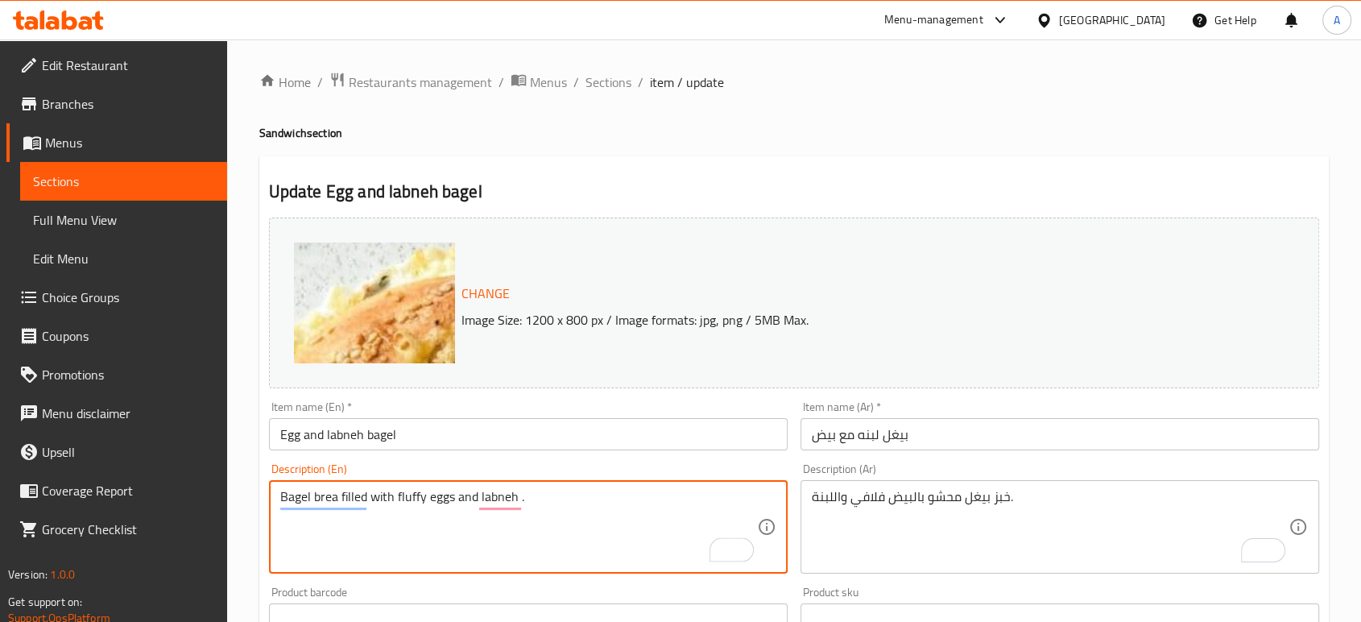
type textarea "Bagel bread filled with fluffy eggs and labneh ."
click at [582, 499] on textarea "Bagel bread filled with fluffy eggs and labneh ." at bounding box center [518, 527] width 477 height 77
type textarea "Bagel bread filled with fluffy eggs and labneh fresh"
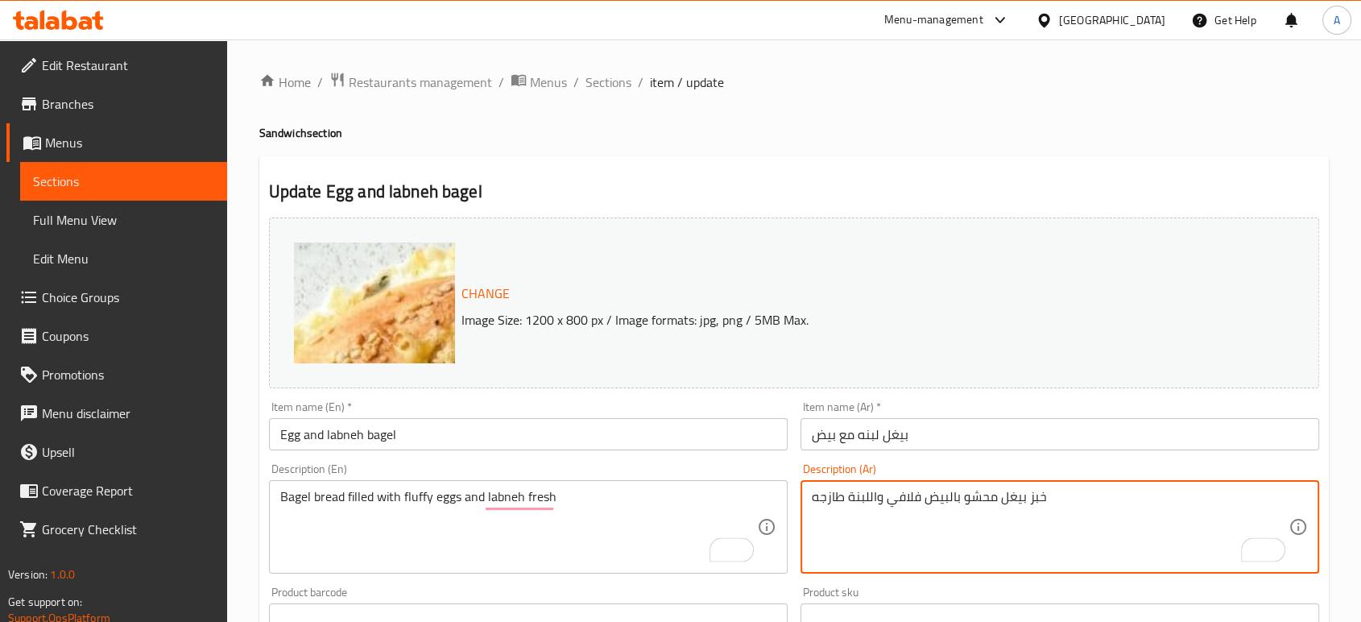
type textarea "خبز بيغل محشو بالبيض فلافي واللبنة طازجه"
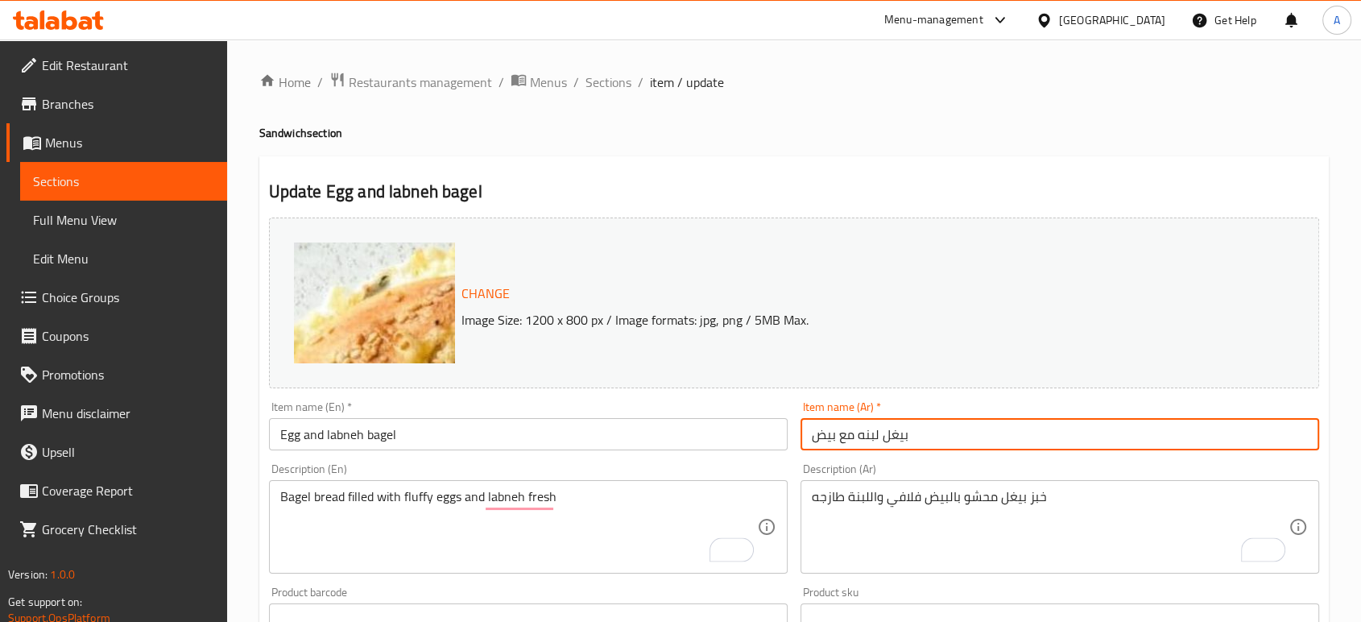
click at [987, 439] on input "بيغل لبنه مع بيض" at bounding box center [1060, 434] width 519 height 32
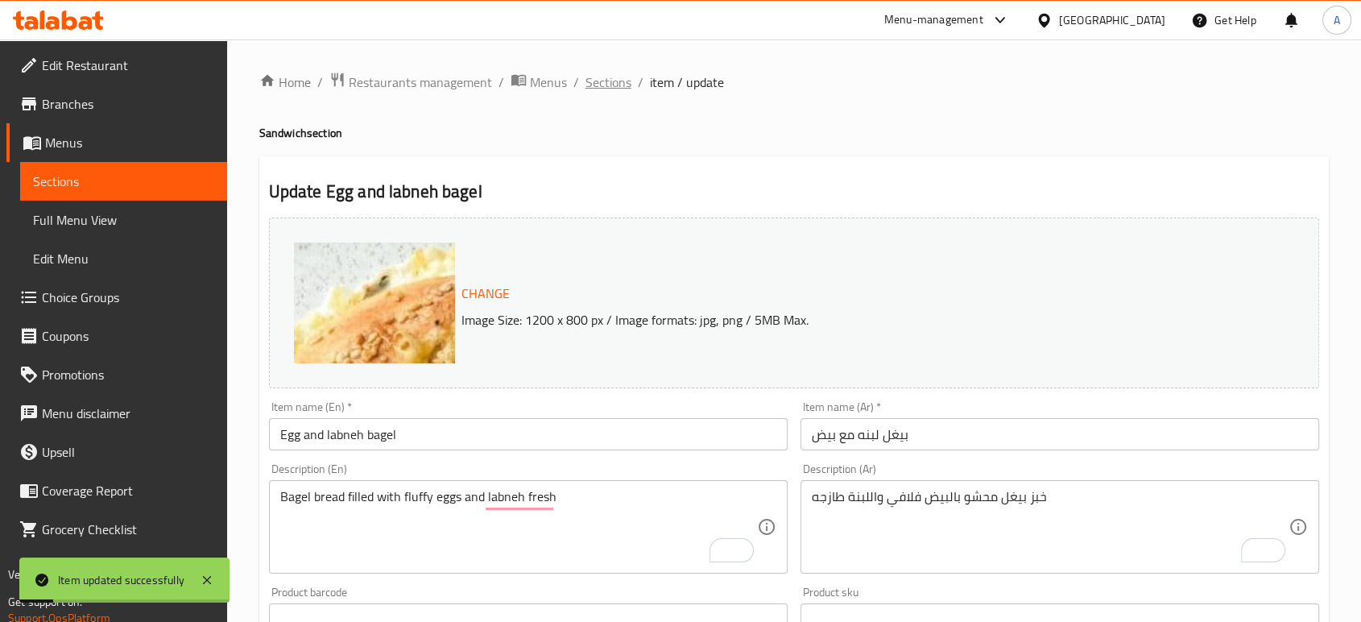
click at [612, 89] on span "Sections" at bounding box center [609, 82] width 46 height 19
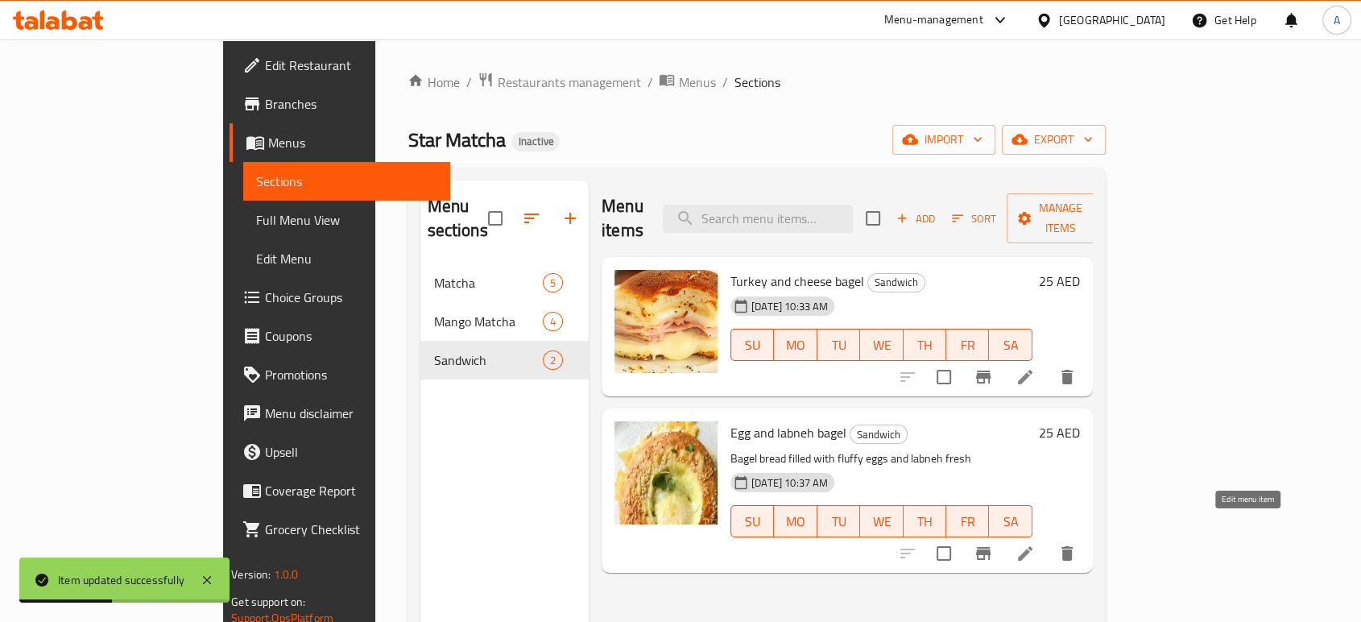
click at [1035, 544] on icon at bounding box center [1025, 553] width 19 height 19
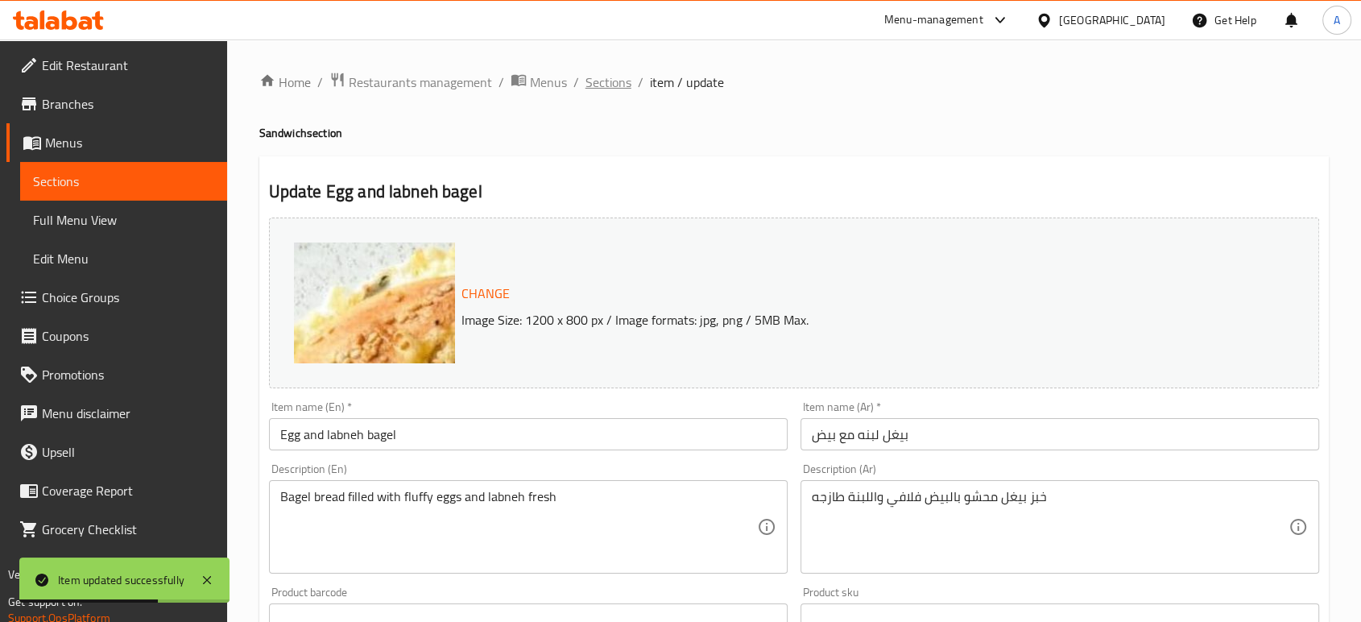
click at [604, 87] on span "Sections" at bounding box center [609, 82] width 46 height 19
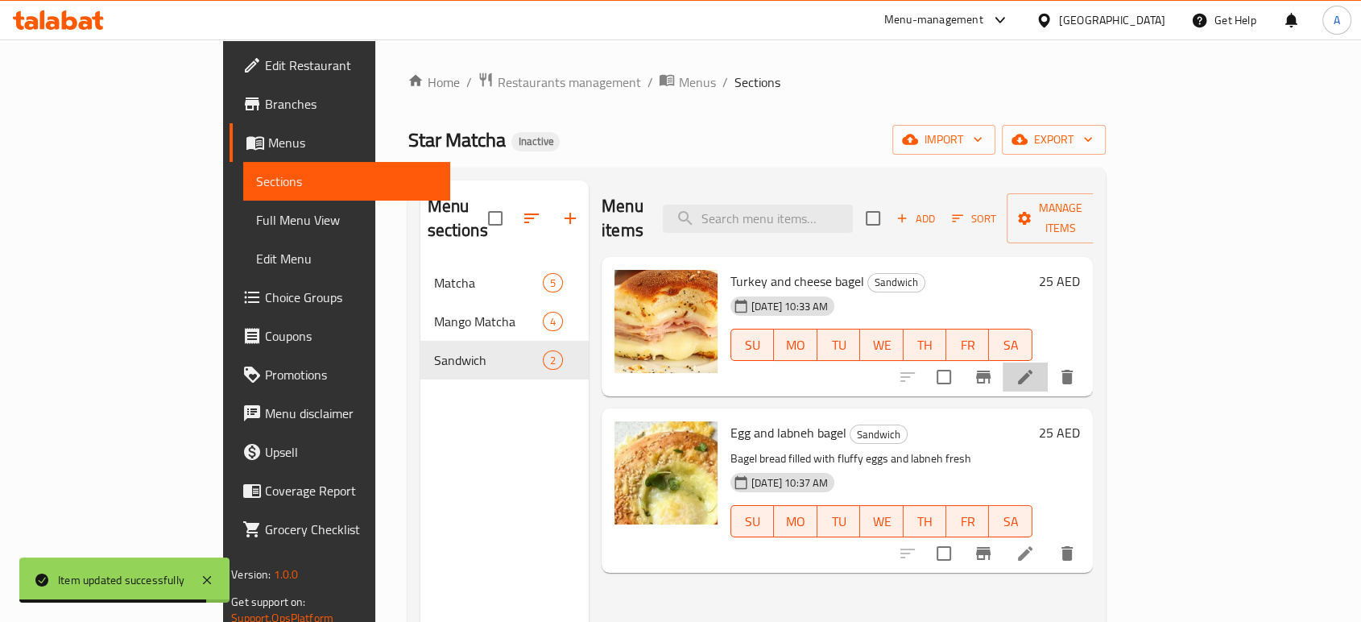
click at [1048, 363] on li at bounding box center [1025, 377] width 45 height 29
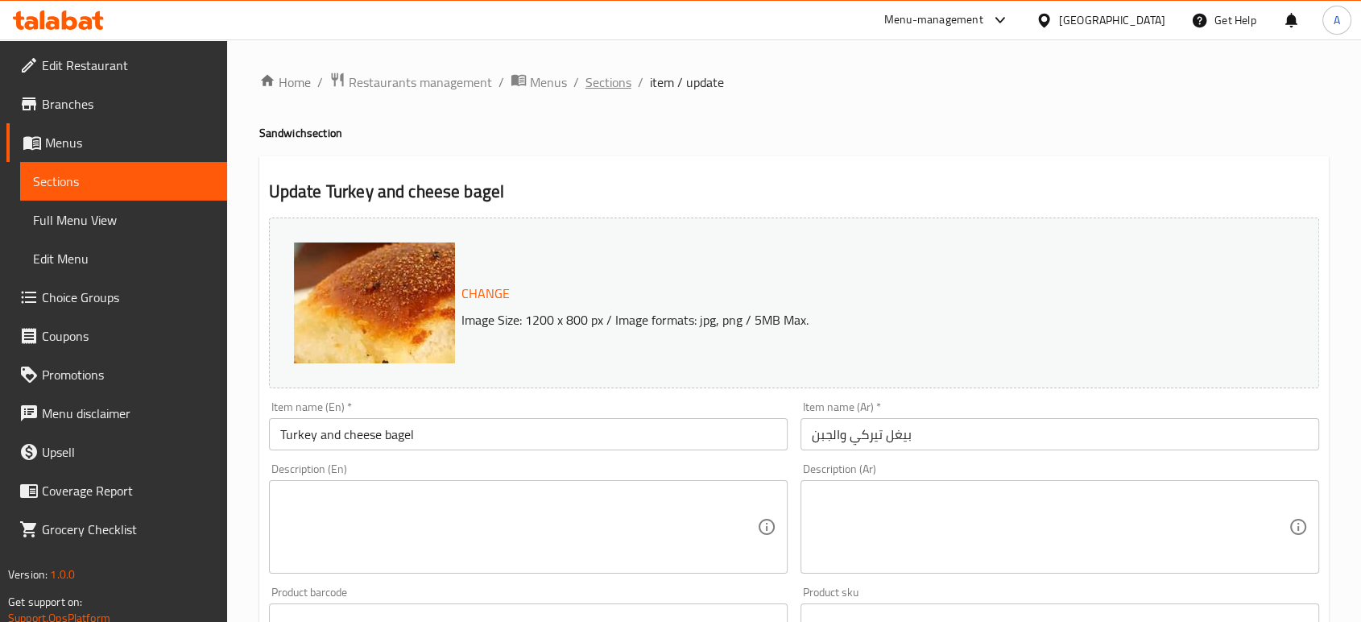
click at [615, 85] on span "Sections" at bounding box center [609, 82] width 46 height 19
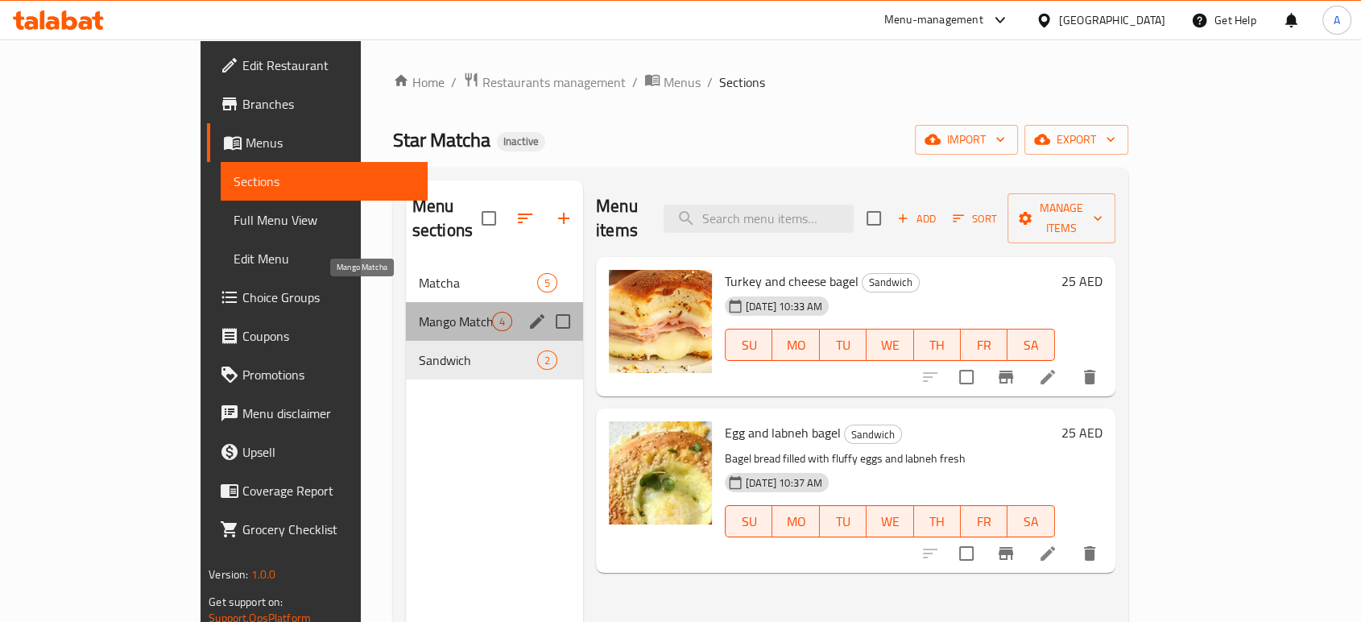
click at [419, 312] on span "Mango Matcha" at bounding box center [455, 321] width 73 height 19
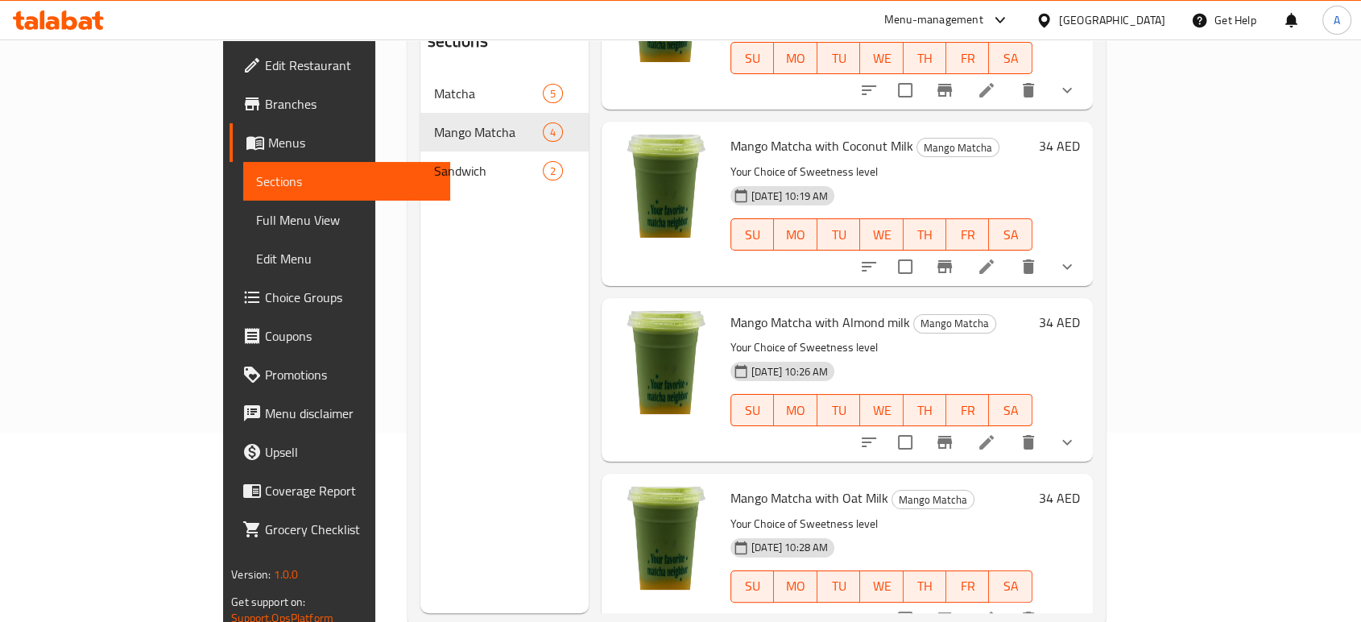
scroll to position [32, 0]
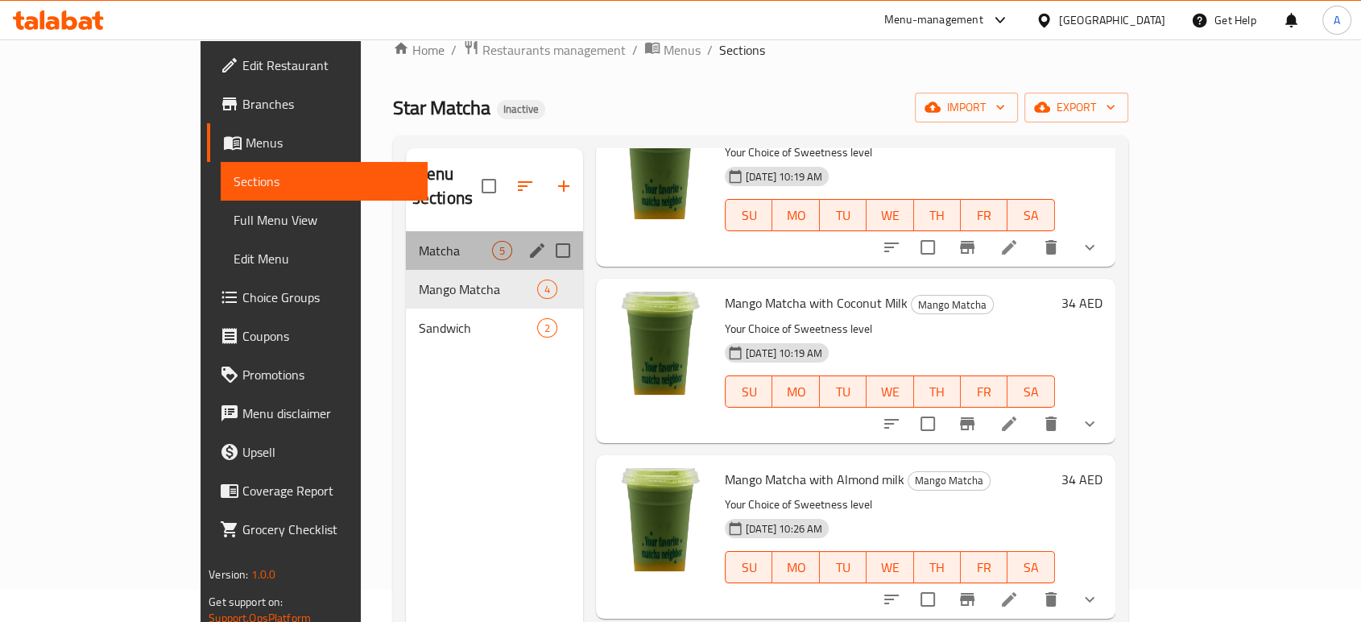
click at [406, 238] on div "Matcha 5" at bounding box center [494, 250] width 177 height 39
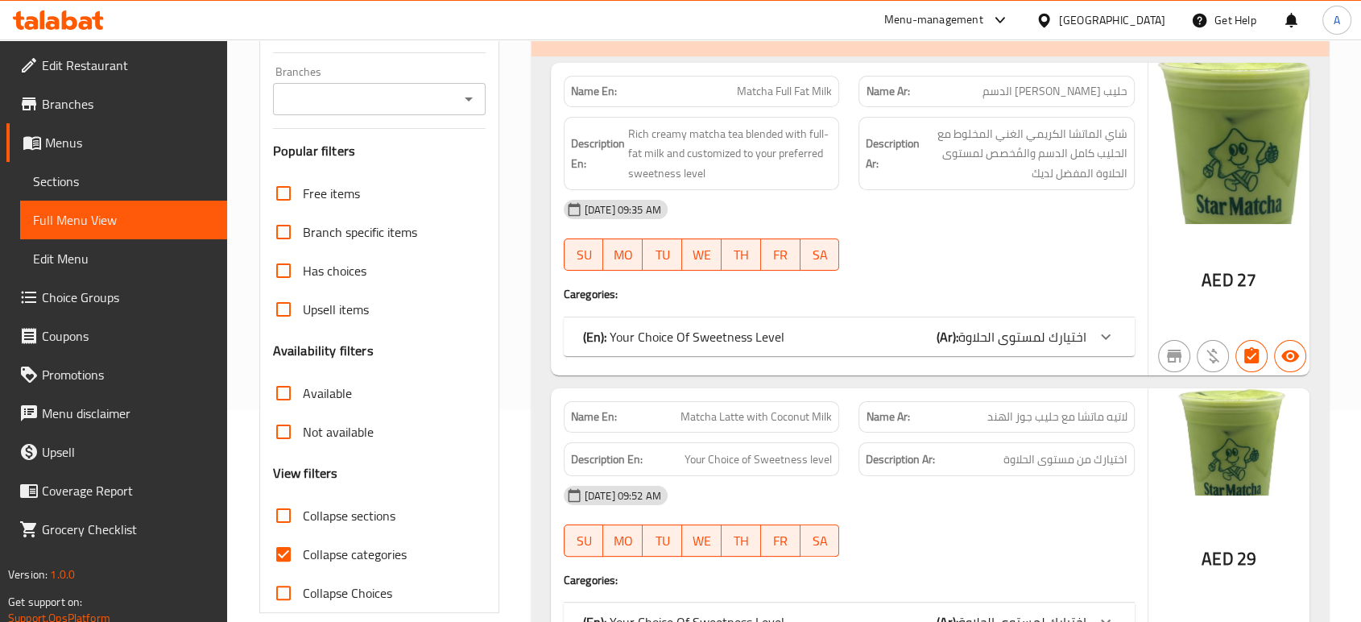
scroll to position [224, 0]
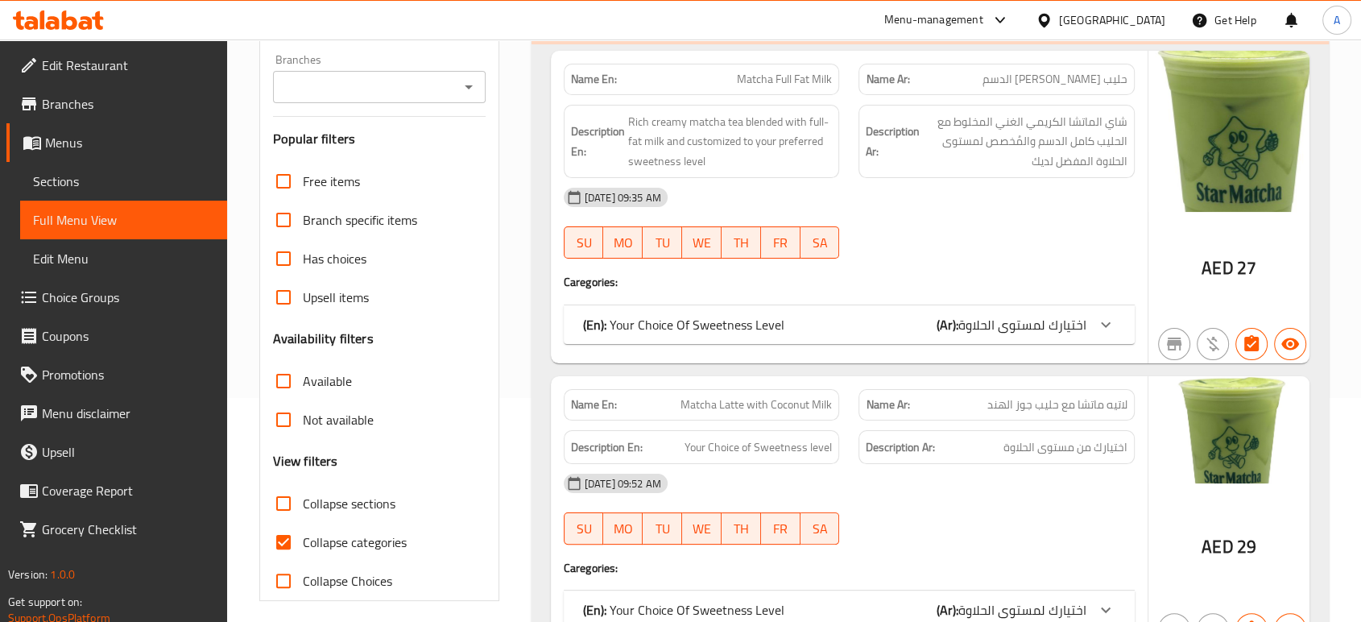
click at [309, 542] on span "Collapse categories" at bounding box center [355, 541] width 104 height 19
click at [303, 542] on input "Collapse categories" at bounding box center [283, 542] width 39 height 39
checkbox input "false"
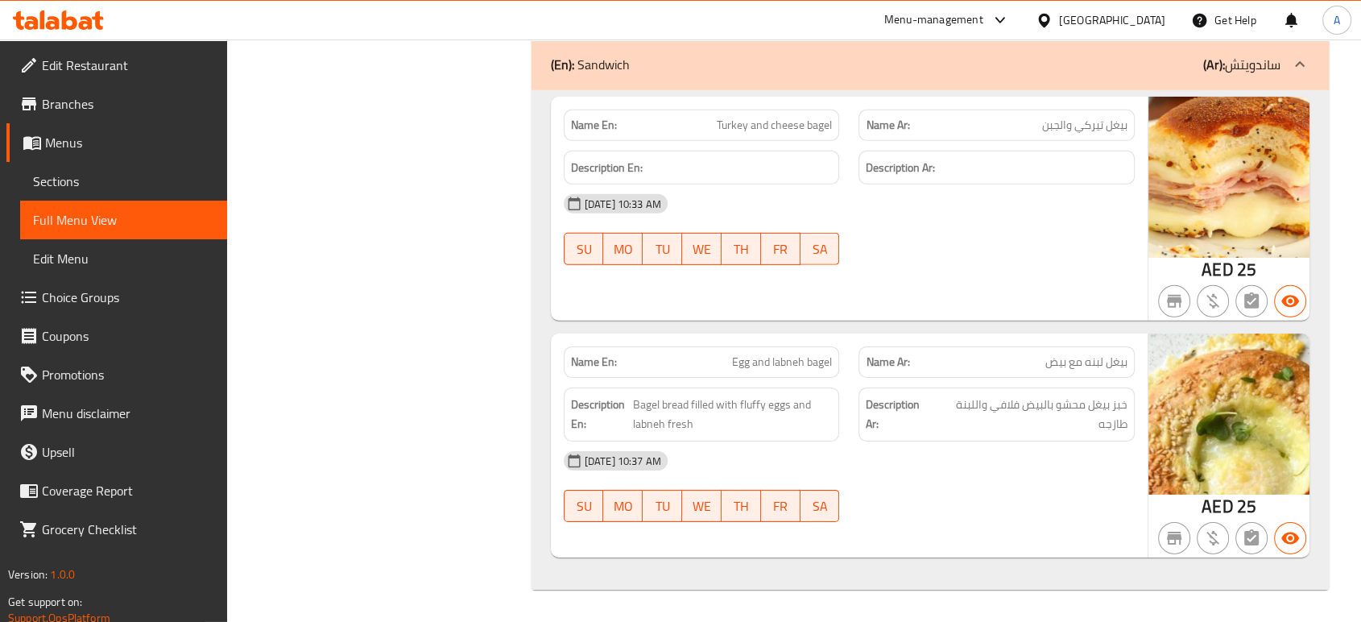
scroll to position [5032, 0]
click at [893, 199] on div "[DATE] 10:33 AM" at bounding box center [849, 203] width 590 height 39
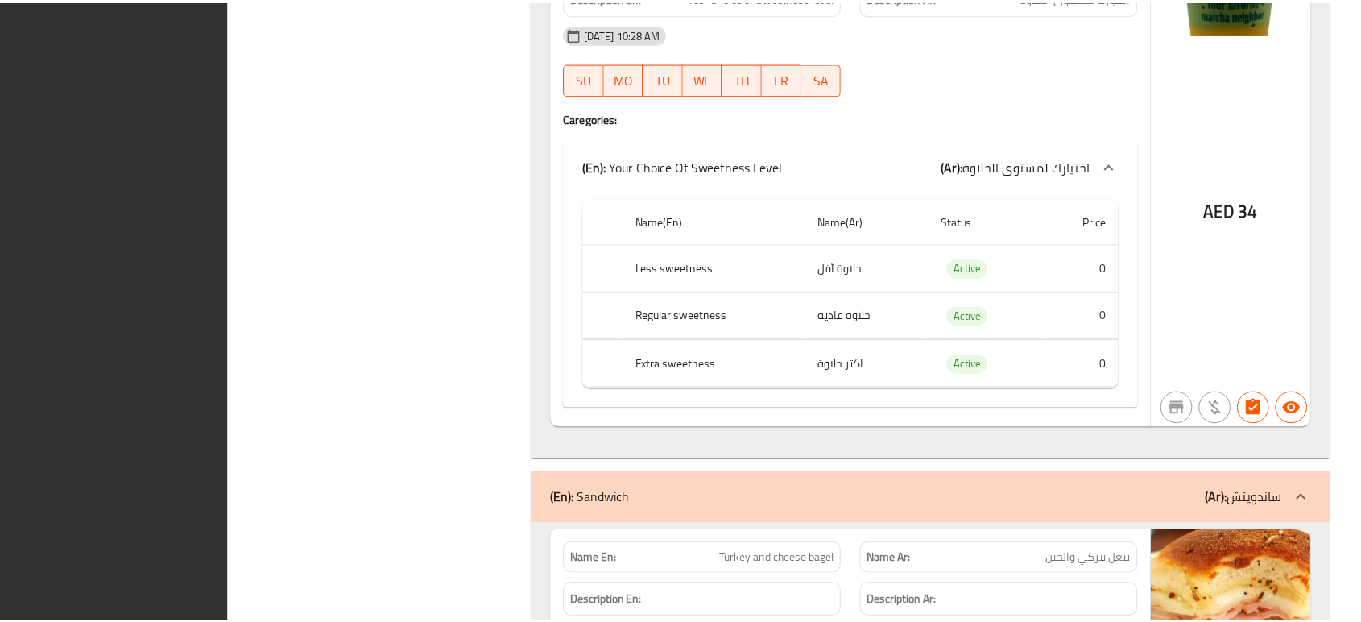
scroll to position [5033, 0]
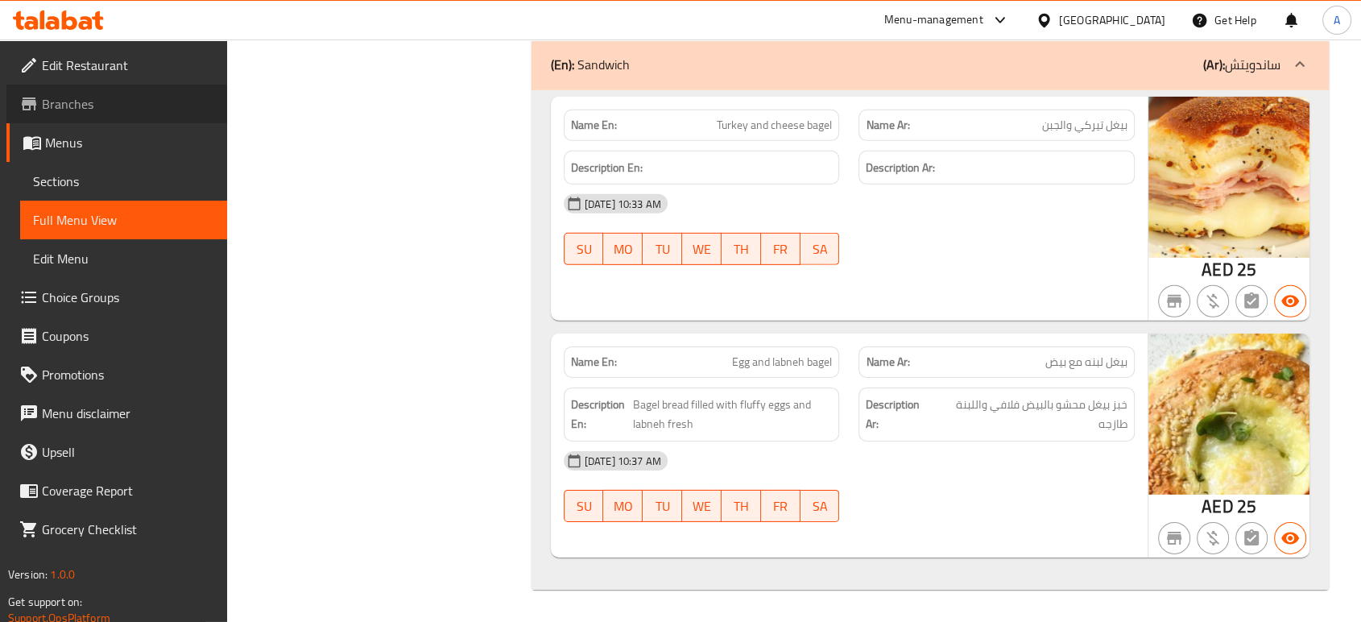
click at [91, 101] on span "Branches" at bounding box center [128, 103] width 172 height 19
